Goal: Transaction & Acquisition: Purchase product/service

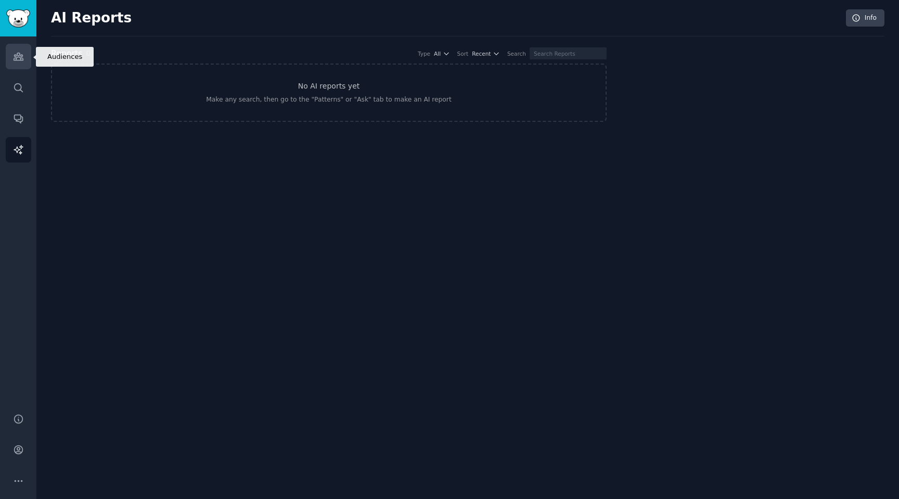
click at [21, 57] on icon "Sidebar" at bounding box center [18, 56] width 11 height 11
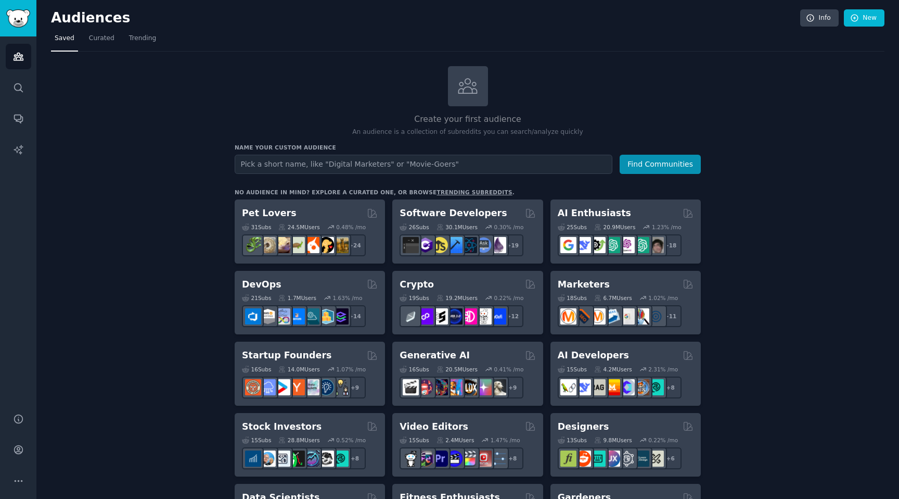
click at [308, 161] on input "text" at bounding box center [424, 164] width 378 height 19
type input "f"
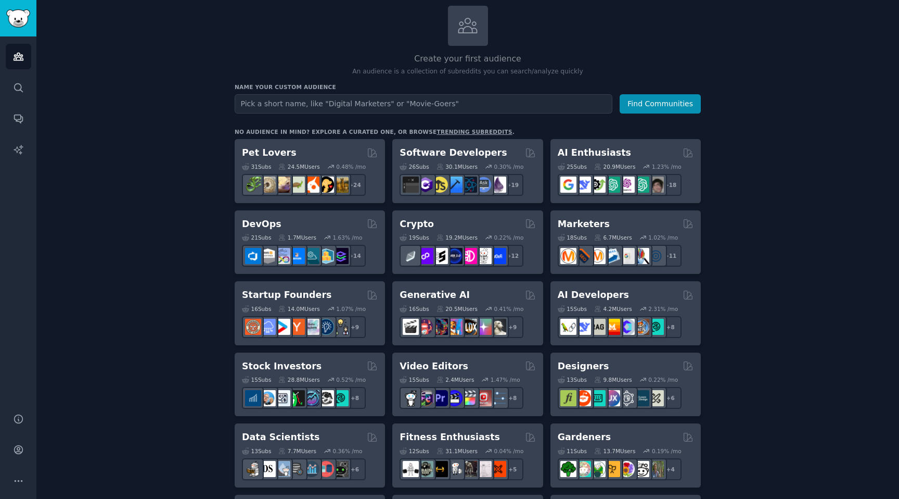
scroll to position [72, 0]
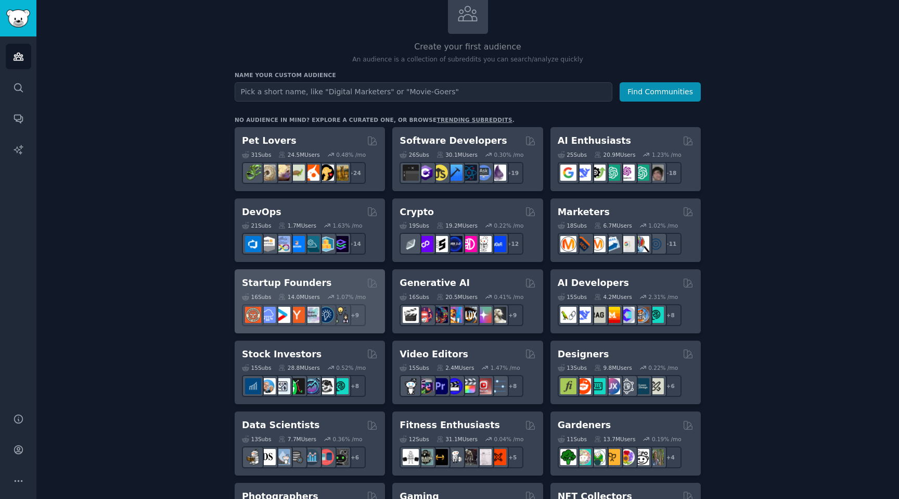
click at [346, 282] on div "Startup Founders Curated by GummySearch" at bounding box center [310, 282] width 136 height 13
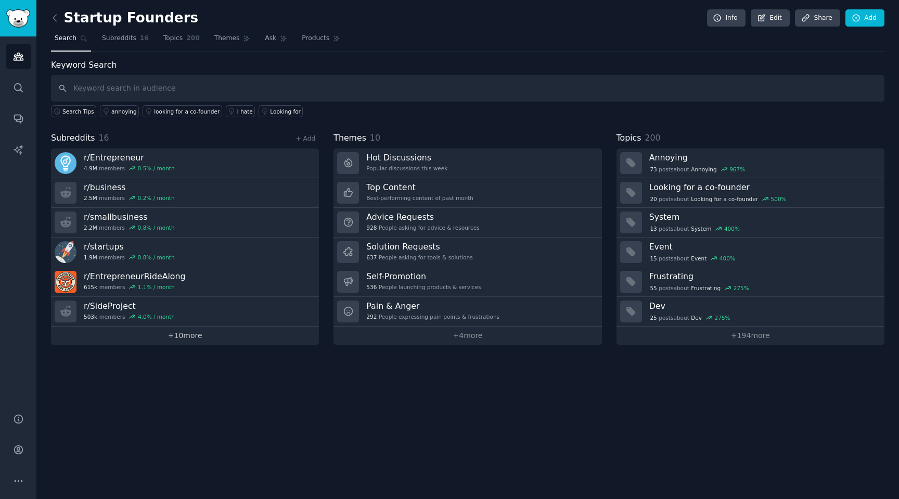
click at [180, 335] on link "+ 10 more" at bounding box center [185, 335] width 268 height 18
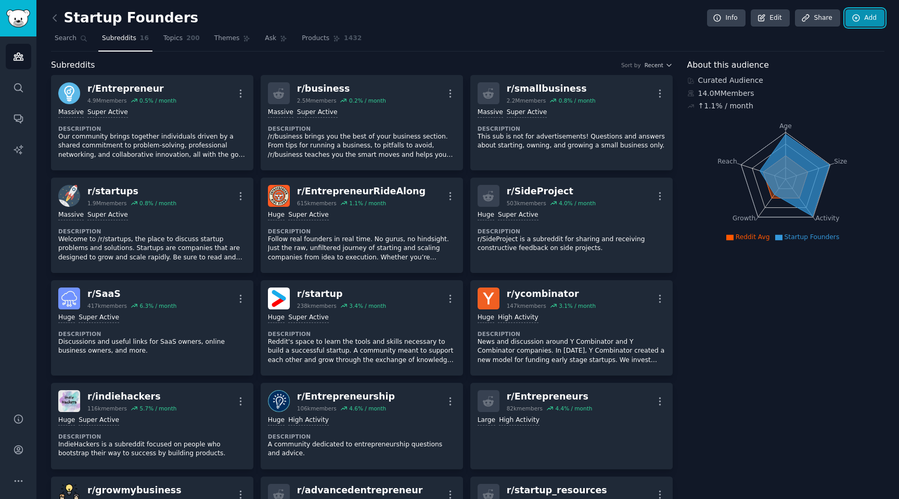
click at [449, 20] on link "Add" at bounding box center [865, 18] width 39 height 18
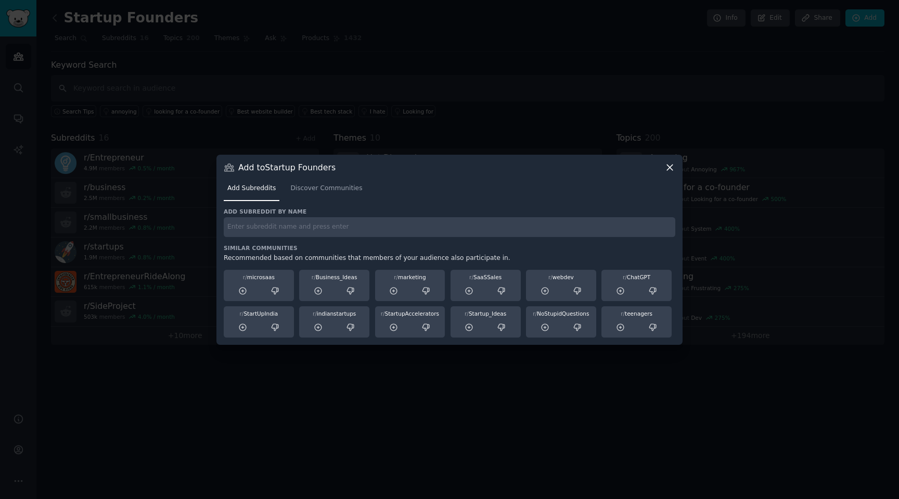
click at [290, 226] on input "text" at bounding box center [450, 227] width 452 height 20
type input "agency"
click at [319, 189] on span "Discover Communities" at bounding box center [326, 188] width 72 height 9
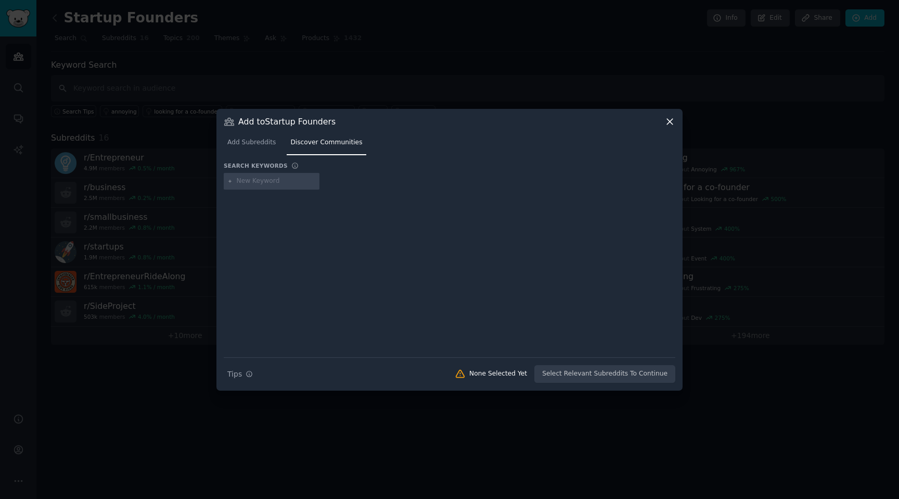
click at [281, 182] on input "text" at bounding box center [276, 180] width 79 height 9
type input "agency"
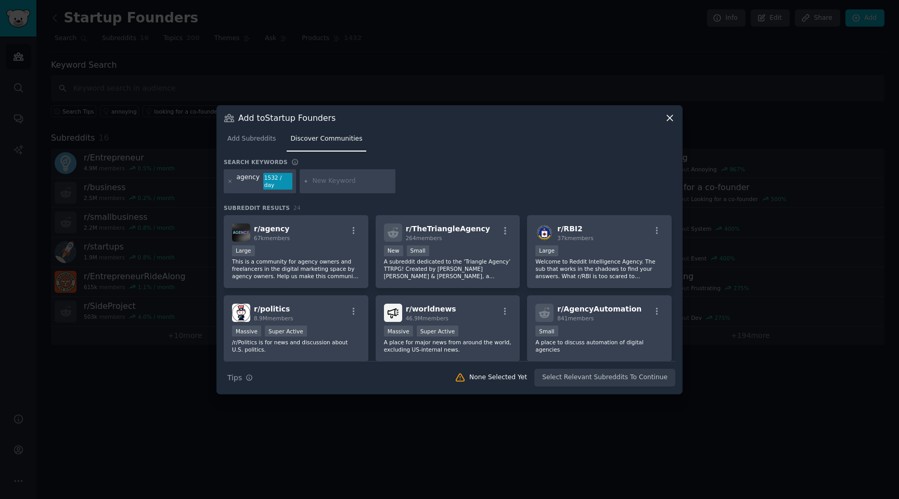
click at [299, 245] on div "Large" at bounding box center [296, 251] width 128 height 13
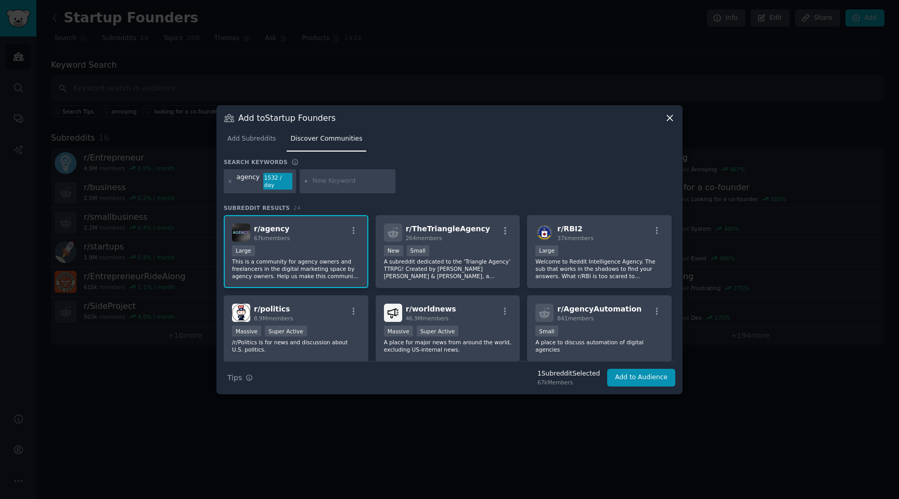
click at [333, 178] on input "text" at bounding box center [352, 180] width 79 height 9
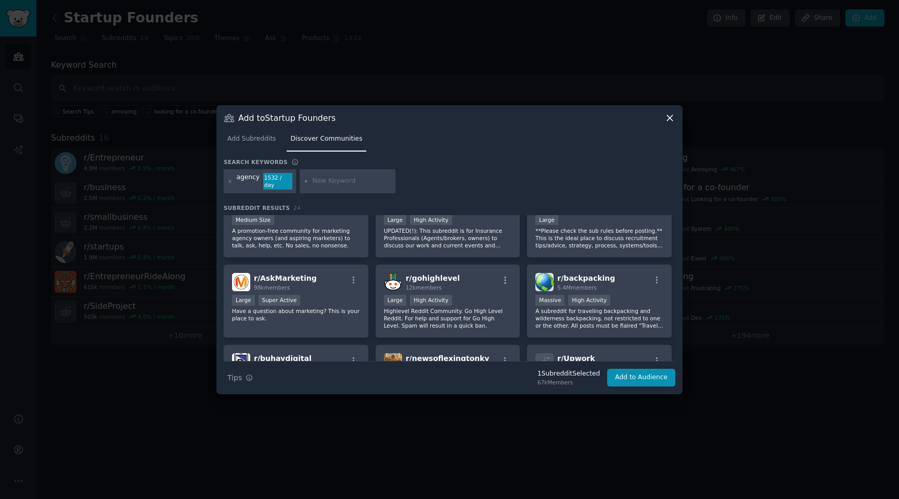
scroll to position [426, 0]
type input "enterprenuer"
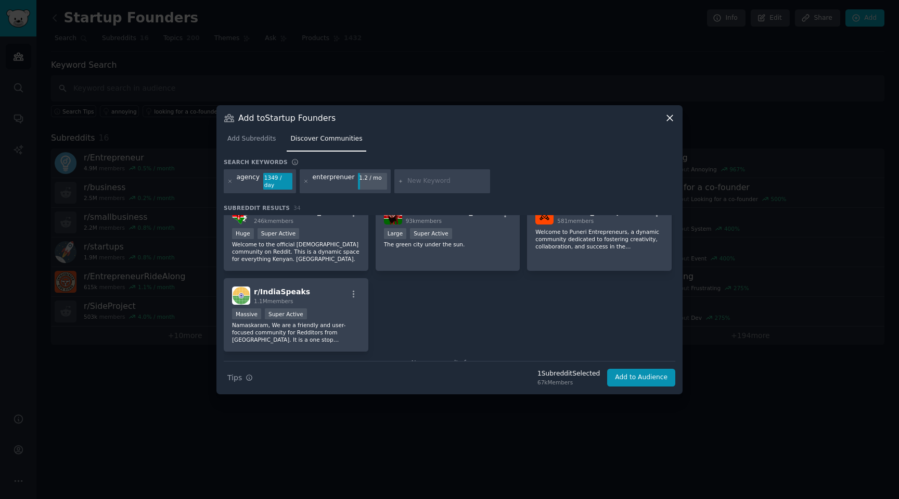
scroll to position [797, 0]
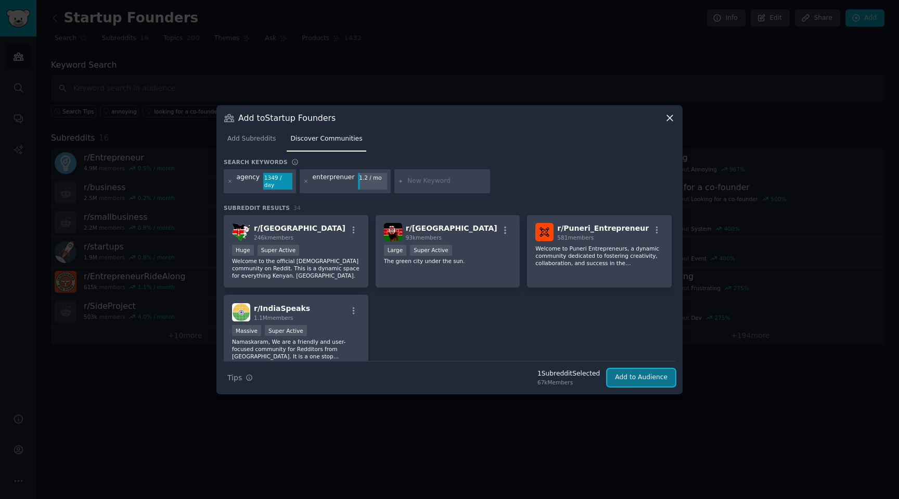
click at [449, 375] on button "Add to Audience" at bounding box center [641, 377] width 68 height 18
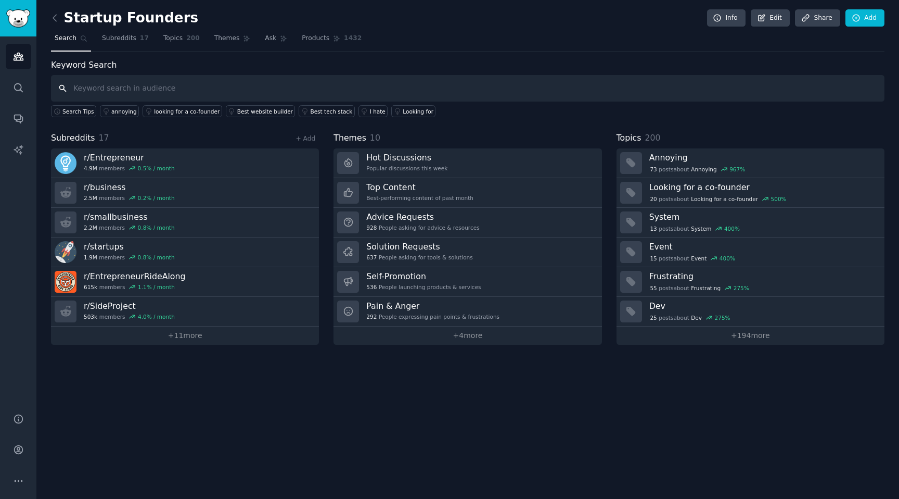
click at [110, 92] on input "text" at bounding box center [468, 88] width 834 height 27
click at [19, 145] on icon "Sidebar" at bounding box center [18, 149] width 11 height 11
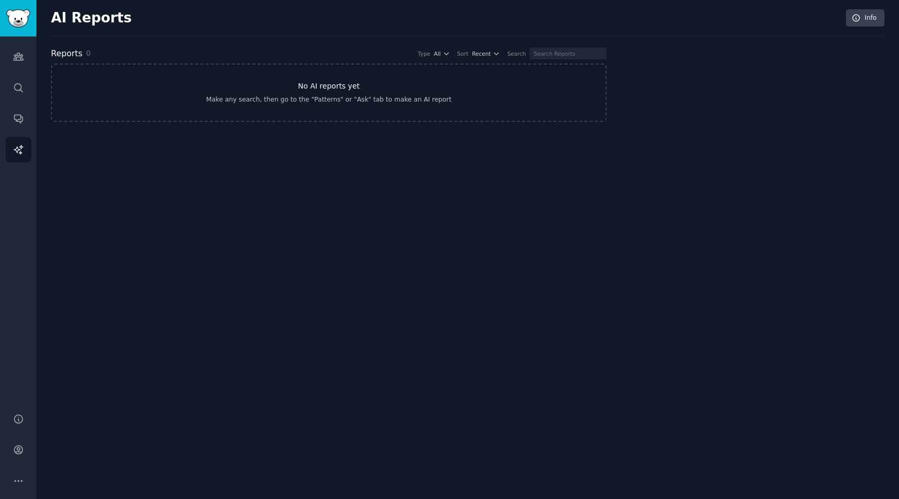
click at [305, 106] on link "No AI reports yet Make any search, then go to the "Patterns" or "Ask" tab to ma…" at bounding box center [329, 92] width 556 height 58
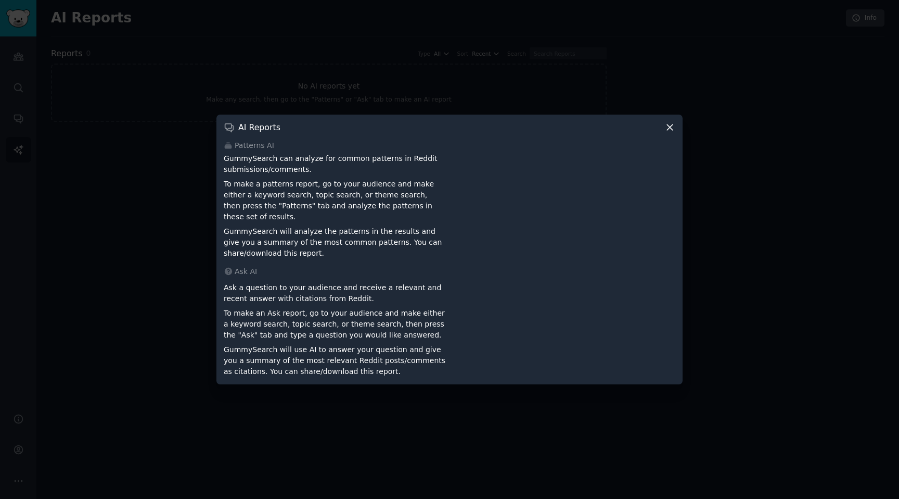
click at [449, 130] on icon at bounding box center [670, 127] width 6 height 6
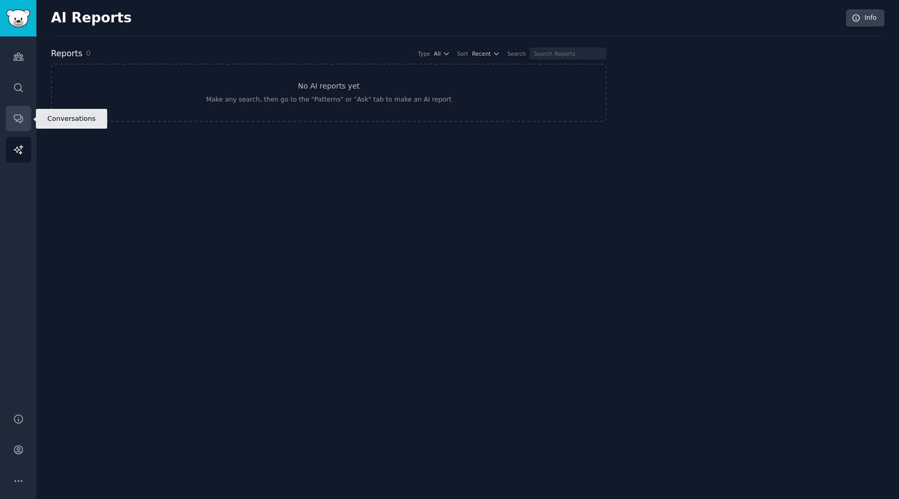
click at [20, 118] on icon "Sidebar" at bounding box center [18, 118] width 11 height 11
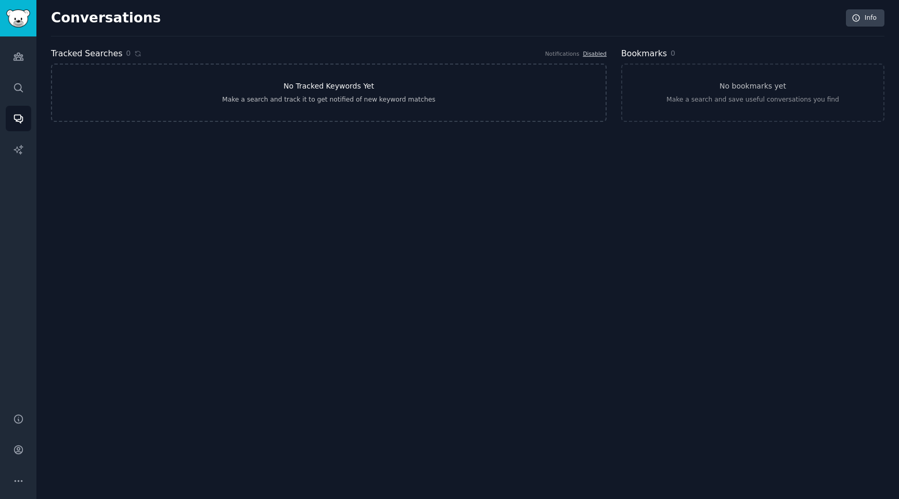
click at [288, 88] on h3 "No Tracked Keywords Yet" at bounding box center [329, 86] width 91 height 11
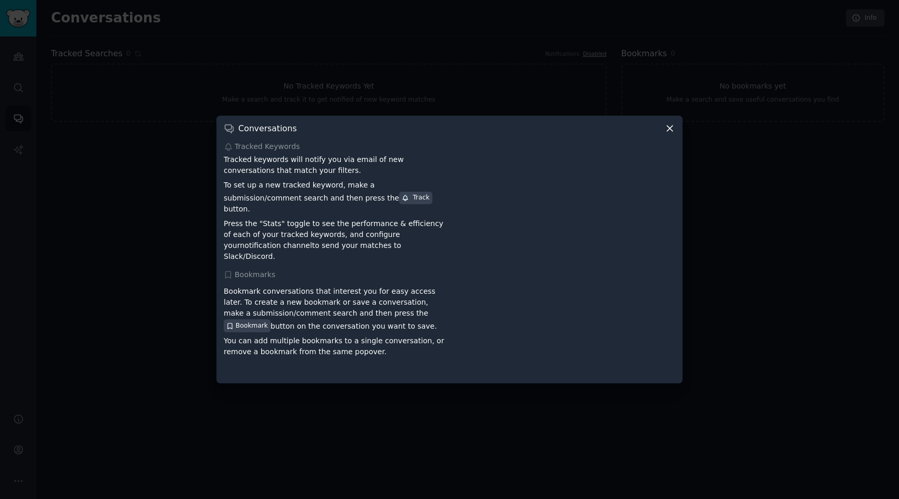
click at [449, 133] on icon at bounding box center [670, 128] width 11 height 11
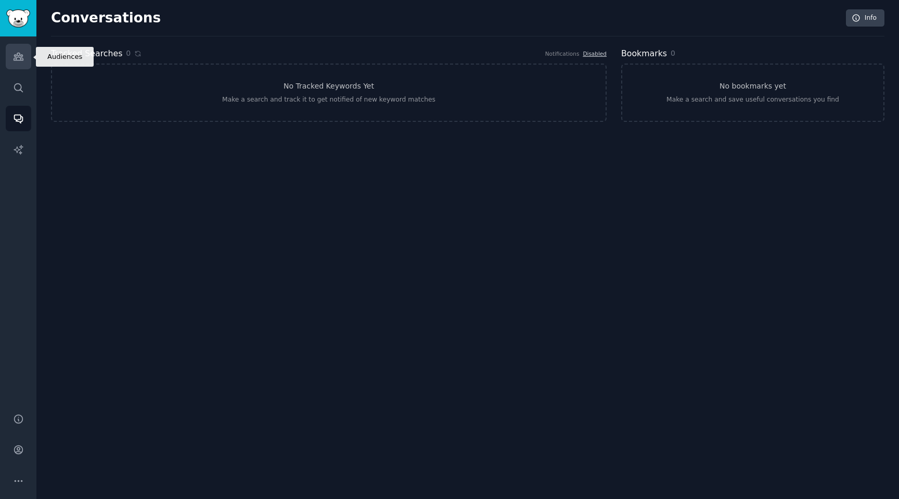
click at [23, 66] on link "Audiences" at bounding box center [19, 57] width 26 height 26
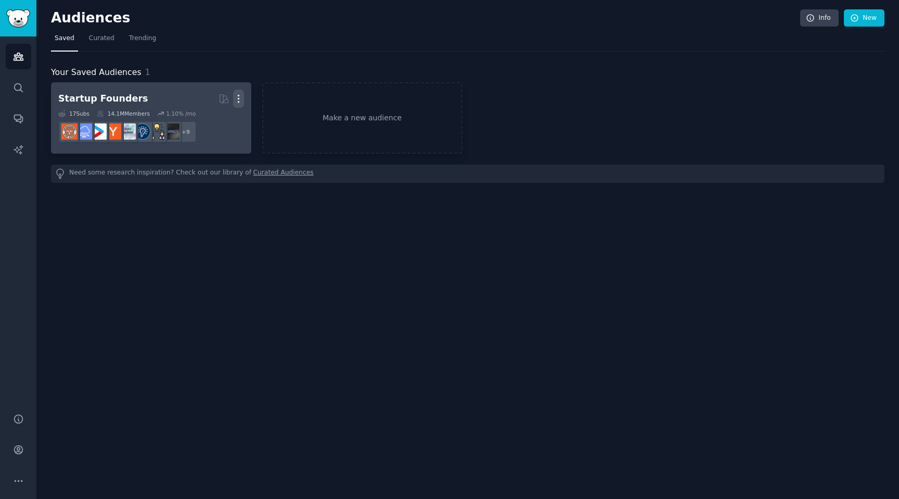
click at [239, 97] on icon "button" at bounding box center [238, 98] width 11 height 11
click at [239, 96] on icon "button" at bounding box center [238, 98] width 11 height 11
click at [147, 98] on h2 "Startup Founders Curated by GummySearch More" at bounding box center [151, 99] width 186 height 18
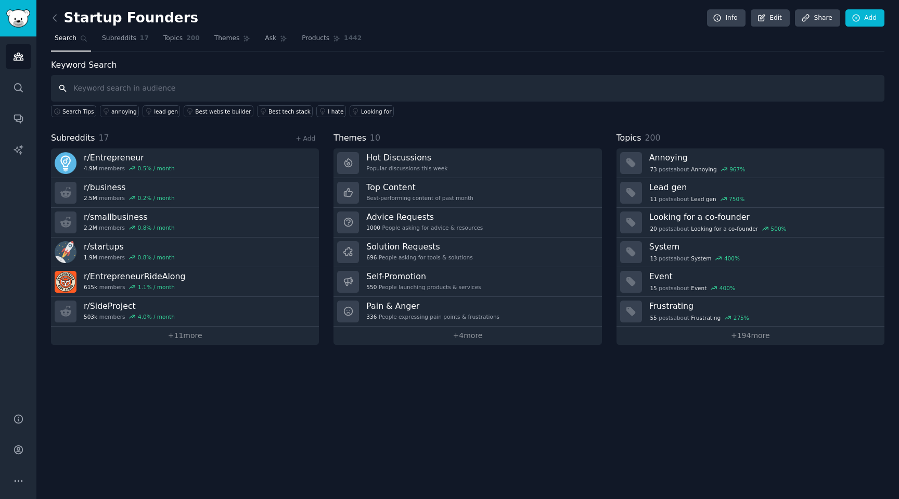
click at [216, 79] on input "text" at bounding box center [468, 88] width 834 height 27
type input "problem"
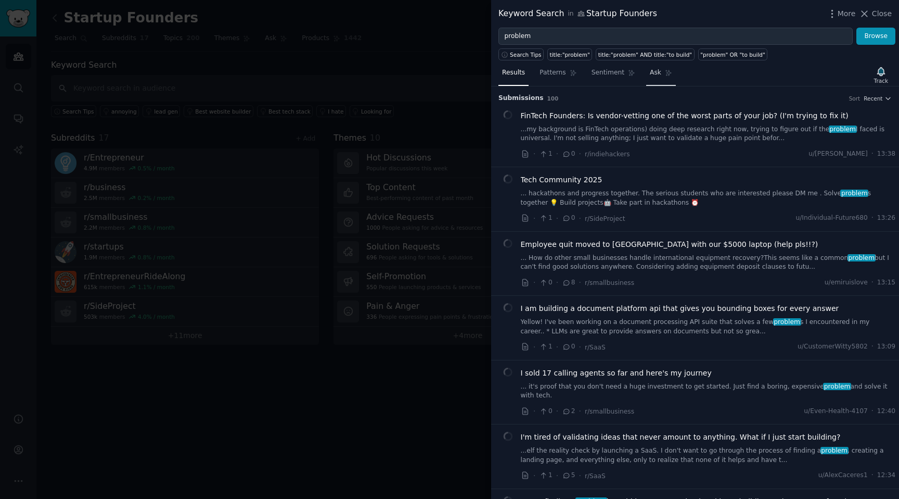
click at [449, 80] on link "Ask" at bounding box center [661, 75] width 30 height 21
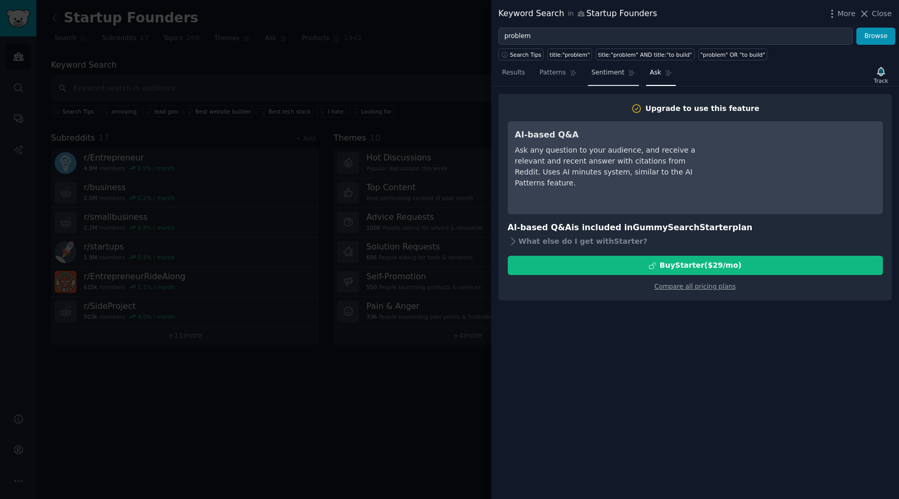
click at [449, 79] on link "Sentiment" at bounding box center [613, 75] width 51 height 21
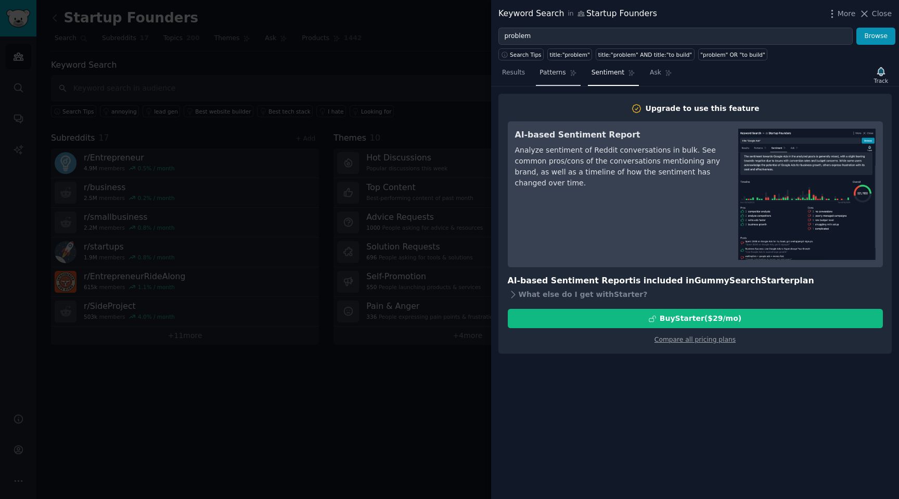
click at [449, 75] on icon at bounding box center [573, 72] width 7 height 7
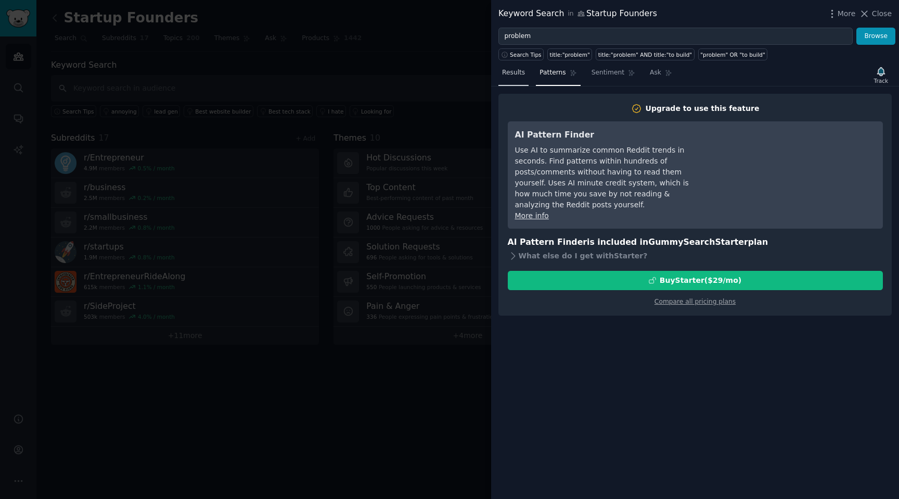
click at [449, 72] on span "Results" at bounding box center [513, 72] width 23 height 9
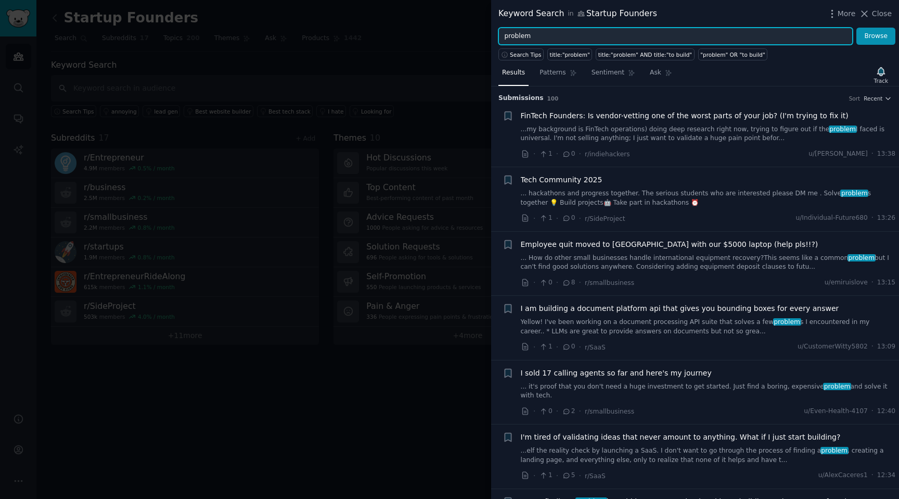
click at [449, 34] on input "problem" at bounding box center [676, 37] width 354 height 18
type input "i have problem"
click at [449, 28] on button "Browse" at bounding box center [876, 37] width 39 height 18
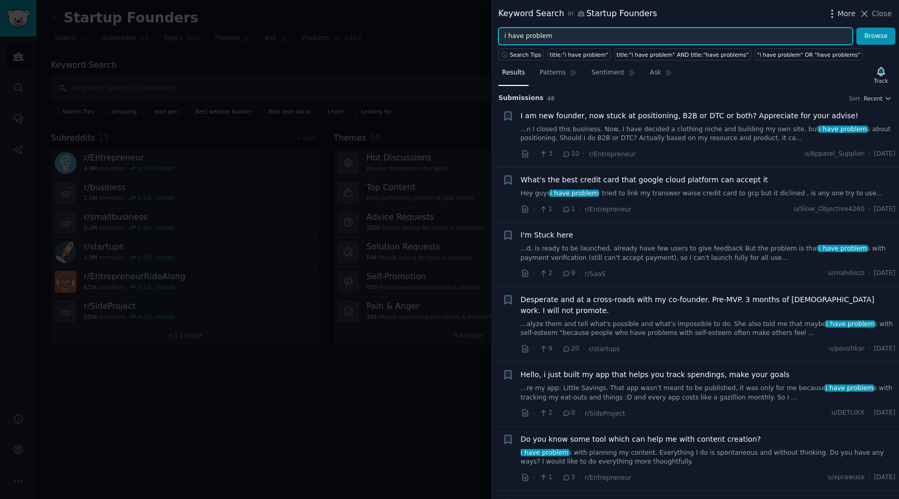
click at [449, 15] on icon "button" at bounding box center [832, 13] width 11 height 11
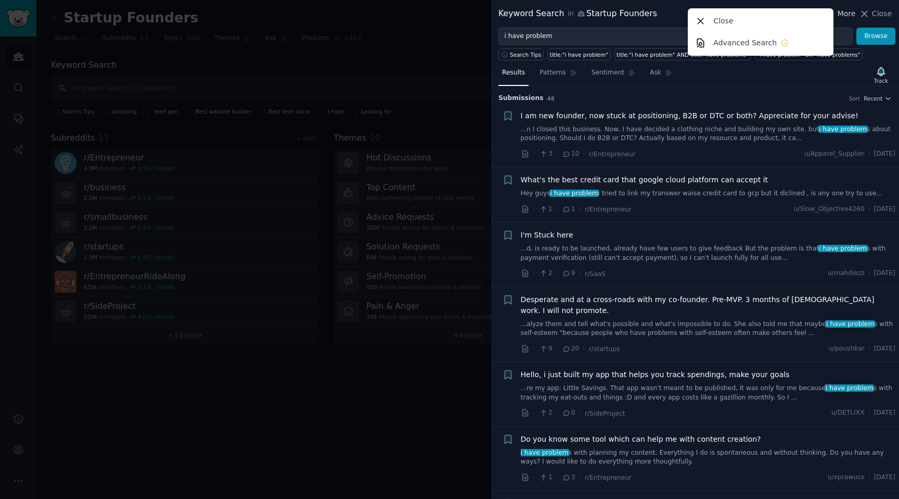
click at [449, 15] on icon "button" at bounding box center [832, 13] width 11 height 11
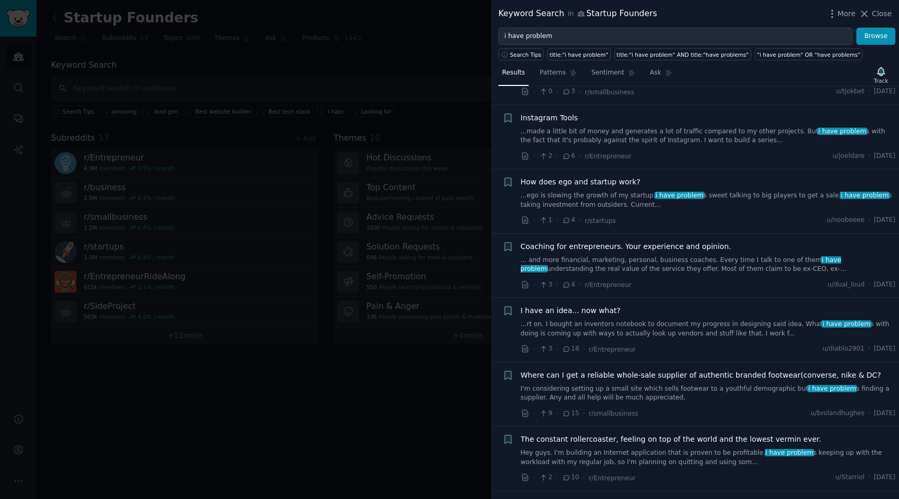
scroll to position [2647, 0]
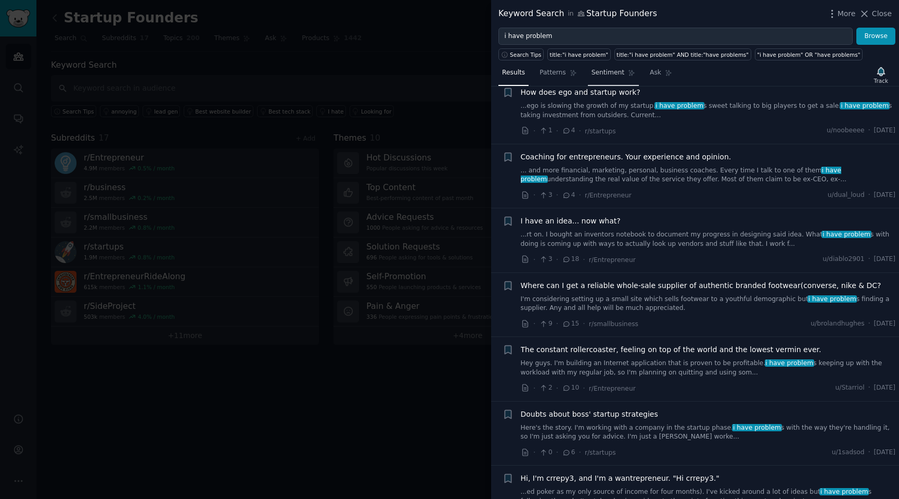
click at [449, 71] on span "Sentiment" at bounding box center [608, 72] width 33 height 9
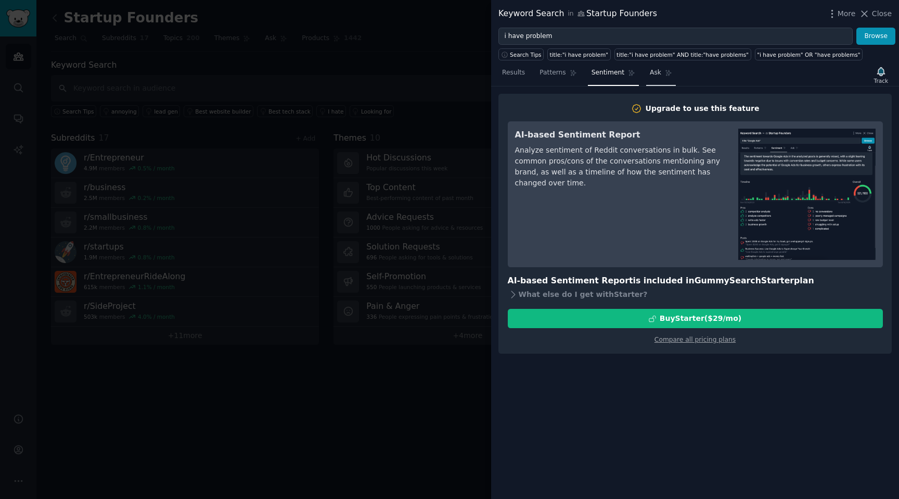
click at [449, 77] on link "Ask" at bounding box center [661, 75] width 30 height 21
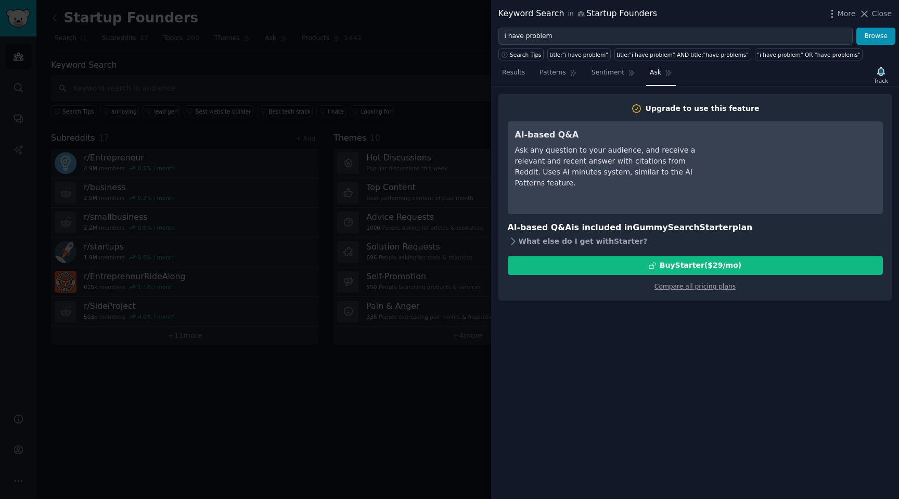
click at [449, 242] on icon at bounding box center [513, 241] width 11 height 11
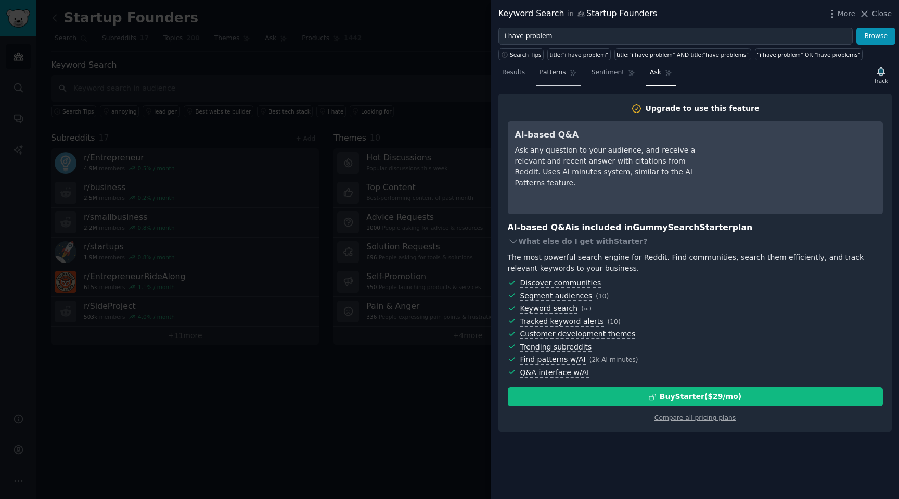
click at [449, 76] on link "Patterns" at bounding box center [558, 75] width 44 height 21
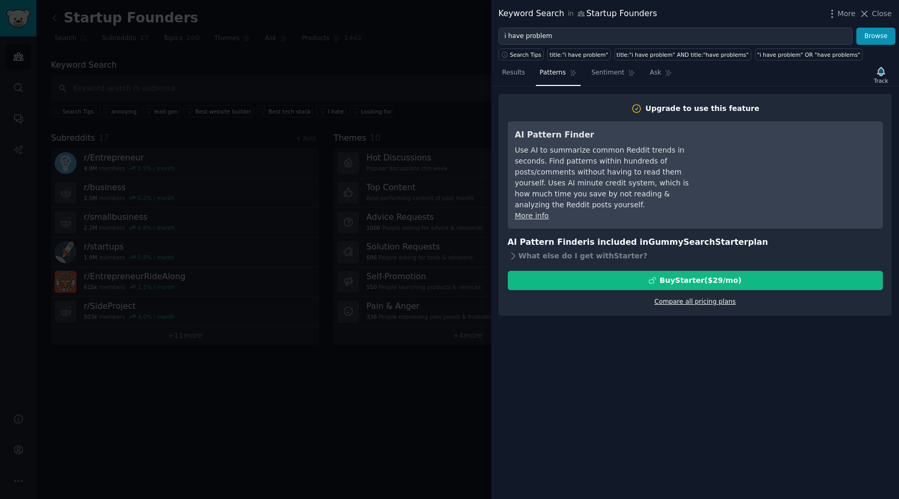
click at [449, 298] on link "Compare all pricing plans" at bounding box center [695, 301] width 81 height 7
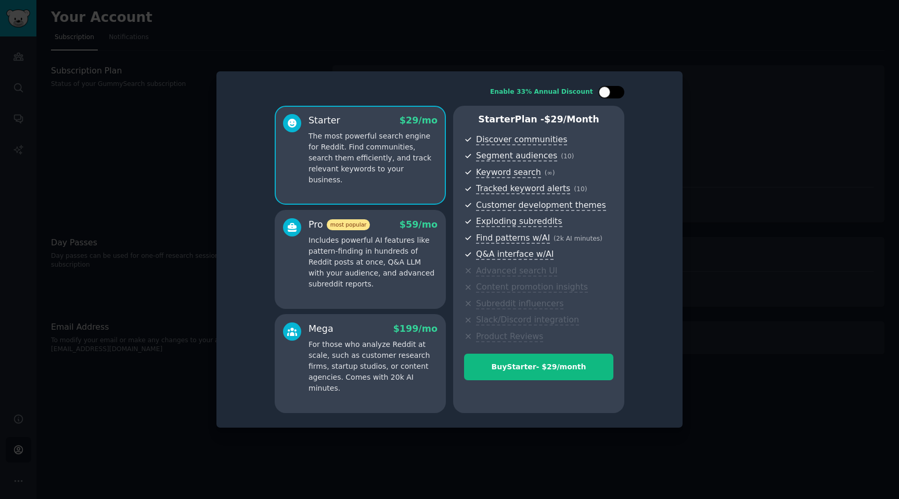
click at [449, 95] on div at bounding box center [612, 92] width 26 height 12
checkbox input "false"
click at [449, 363] on div "Buy Starter - $ 29 /month" at bounding box center [539, 366] width 148 height 11
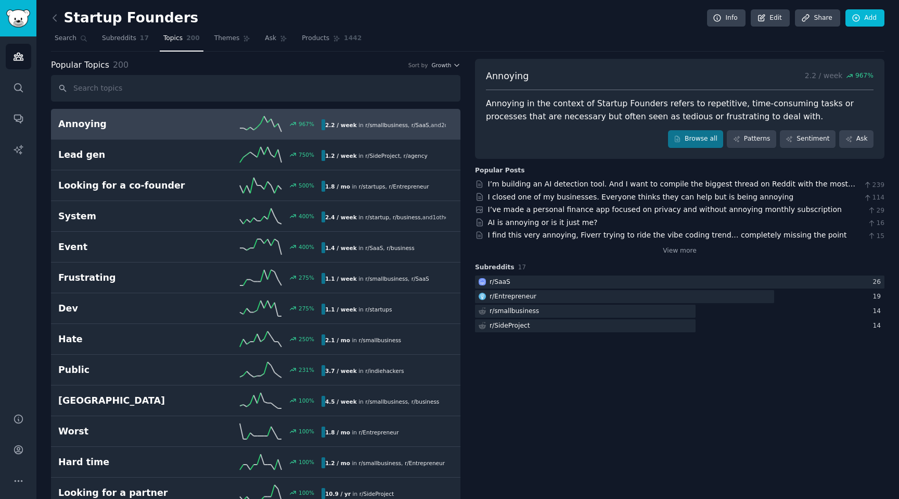
click at [685, 144] on link "Browse all" at bounding box center [696, 139] width 56 height 18
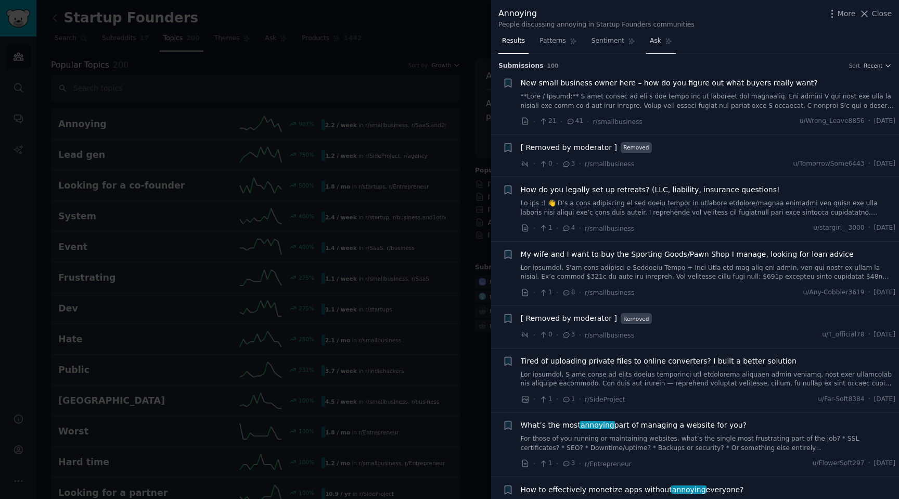
click at [648, 46] on link "Ask" at bounding box center [661, 43] width 30 height 21
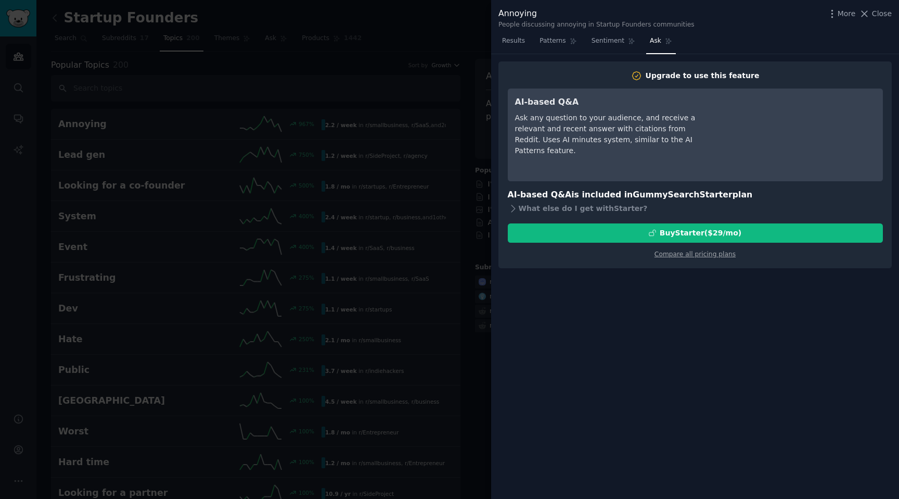
click at [444, 249] on div at bounding box center [449, 249] width 899 height 499
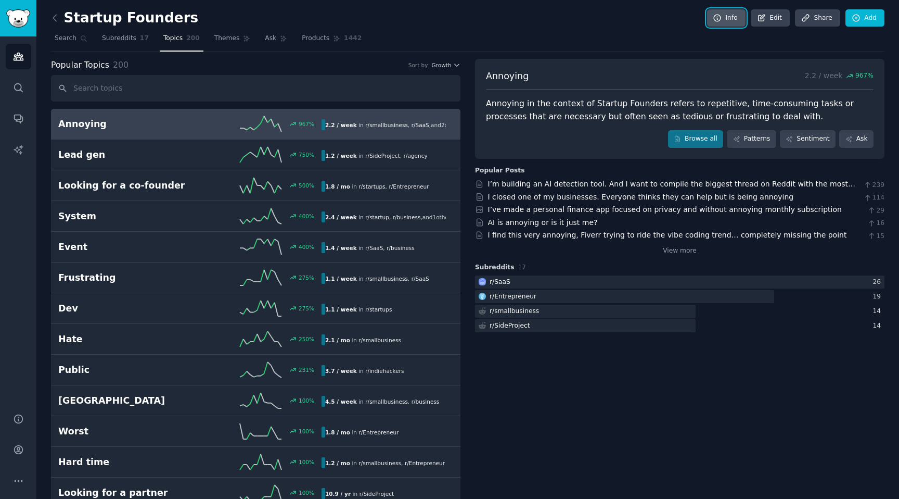
click at [722, 20] on link "Info" at bounding box center [726, 18] width 39 height 18
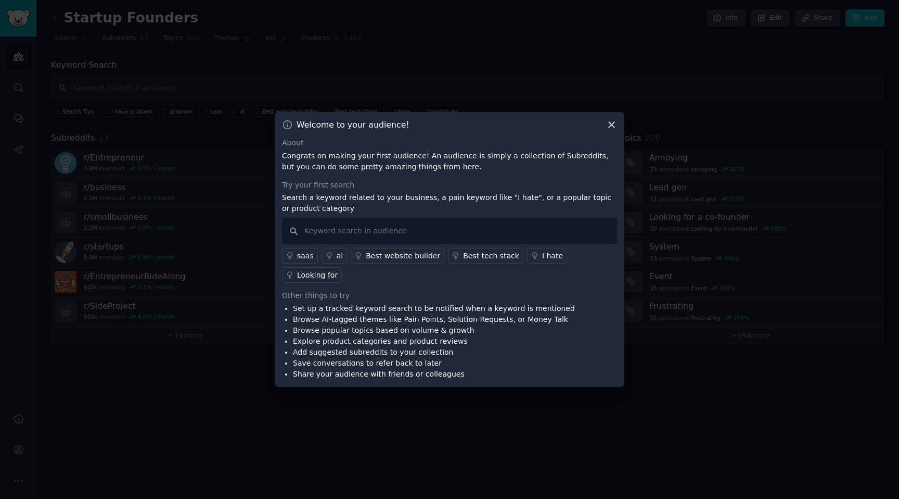
click at [608, 130] on icon at bounding box center [611, 124] width 11 height 11
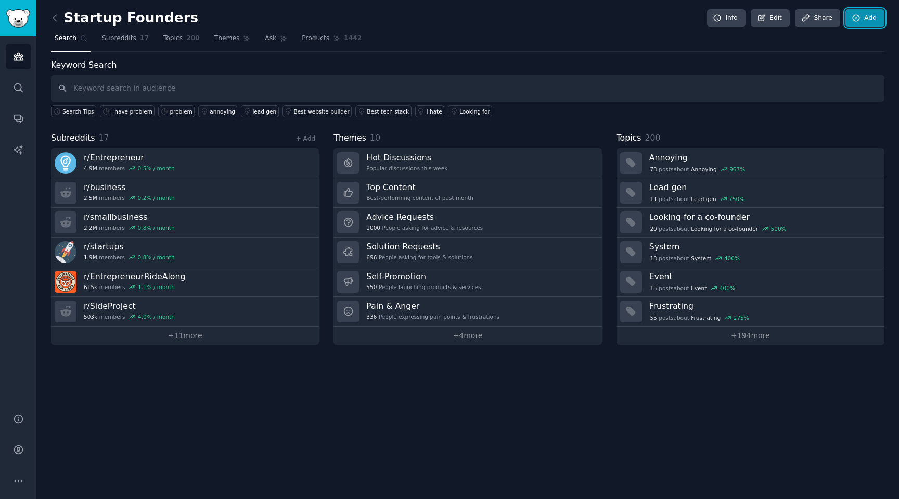
click at [857, 20] on icon at bounding box center [856, 18] width 9 height 9
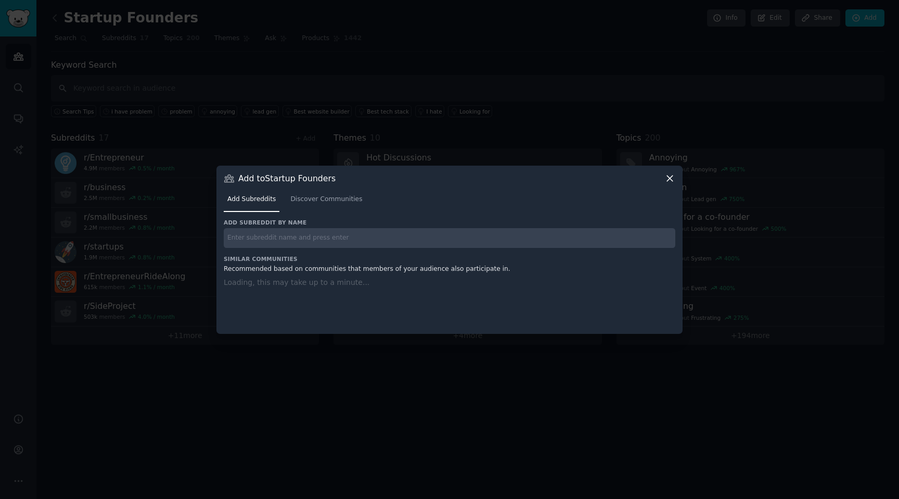
click at [286, 239] on input "text" at bounding box center [450, 238] width 452 height 20
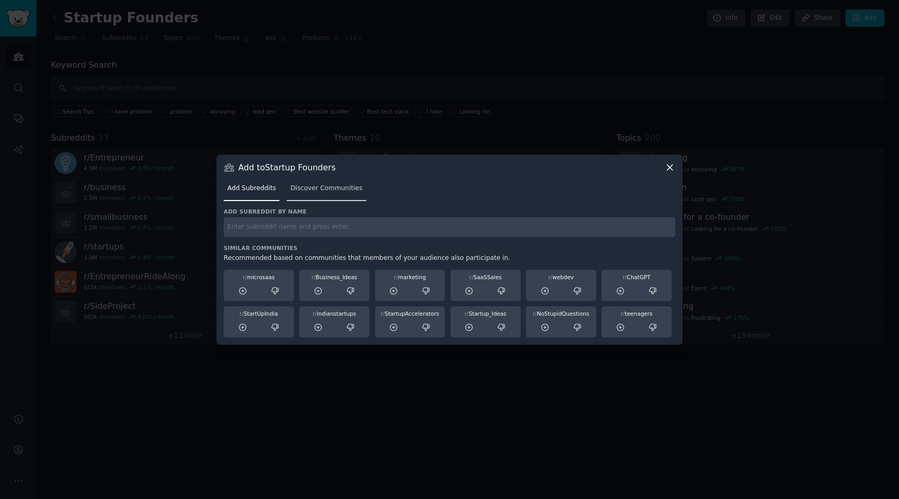
click at [321, 190] on span "Discover Communities" at bounding box center [326, 188] width 72 height 9
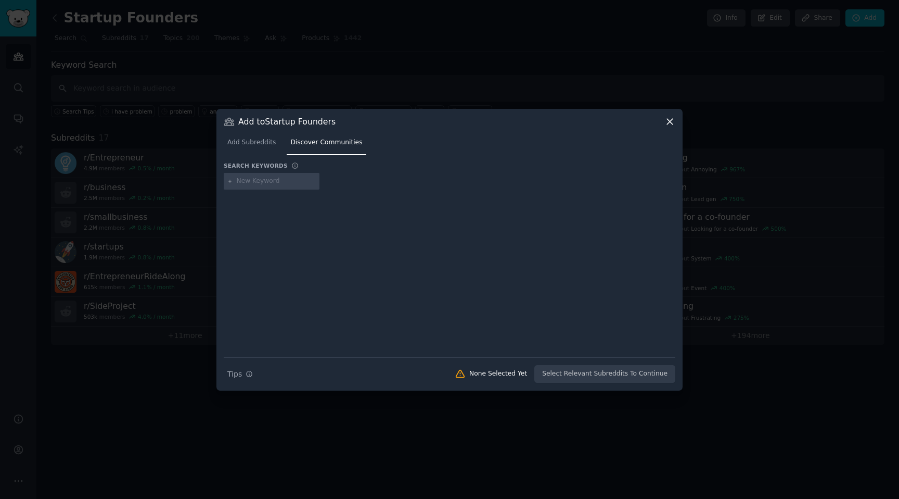
click at [267, 183] on input "text" at bounding box center [276, 180] width 79 height 9
type input "saas"
type input "b2b"
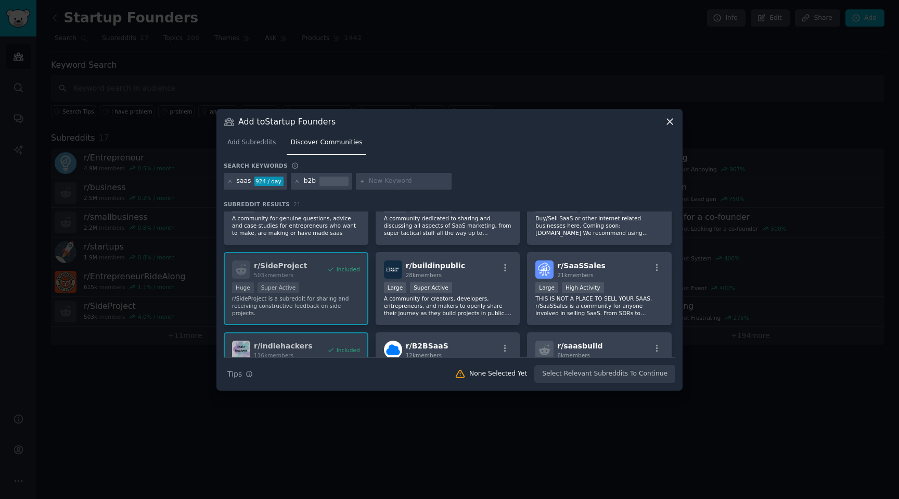
scroll to position [314, 0]
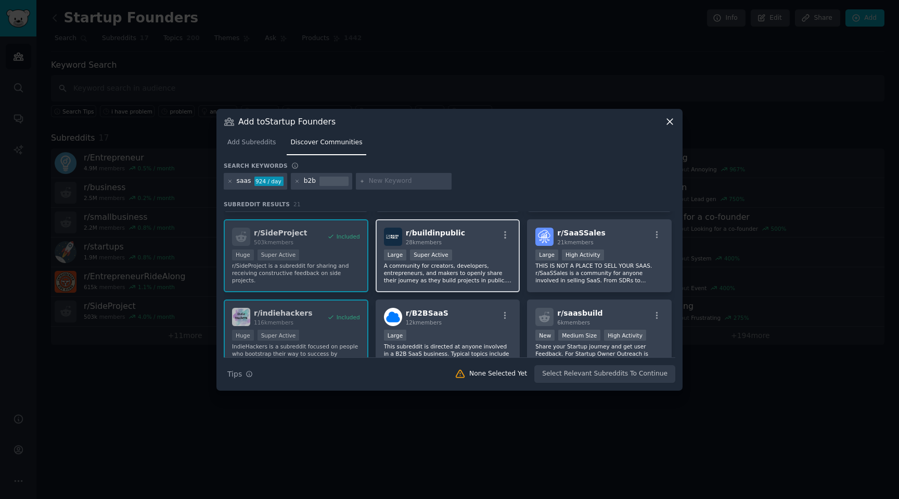
click at [473, 275] on p "A community for creators, developers, entrepreneurs, and makers to openly share…" at bounding box center [448, 273] width 128 height 22
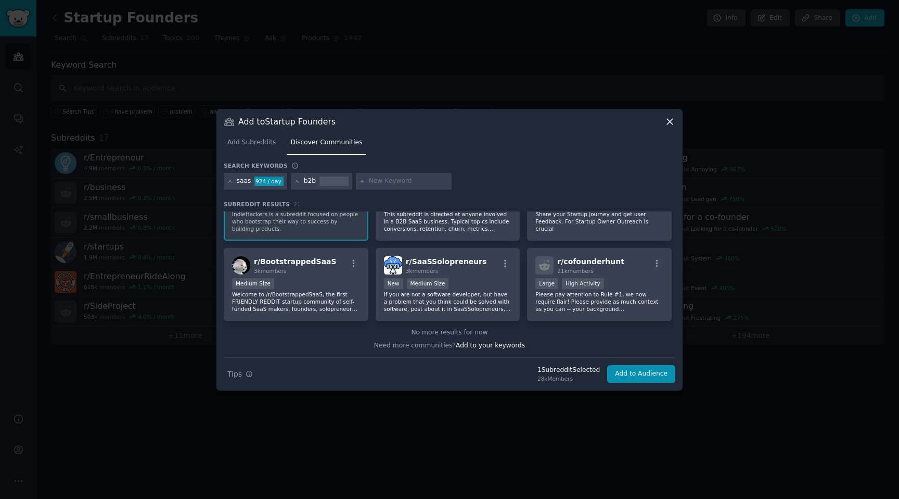
scroll to position [446, 0]
click at [606, 303] on p "Please pay attention to Rule #1, we now require flair! Please provide as much c…" at bounding box center [600, 301] width 128 height 22
click at [634, 375] on button "Add to Audience" at bounding box center [641, 374] width 68 height 18
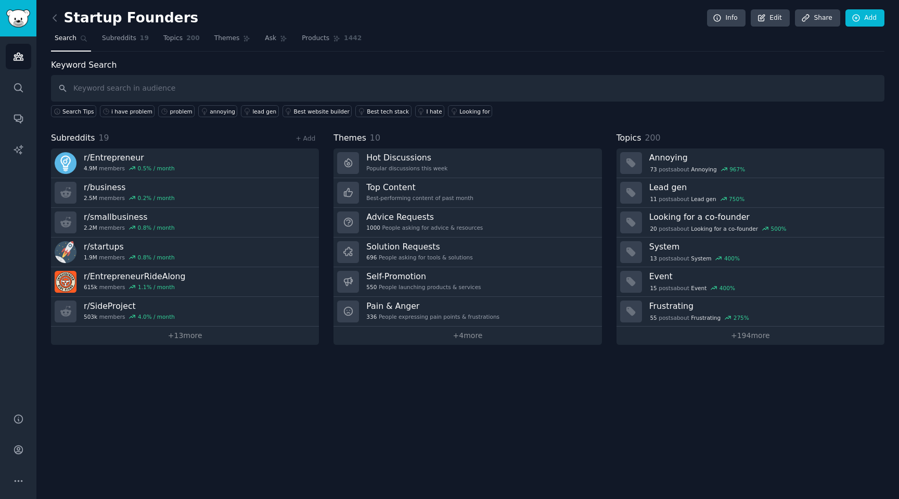
click at [533, 123] on div "Keyword Search Search Tips i have problem problem annoying lead gen Best websit…" at bounding box center [468, 202] width 834 height 286
click at [110, 87] on input "text" at bounding box center [468, 88] width 834 height 27
click at [270, 34] on span "Ask" at bounding box center [270, 38] width 11 height 9
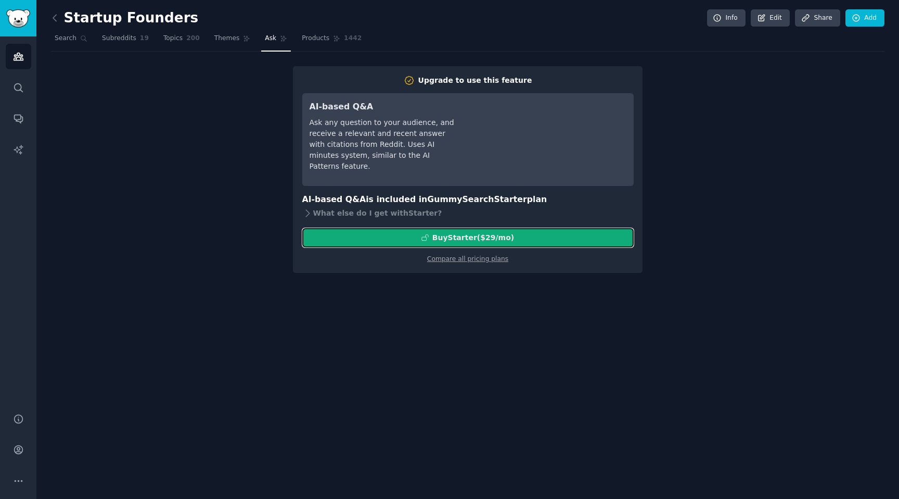
click at [448, 238] on div "Buy Starter ($ 29 /mo )" at bounding box center [473, 237] width 82 height 11
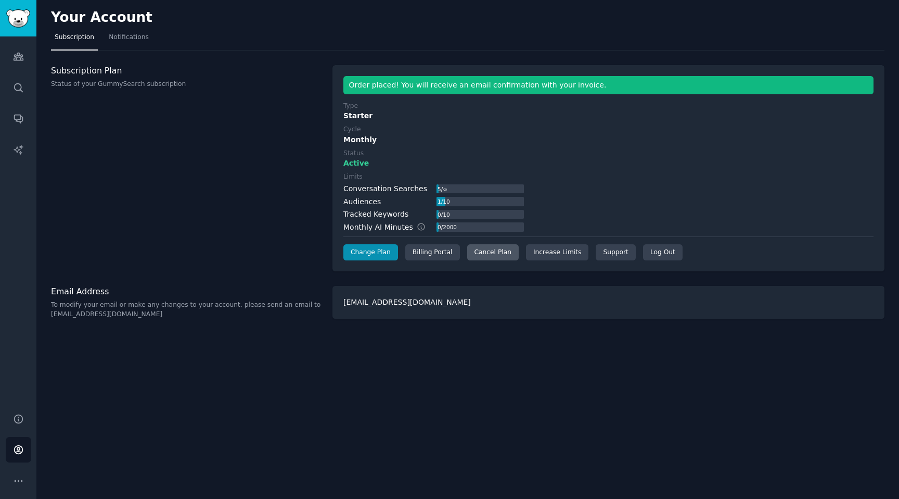
click at [491, 258] on div "Cancel Plan" at bounding box center [493, 252] width 52 height 17
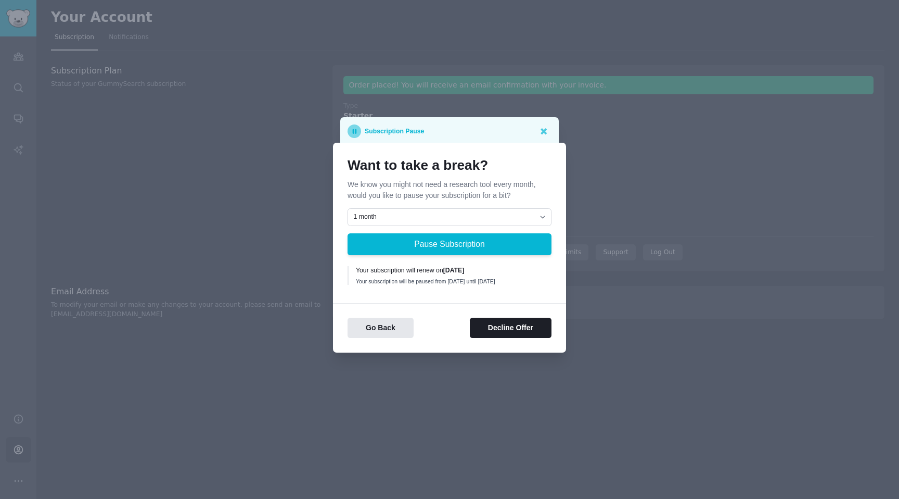
click at [550, 130] on div "Subscription Pause" at bounding box center [450, 131] width 204 height 14
click at [540, 129] on icon at bounding box center [543, 130] width 11 height 11
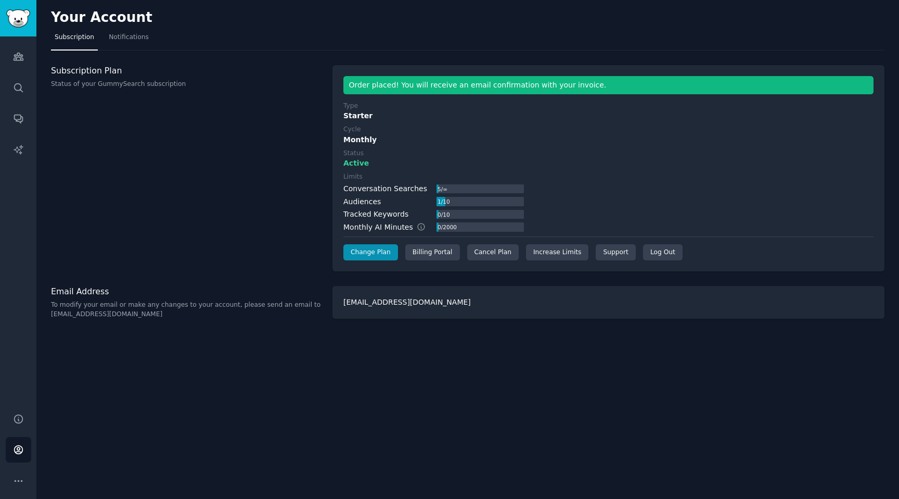
click at [574, 136] on div "Monthly" at bounding box center [608, 139] width 530 height 11
click at [21, 61] on icon "Sidebar" at bounding box center [18, 56] width 11 height 11
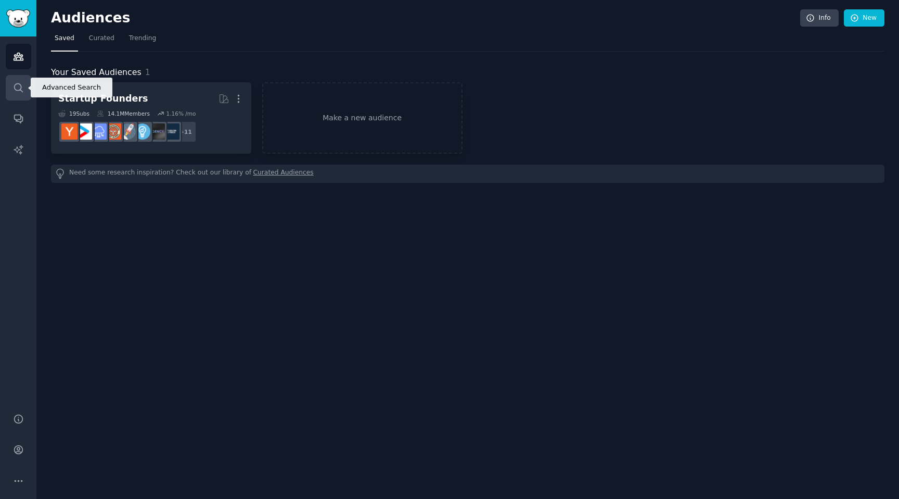
click at [17, 89] on icon "Sidebar" at bounding box center [18, 87] width 11 height 11
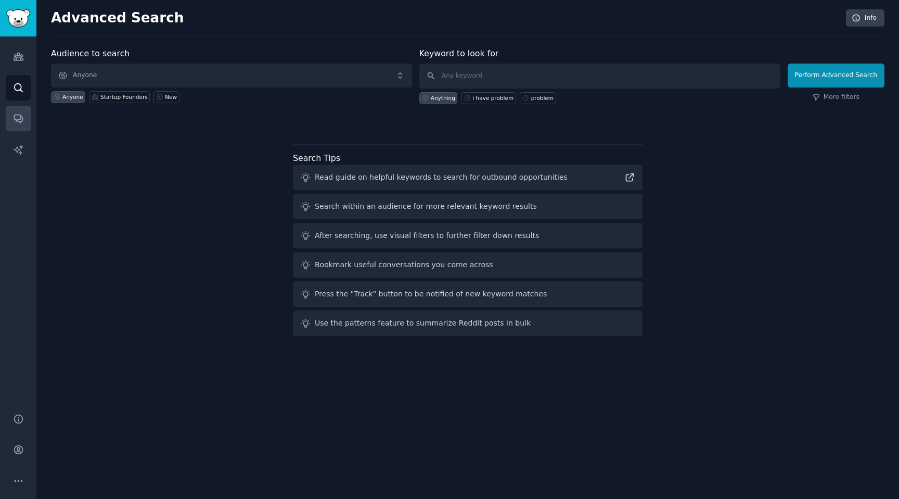
click at [15, 125] on link "Conversations" at bounding box center [19, 119] width 26 height 26
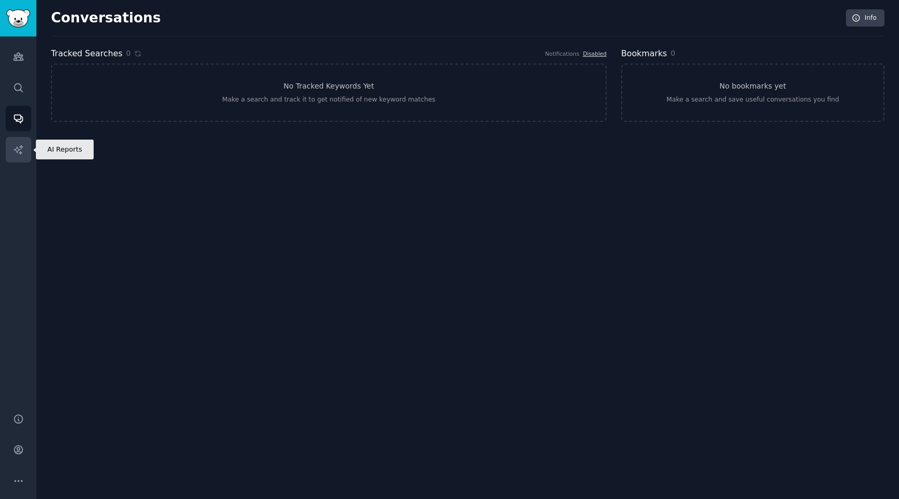
click at [28, 150] on link "AI Reports" at bounding box center [19, 150] width 26 height 26
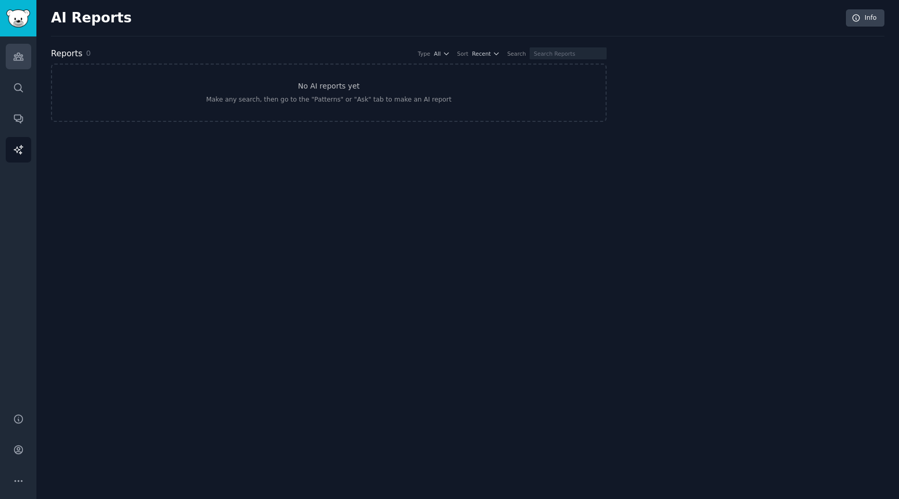
click at [20, 63] on link "Audiences" at bounding box center [19, 57] width 26 height 26
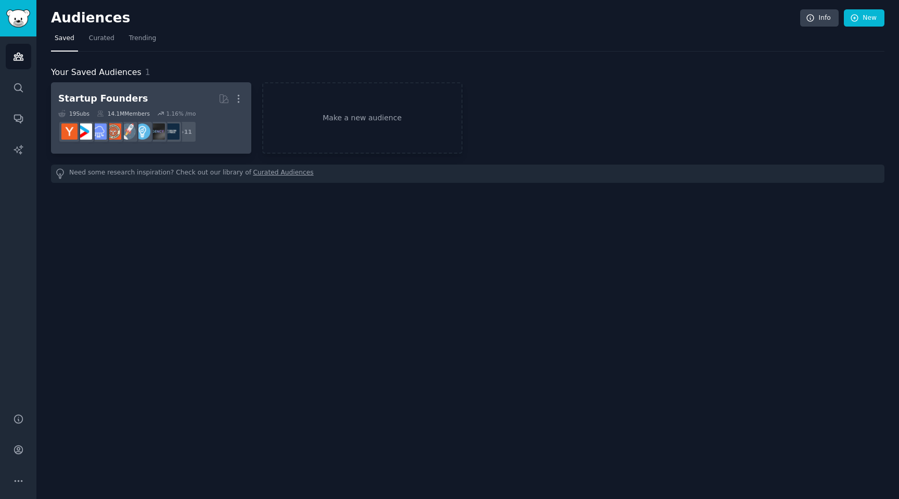
click at [215, 135] on dd "r/EntrepreneurRideAlong + 11" at bounding box center [151, 131] width 186 height 29
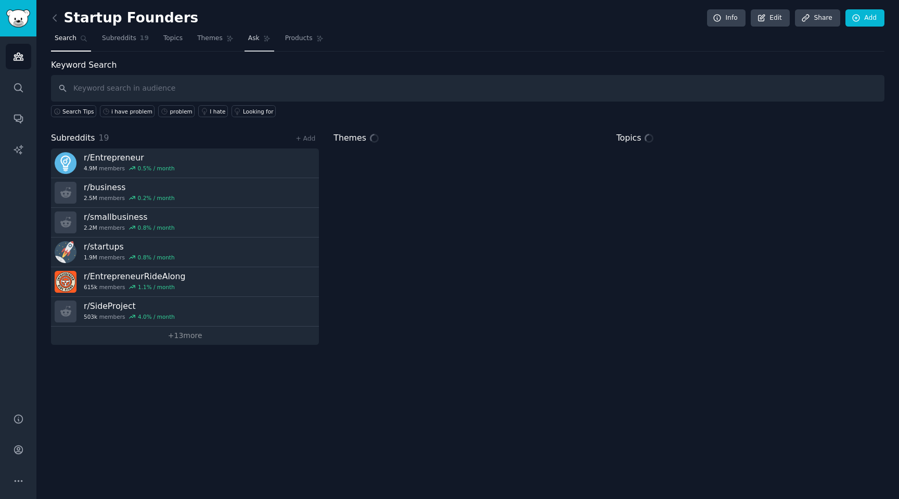
click at [256, 49] on link "Ask" at bounding box center [260, 40] width 30 height 21
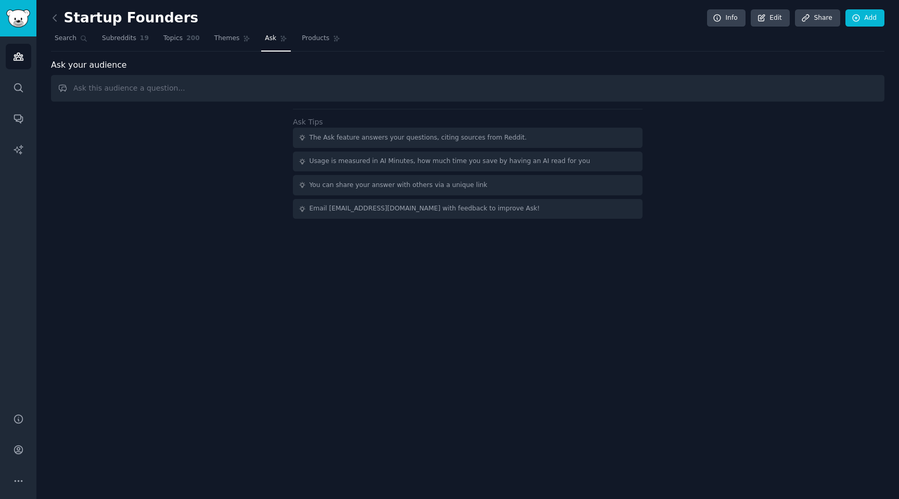
click at [207, 89] on input "text" at bounding box center [468, 88] width 834 height 27
click at [299, 90] on input "text" at bounding box center [468, 88] width 834 height 27
paste input "discover what your target market is already struggling with and desperately wan…"
drag, startPoint x: 74, startPoint y: 88, endPoint x: 97, endPoint y: 95, distance: 23.7
click at [74, 88] on input "discover what your target market is already struggling with and desperately wan…" at bounding box center [468, 88] width 834 height 27
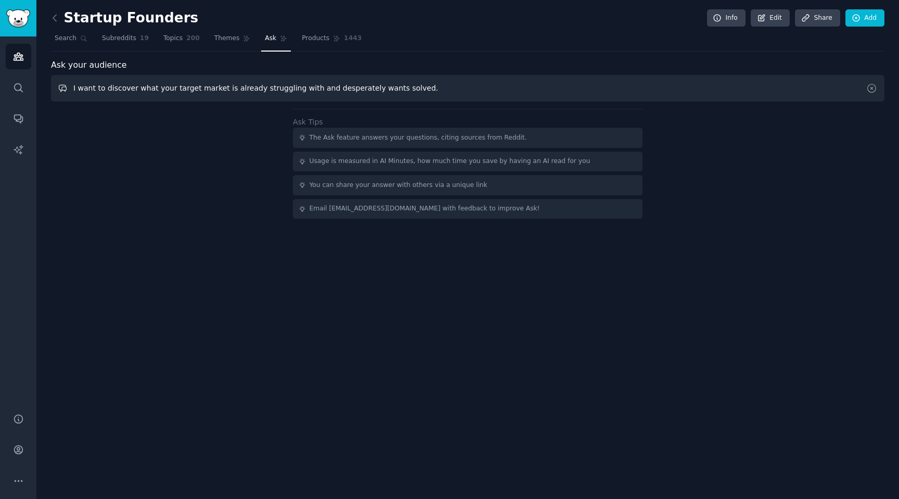
drag, startPoint x: 168, startPoint y: 88, endPoint x: 153, endPoint y: 91, distance: 14.7
click at [153, 91] on input "I want to discover what your target market is already struggling with and despe…" at bounding box center [468, 88] width 834 height 27
click at [413, 87] on input "I want to discover what target market is already struggling with and desperatel…" at bounding box center [468, 88] width 834 height 27
click at [403, 89] on input "I want to discover what target market is already struggling with and desperatel…" at bounding box center [468, 88] width 834 height 27
paste input "Research and uncover the 90% “beneath the surface” for [target audience]. Focus…"
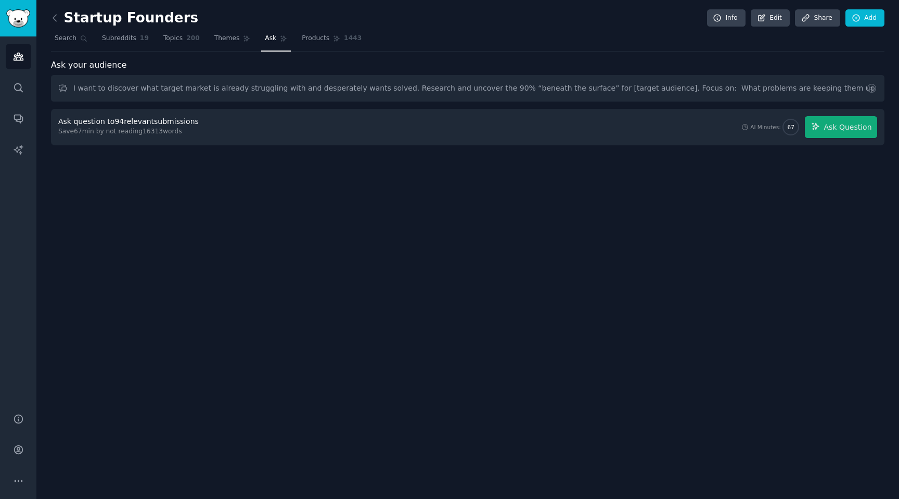
click at [234, 123] on div "Ask question to 94 relevant submissions Save 67 min by not reading 16313 words …" at bounding box center [467, 127] width 819 height 22
click at [331, 113] on div "Ask question to 94 relevant submissions Save 67 min by not reading 16313 words …" at bounding box center [468, 127] width 834 height 36
click at [168, 119] on div "Ask question to 94 relevant submissions" at bounding box center [128, 121] width 141 height 11
click at [850, 129] on span "Ask Question" at bounding box center [848, 127] width 48 height 11
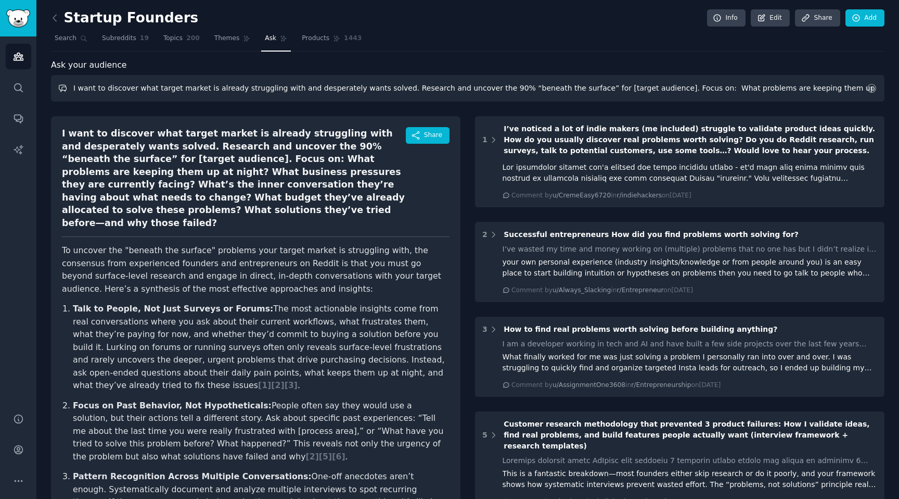
click at [146, 88] on input "I want to discover what target market is already struggling with and desperatel…" at bounding box center [468, 88] width 834 height 27
click at [436, 83] on input "I want to discover what target market is already struggling with and desperatel…" at bounding box center [468, 88] width 834 height 27
type input "I am building my I want to discover what target market is already struggling wi…"
click at [259, 61] on div "Ask your audience" at bounding box center [468, 65] width 834 height 13
click at [266, 38] on span "Ask" at bounding box center [270, 38] width 11 height 9
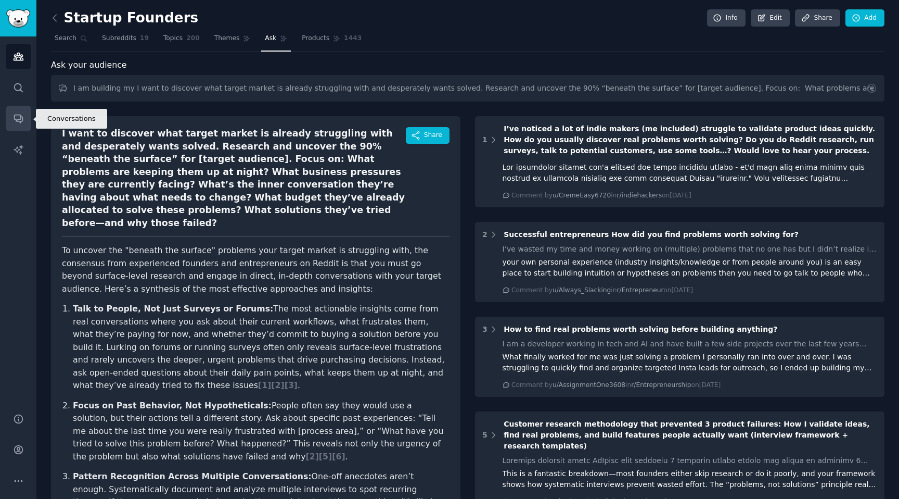
click at [23, 116] on link "Conversations" at bounding box center [19, 119] width 26 height 26
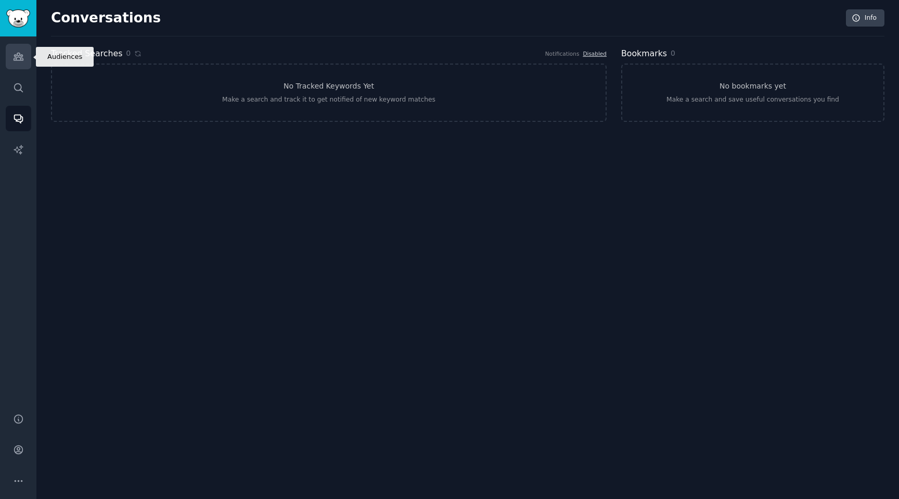
click at [19, 62] on link "Audiences" at bounding box center [19, 57] width 26 height 26
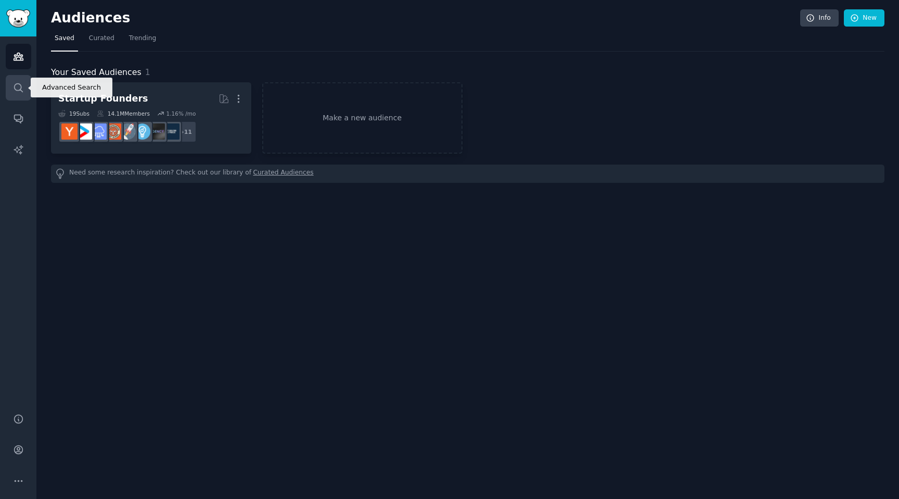
click at [24, 91] on link "Search" at bounding box center [19, 88] width 26 height 26
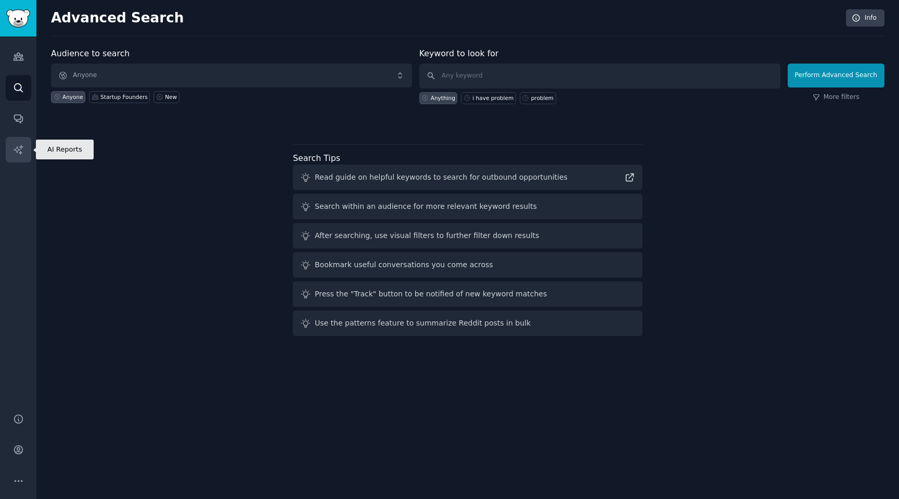
click at [20, 142] on link "AI Reports" at bounding box center [19, 150] width 26 height 26
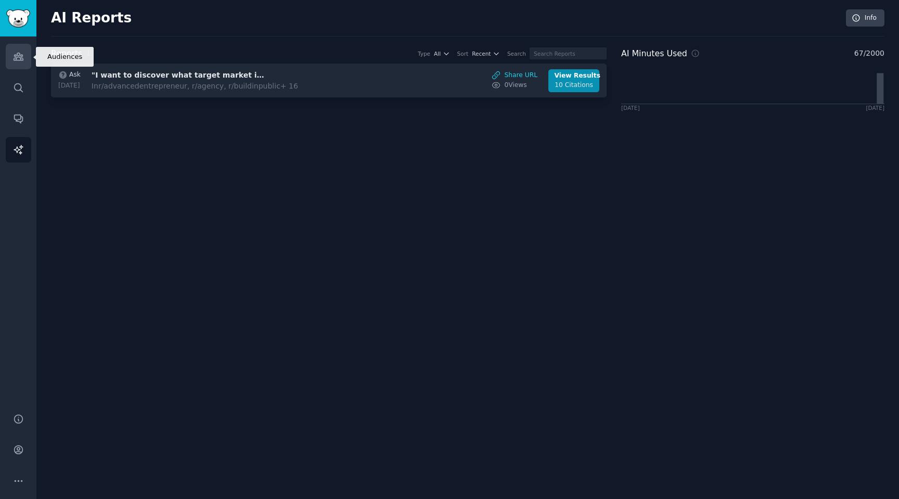
click at [18, 62] on link "Audiences" at bounding box center [19, 57] width 26 height 26
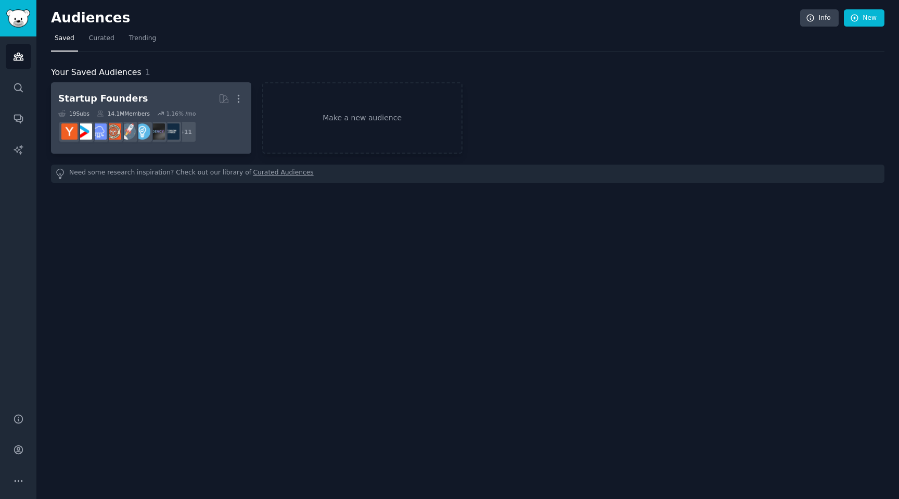
click at [209, 124] on dd "+ 11" at bounding box center [151, 131] width 186 height 29
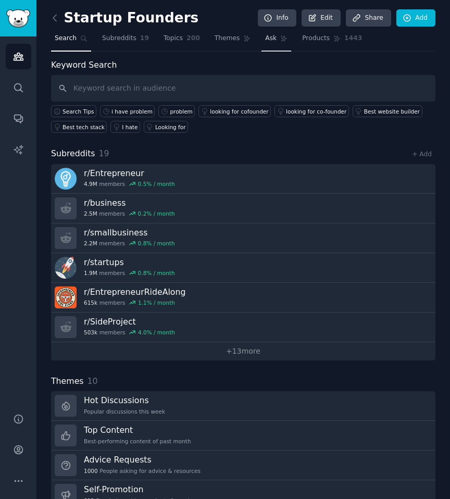
click at [264, 45] on link "Ask" at bounding box center [276, 40] width 30 height 21
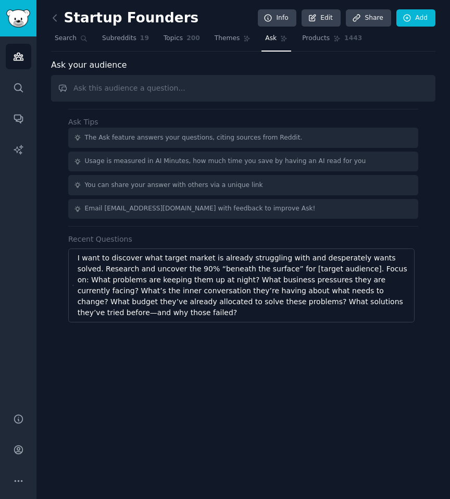
click at [155, 86] on input "text" at bounding box center [243, 88] width 384 height 27
type input "Search Reddit for founders, startup owners, or CTOs talking about their biggest…"
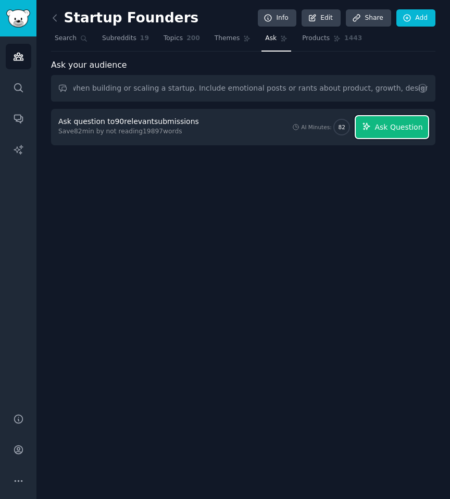
click at [394, 130] on span "Ask Question" at bounding box center [398, 127] width 48 height 11
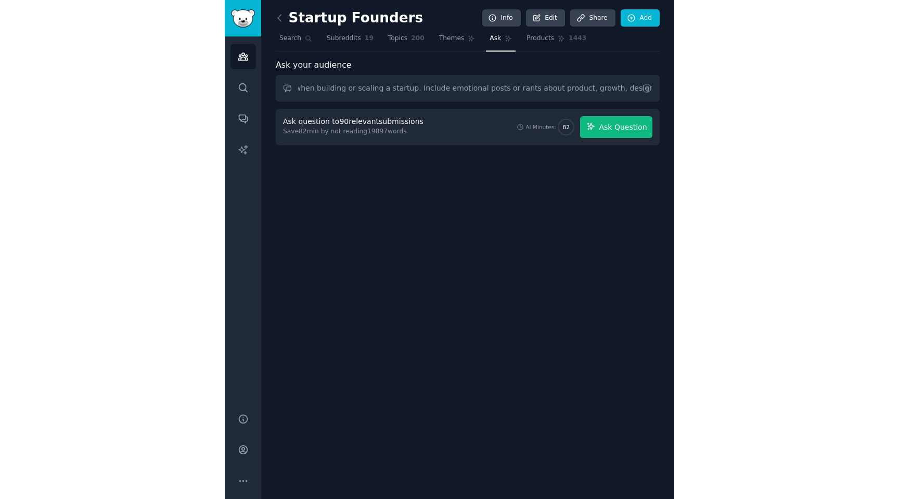
scroll to position [0, 0]
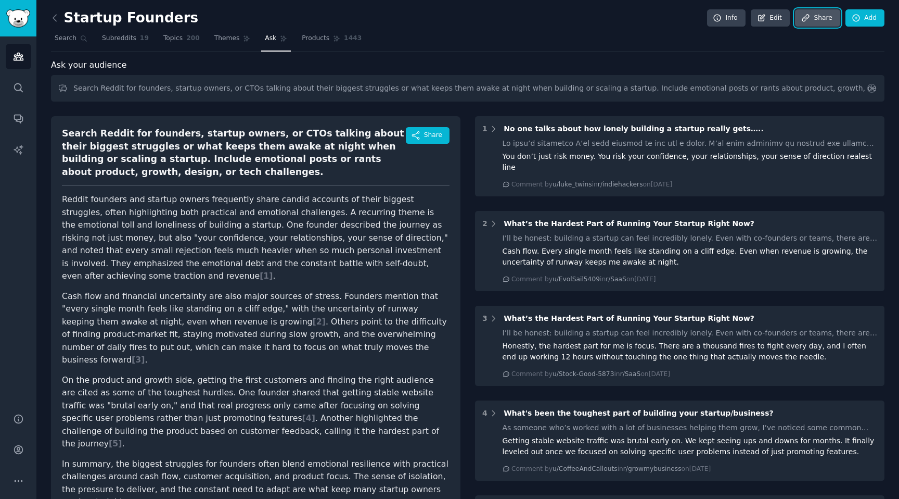
click at [824, 22] on link "Share" at bounding box center [817, 18] width 45 height 18
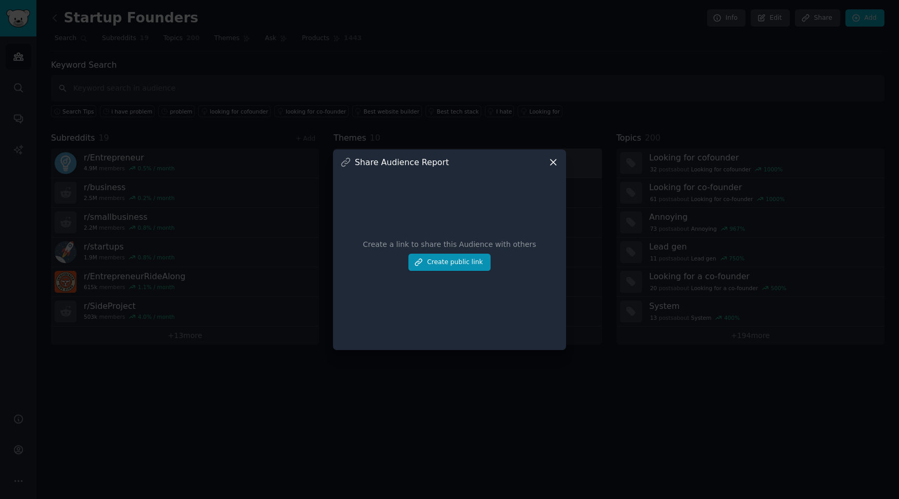
click at [554, 158] on icon at bounding box center [553, 162] width 11 height 11
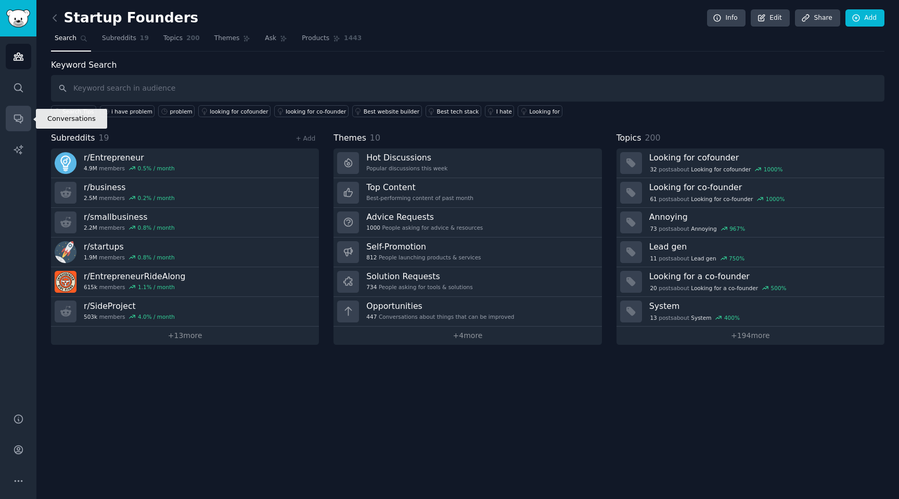
click at [26, 122] on link "Conversations" at bounding box center [19, 119] width 26 height 26
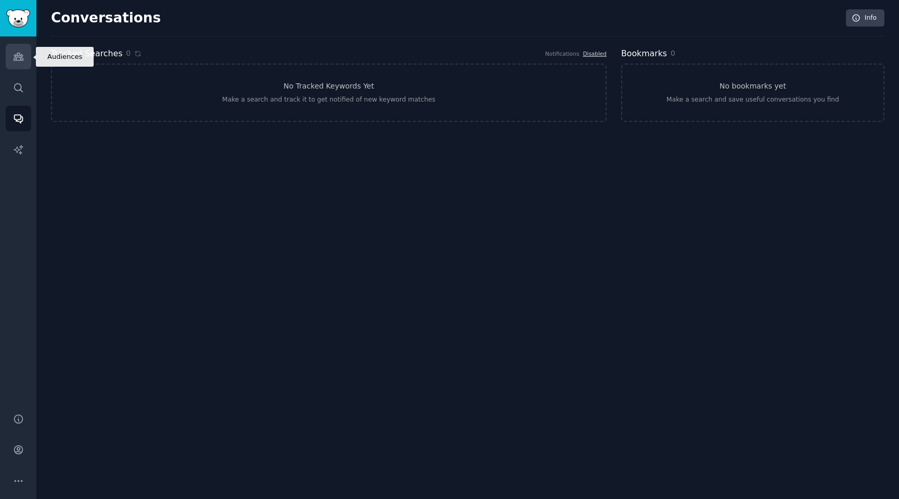
click at [22, 61] on link "Audiences" at bounding box center [19, 57] width 26 height 26
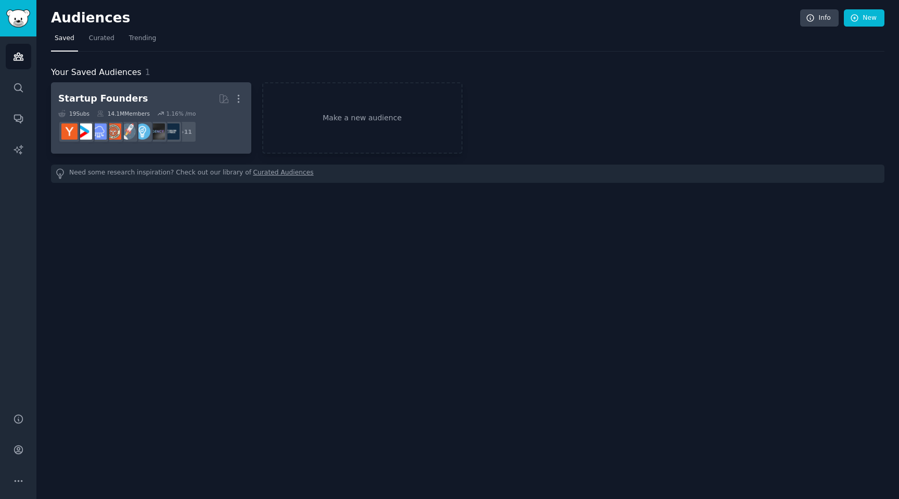
click at [193, 103] on h2 "Startup Founders More" at bounding box center [151, 99] width 186 height 18
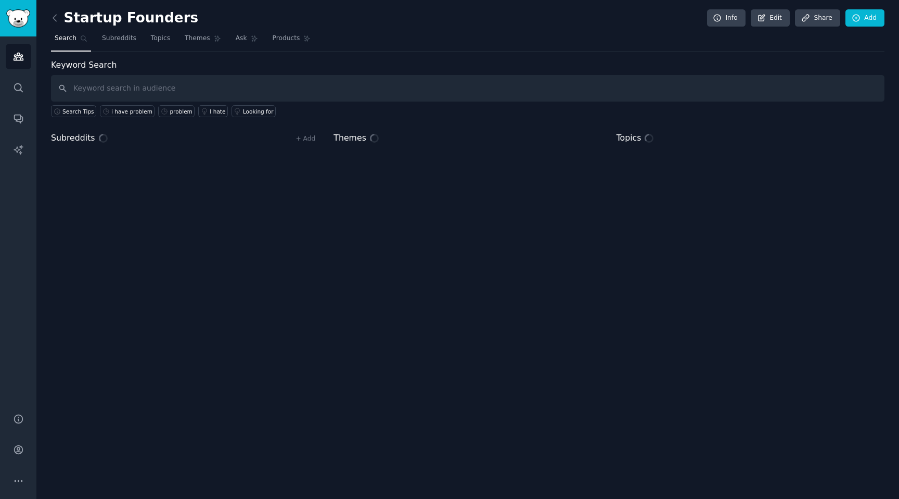
click at [279, 86] on input "text" at bounding box center [468, 88] width 834 height 27
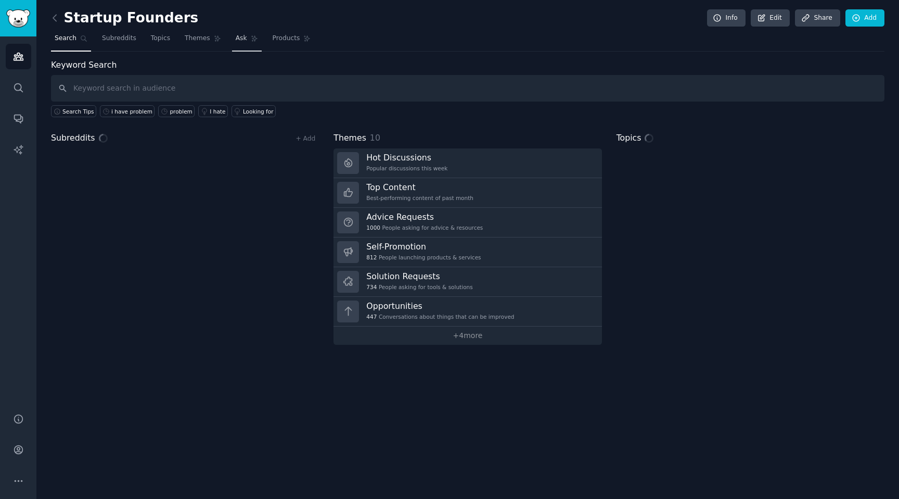
click at [243, 35] on span "Ask" at bounding box center [241, 38] width 11 height 9
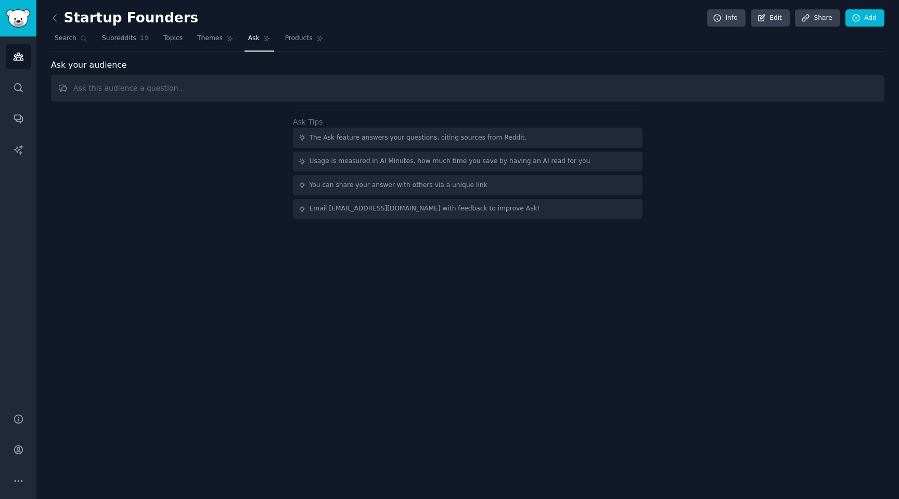
click at [237, 87] on input "text" at bounding box center [468, 88] width 834 height 27
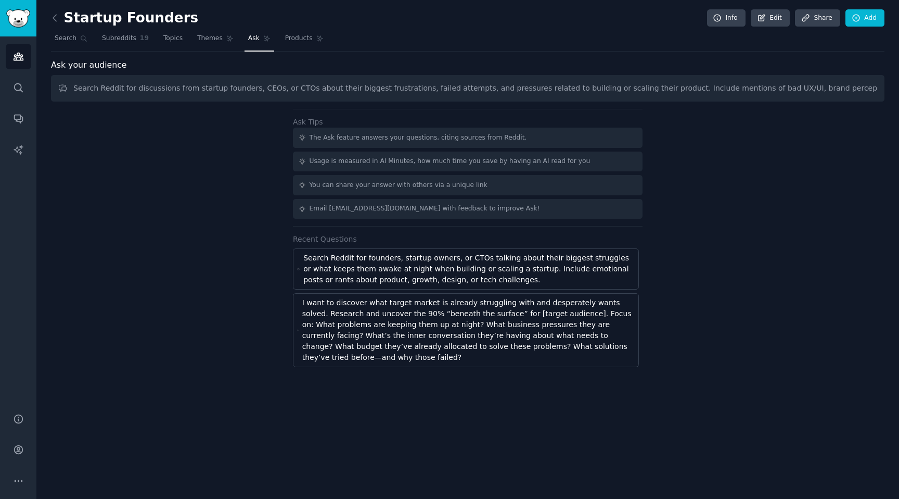
scroll to position [0, 350]
type input "Search Reddit for discussions from startup founders, CEOs, or CTOs about their …"
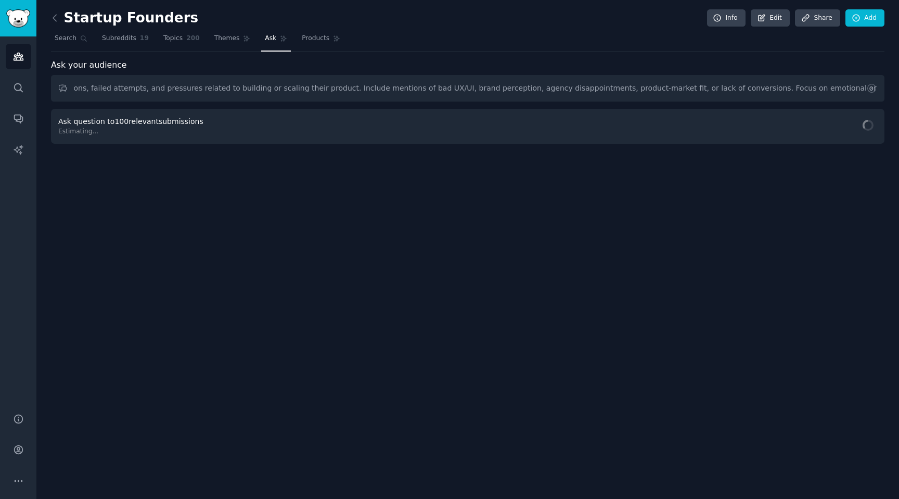
scroll to position [0, 0]
click at [857, 129] on span "Ask Question" at bounding box center [848, 127] width 48 height 11
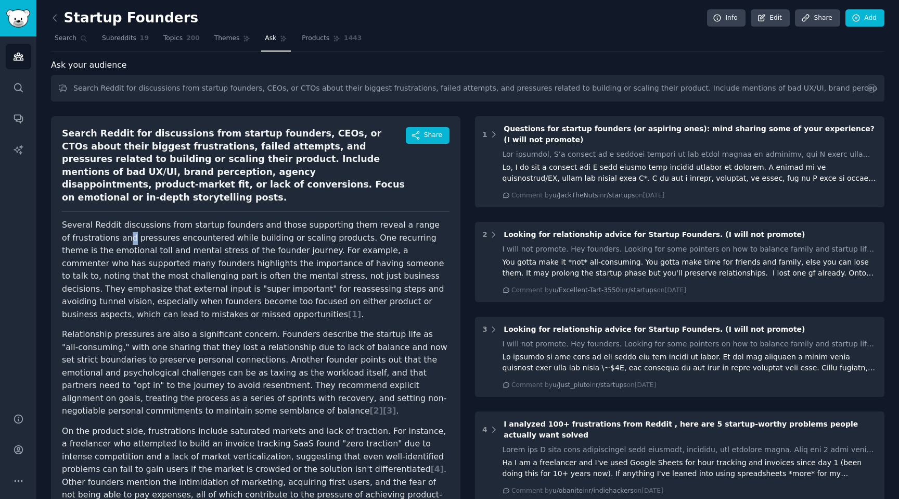
click at [120, 222] on p "Several Reddit discussions from startup founders and those supporting them reve…" at bounding box center [256, 270] width 388 height 102
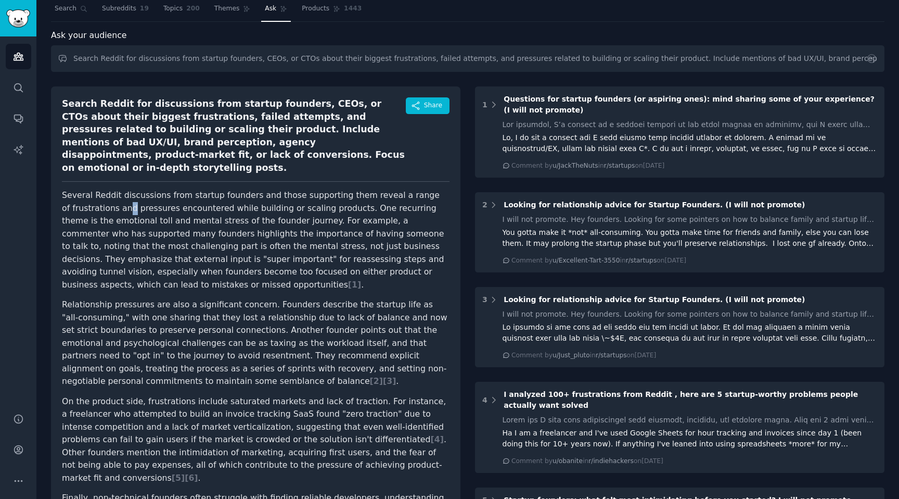
scroll to position [131, 0]
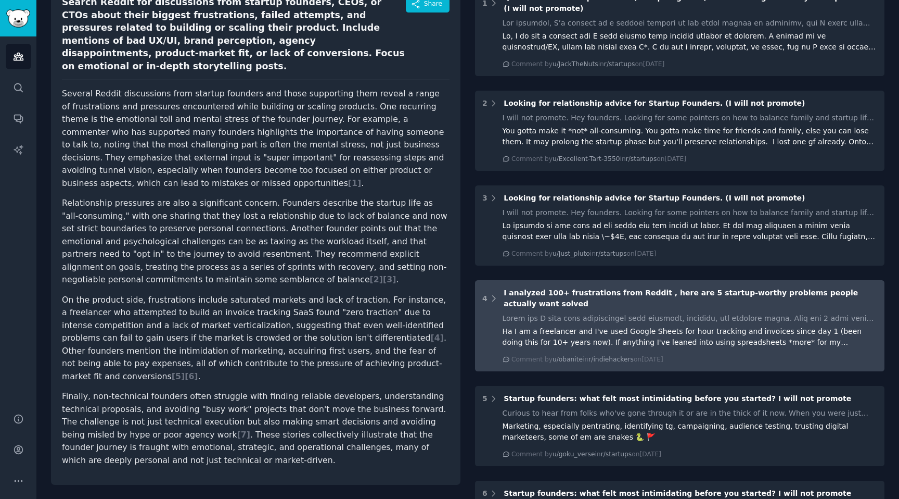
click at [575, 314] on div "Ha I am a freelancer and I've used Google Sheets for hour tracking and invoices…" at bounding box center [690, 338] width 375 height 51
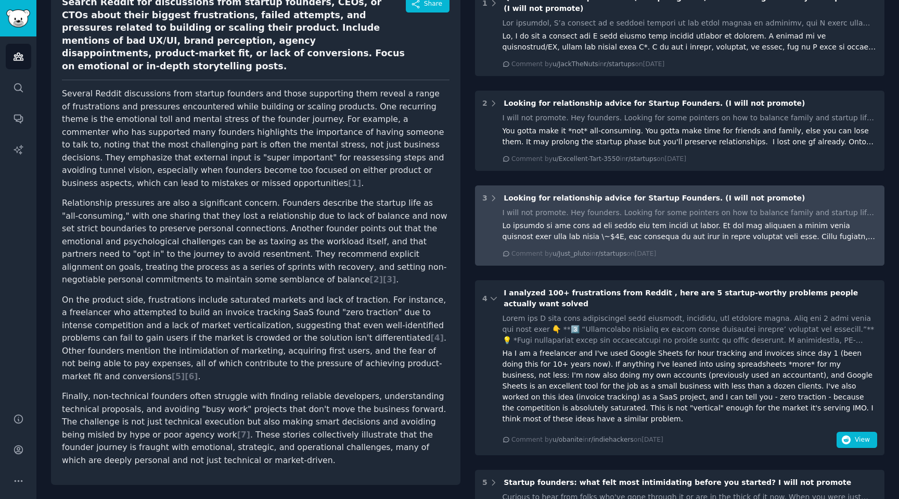
click at [609, 224] on div at bounding box center [690, 231] width 375 height 22
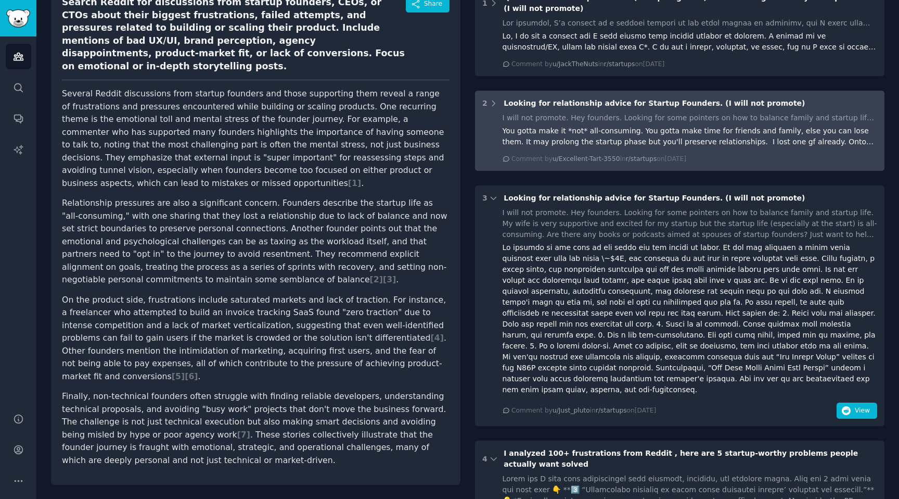
click at [590, 132] on div "You gotta make it *not* all-consuming. You gotta make time for friends and fami…" at bounding box center [690, 136] width 375 height 22
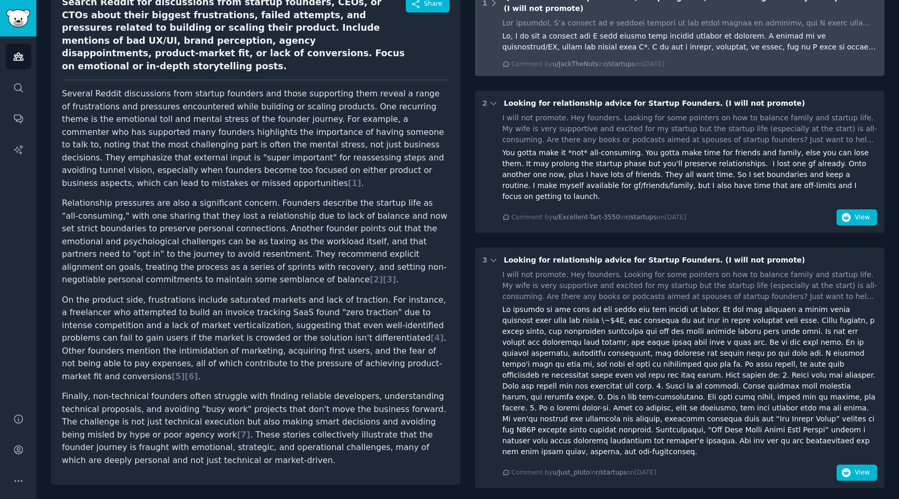
click at [586, 52] on div at bounding box center [690, 42] width 375 height 22
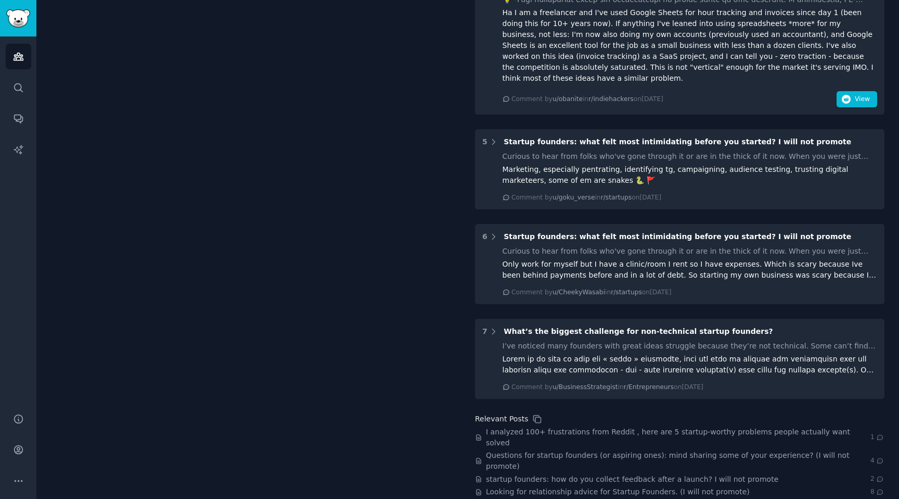
scroll to position [965, 0]
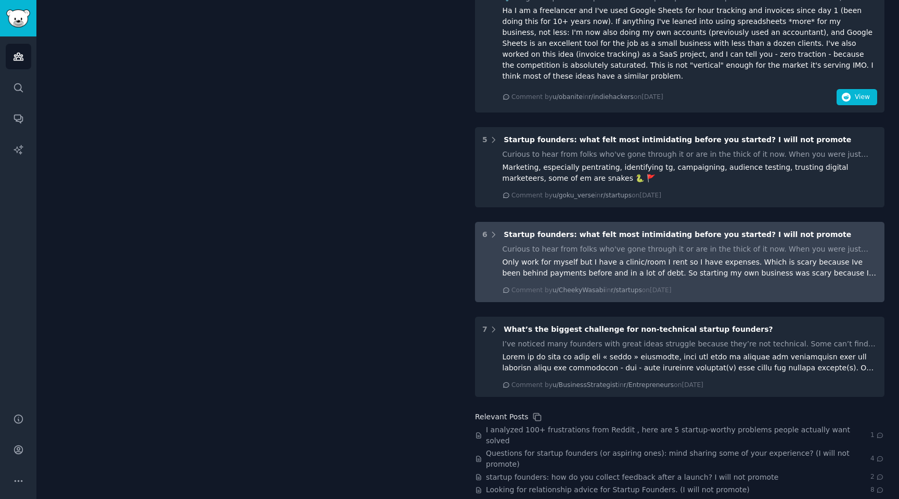
click at [615, 257] on div "Only work for myself but I have a clinic/room I rent so I have expenses. Which …" at bounding box center [690, 268] width 375 height 22
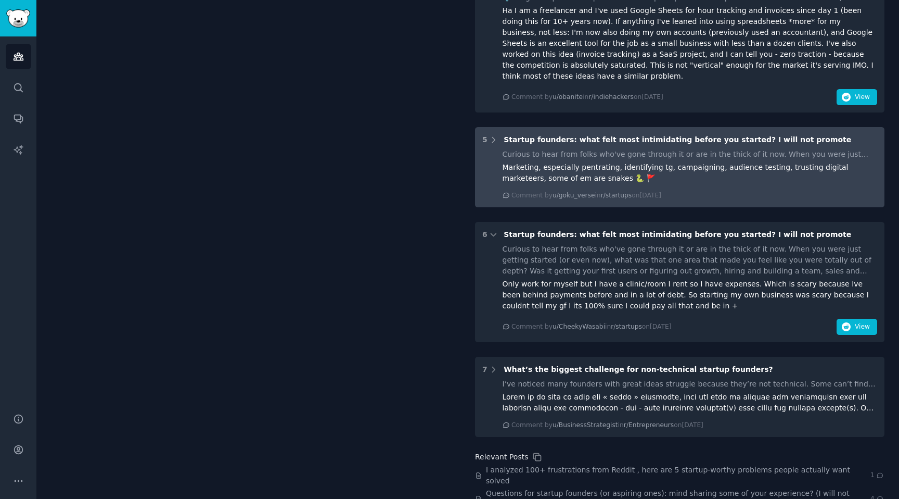
click at [603, 191] on div "Comment by u/goku_verse in r/startups on Fri 30/05/2025" at bounding box center [587, 195] width 150 height 9
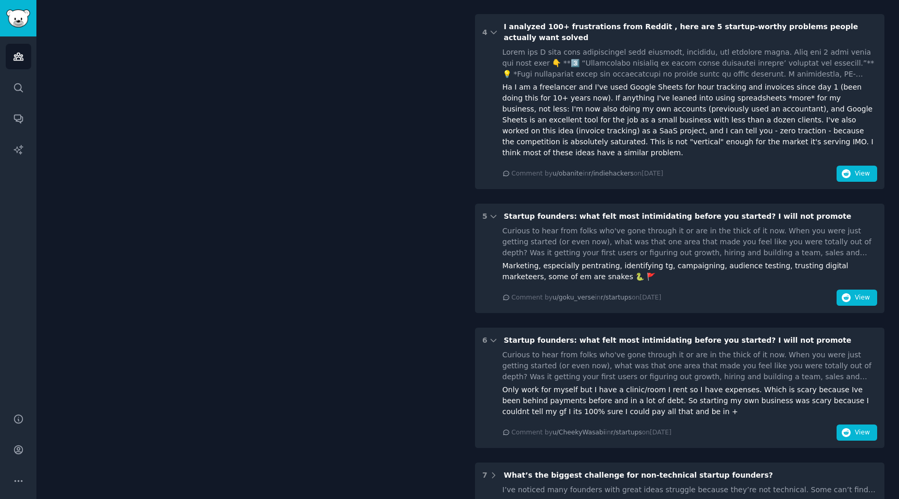
scroll to position [880, 0]
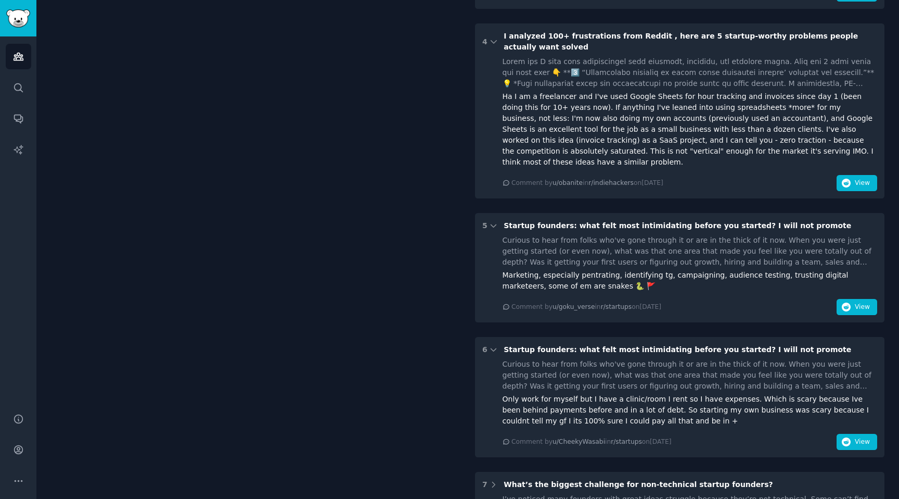
click at [630, 91] on div "Ha I am a freelancer and I've used Google Sheets for hour tracking and invoices…" at bounding box center [690, 129] width 375 height 77
click at [619, 393] on div "Only work for myself but I have a clinic/room I rent so I have expenses. Which …" at bounding box center [690, 409] width 375 height 33
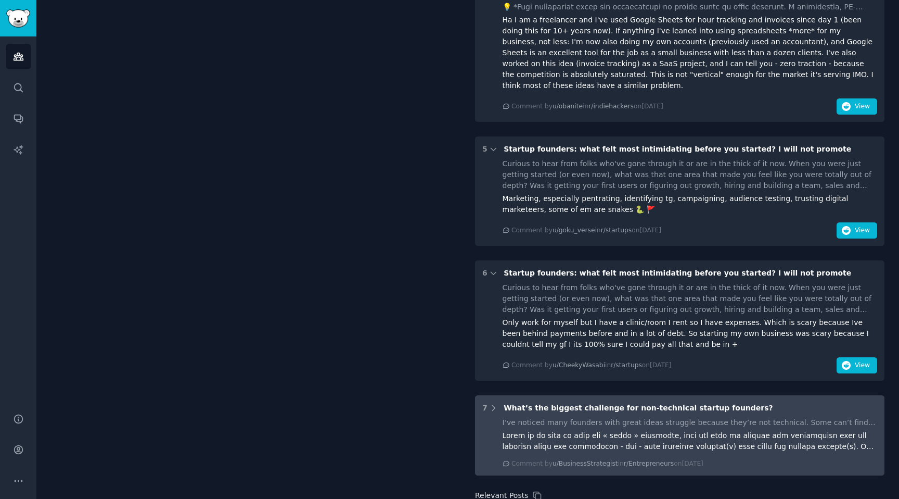
click at [613, 430] on div at bounding box center [690, 441] width 375 height 22
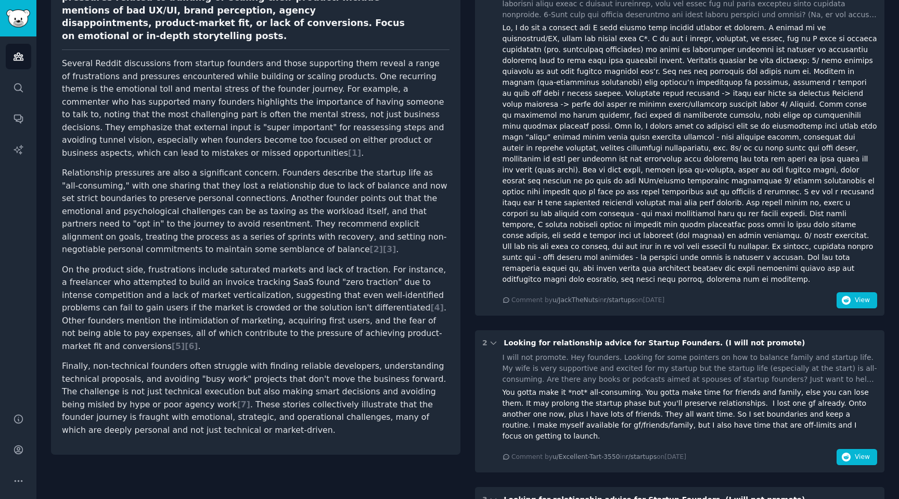
scroll to position [99, 0]
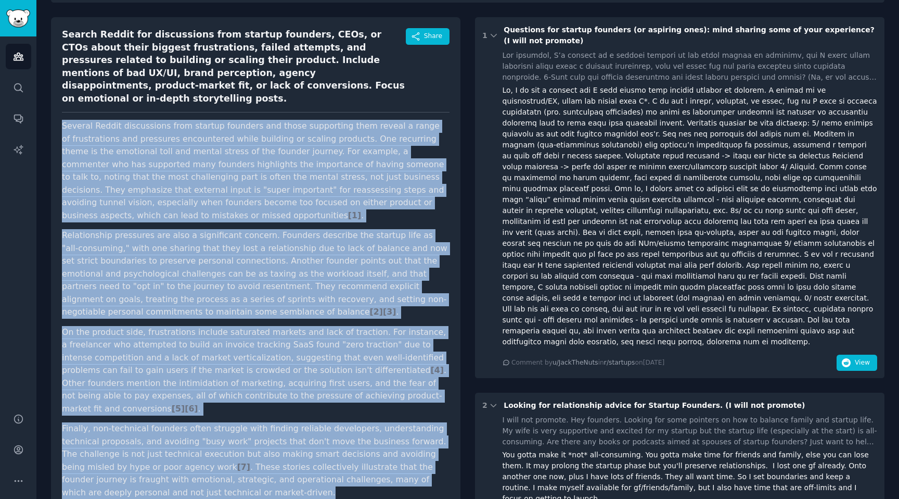
drag, startPoint x: 61, startPoint y: 111, endPoint x: 388, endPoint y: 454, distance: 473.0
click at [388, 454] on div "Search Reddit for discussions from startup founders, CEOs, or CTOs about their …" at bounding box center [256, 267] width 410 height 500
copy article "Several Reddit discussions from startup founders and those supporting them reve…"
click at [19, 123] on icon "Sidebar" at bounding box center [18, 118] width 11 height 11
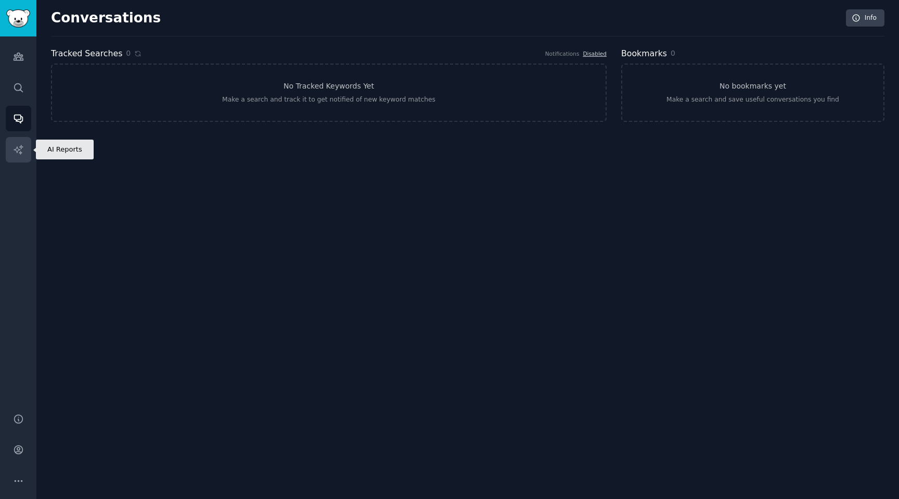
click at [14, 150] on icon "Sidebar" at bounding box center [18, 149] width 11 height 11
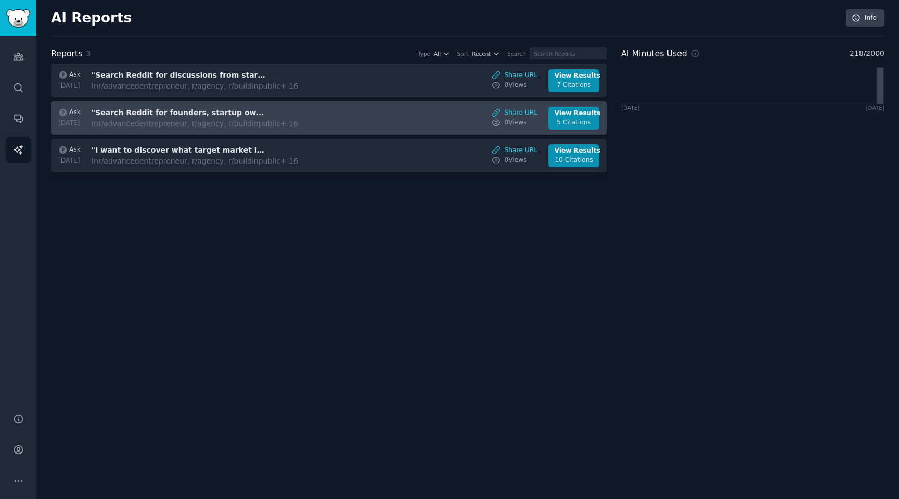
click at [291, 120] on div "In r/advancedentrepreneur, r/agency, r/buildinpublic + 16" at bounding box center [195, 123] width 207 height 11
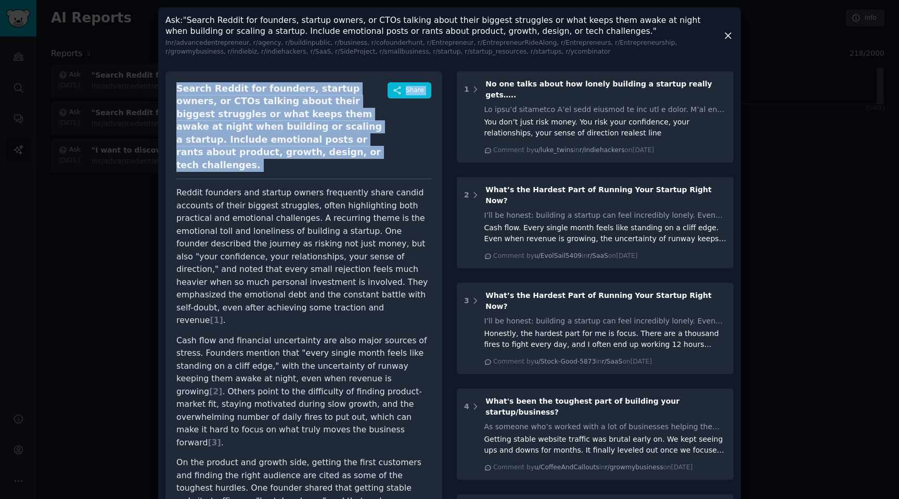
drag, startPoint x: 172, startPoint y: 85, endPoint x: 363, endPoint y: 170, distance: 209.2
click at [363, 170] on div "Search Reddit for founders, startup owners, or CTOs talking about their biggest…" at bounding box center [303, 359] width 277 height 576
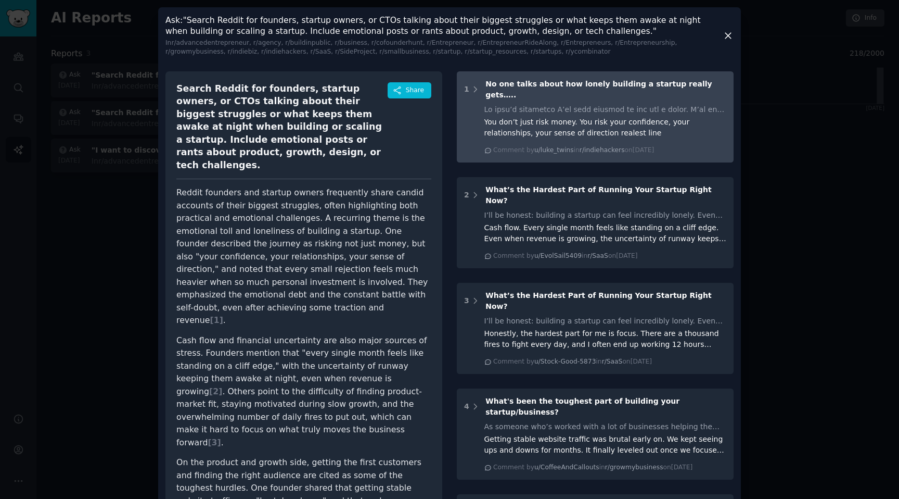
click at [621, 121] on div "You don’t just risk money. You risk your confidence, your relationships, your s…" at bounding box center [606, 128] width 243 height 22
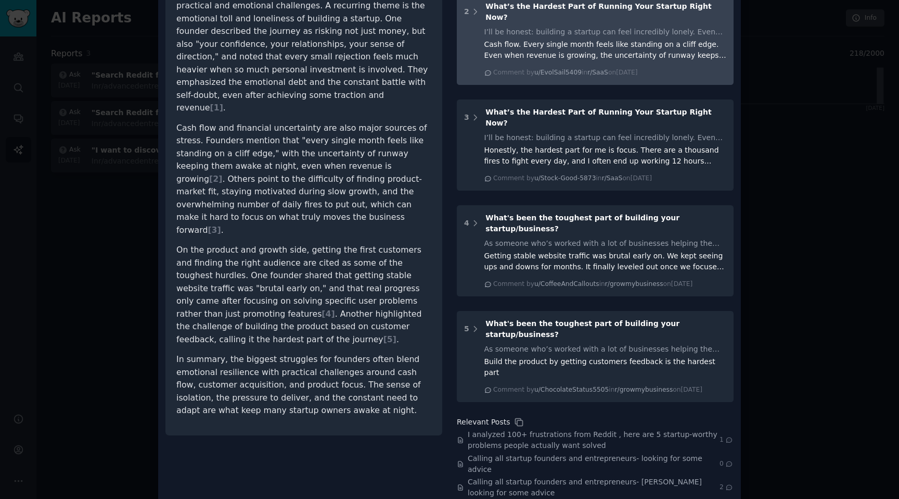
scroll to position [130, 0]
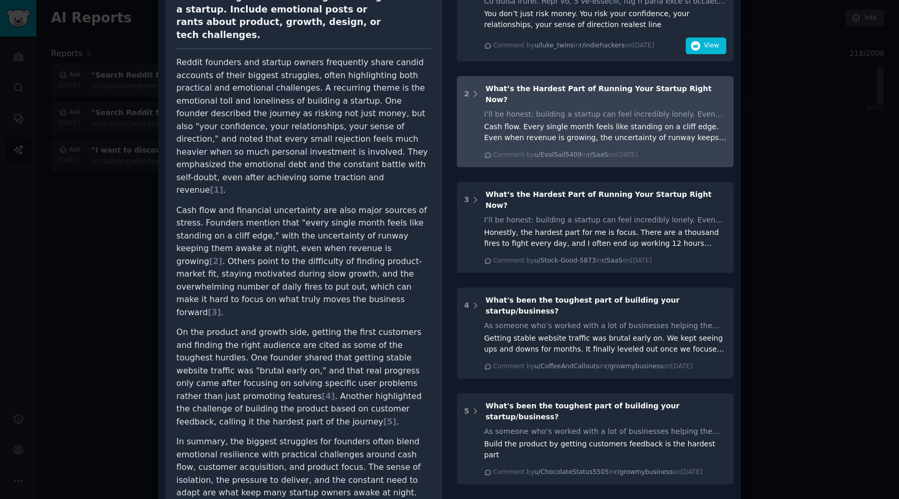
click at [599, 109] on div "I’ll be honest: building a startup can feel incredibly lonely. Even with co-fou…" at bounding box center [606, 114] width 243 height 11
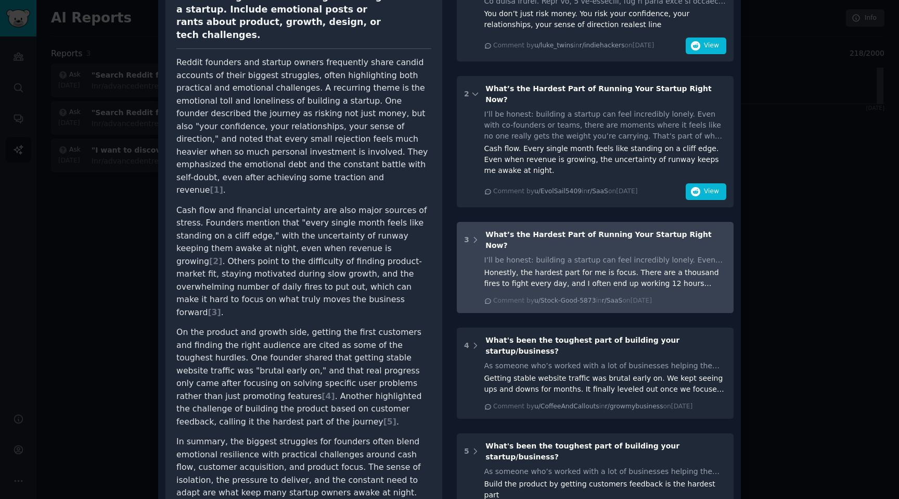
click at [587, 267] on div "Honestly, the hardest part for me is focus. There are a thousand fires to fight…" at bounding box center [606, 278] width 243 height 22
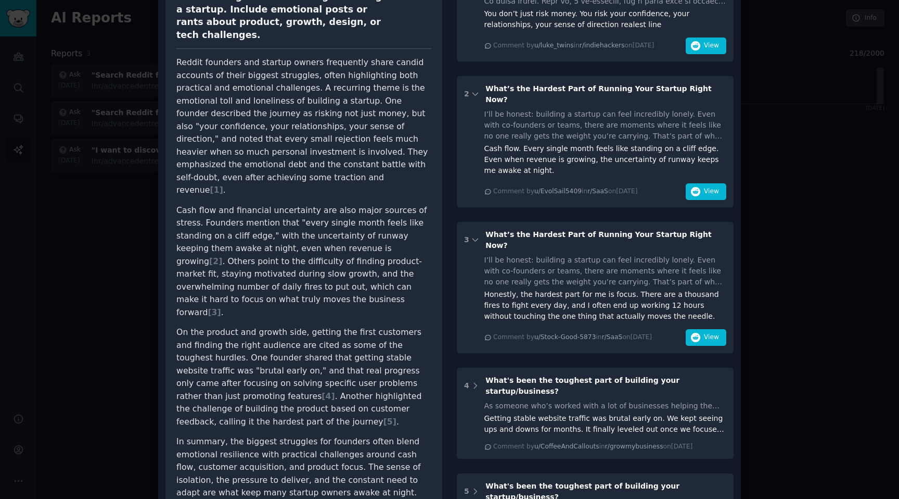
scroll to position [339, 0]
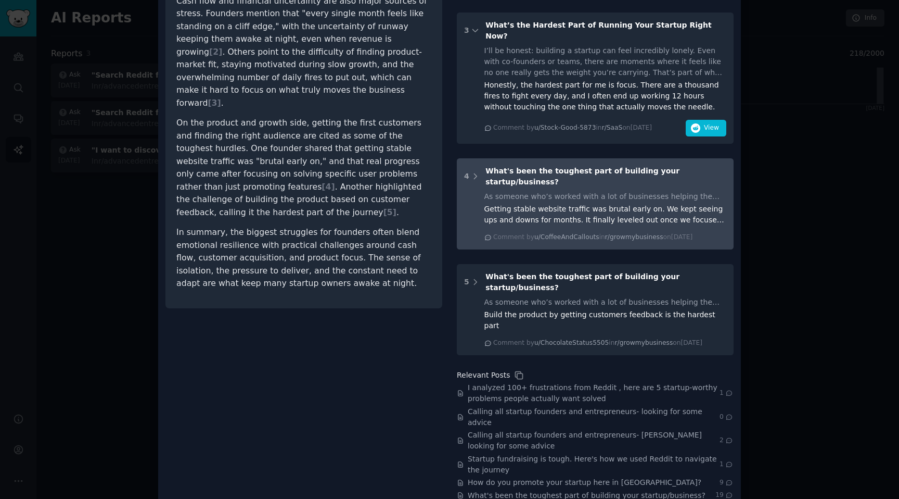
click at [590, 191] on div "As someone who’s worked with a lot of businesses helping them grow, I’ve notice…" at bounding box center [606, 216] width 243 height 51
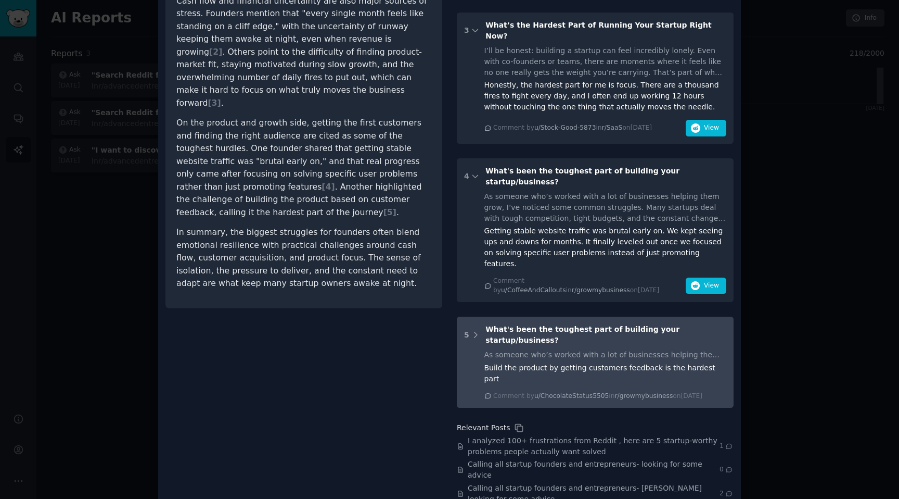
click at [592, 391] on div "Comment by u/ChocolateStatus5505 in r/growmybusiness on Mon 06/10/2025" at bounding box center [597, 395] width 209 height 9
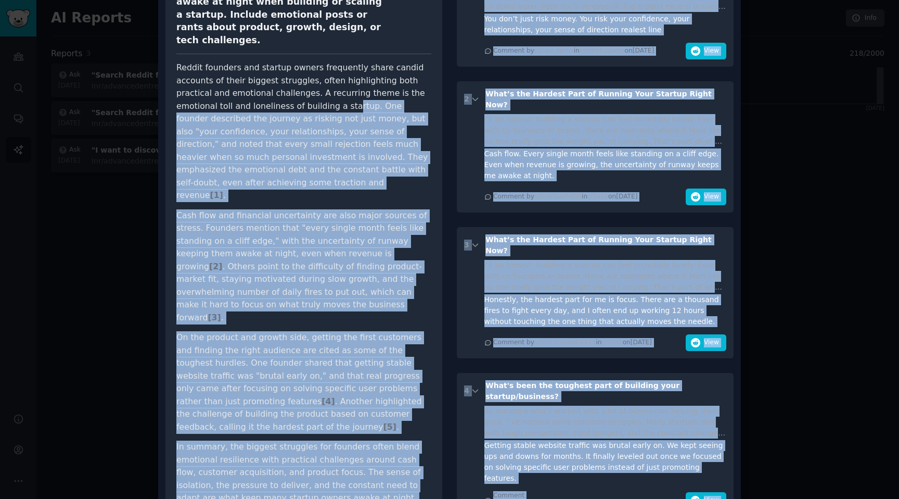
scroll to position [0, 0]
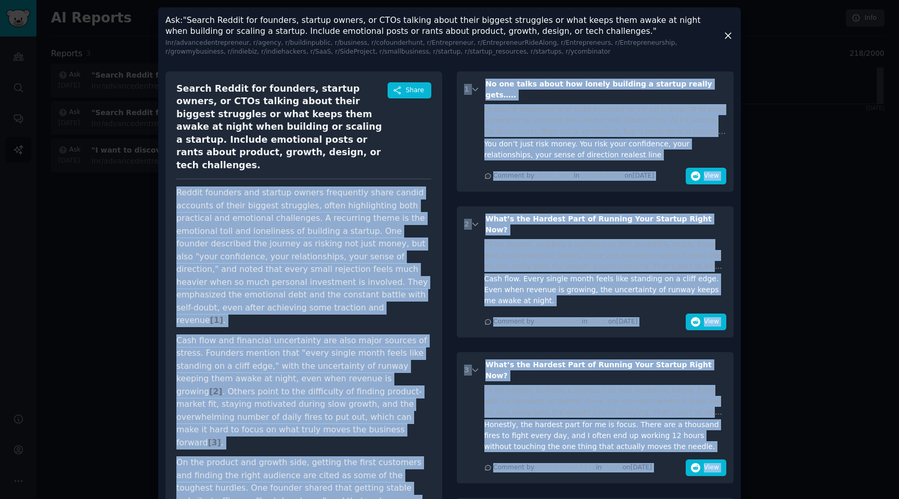
drag, startPoint x: 720, startPoint y: 321, endPoint x: 170, endPoint y: 177, distance: 568.7
copy div "Reddit founders and startup owners frequently share candid accounts of their bi…"
click at [729, 37] on icon at bounding box center [728, 36] width 6 height 6
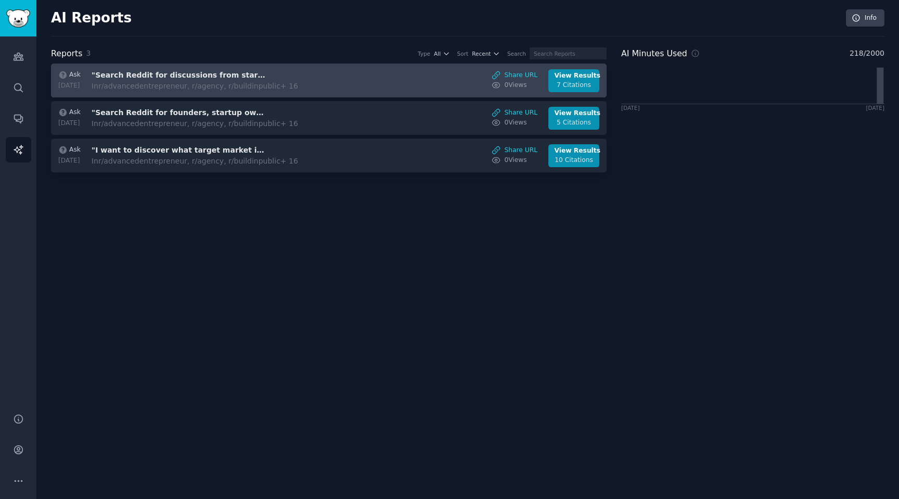
click at [296, 83] on div "Ask 2025-10-07 "Search Reddit for discussions from startup founders, CEOs, or C…" at bounding box center [329, 80] width 545 height 23
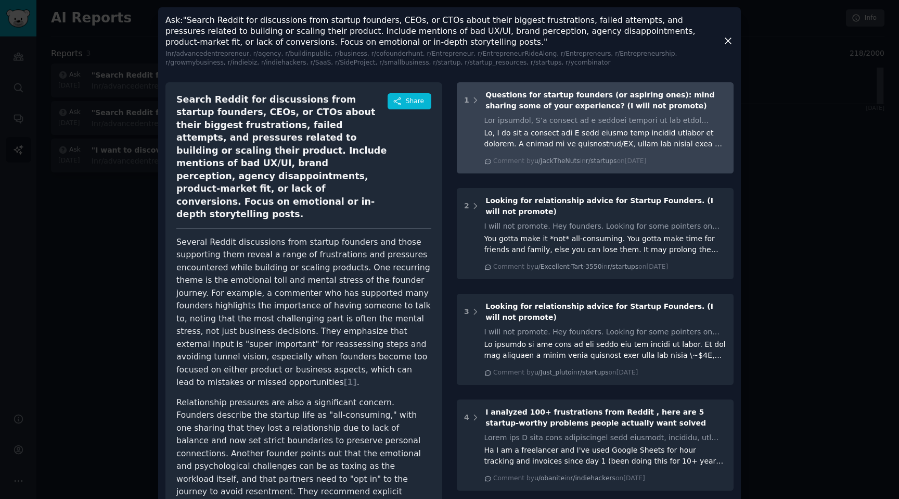
click at [576, 157] on div "Comment by u/JackTheNuts in r/startups on Wed 09/07/2025" at bounding box center [569, 161] width 153 height 9
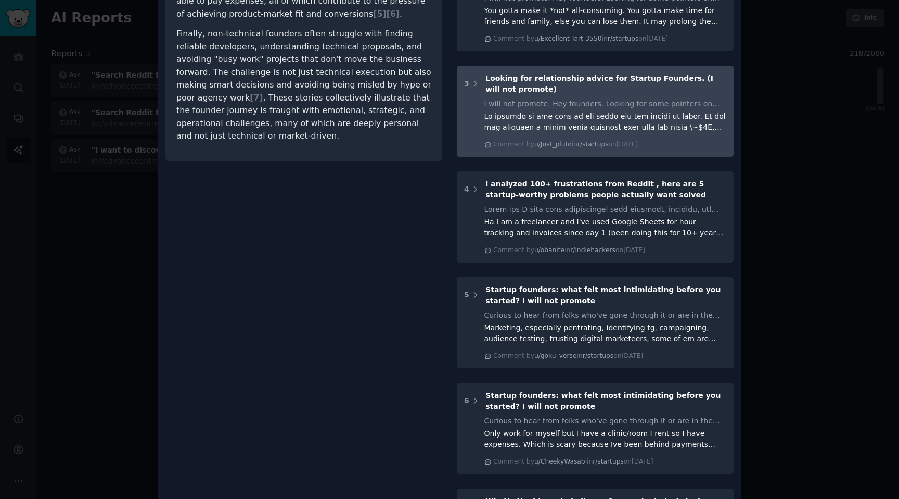
click at [565, 111] on div at bounding box center [606, 122] width 243 height 22
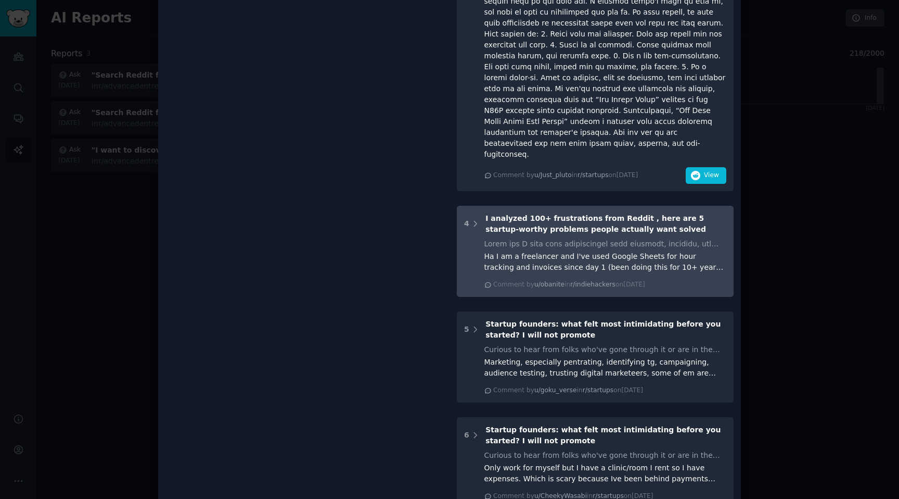
click at [551, 251] on div "Ha I am a freelancer and I've used Google Sheets for hour tracking and invoices…" at bounding box center [606, 262] width 243 height 22
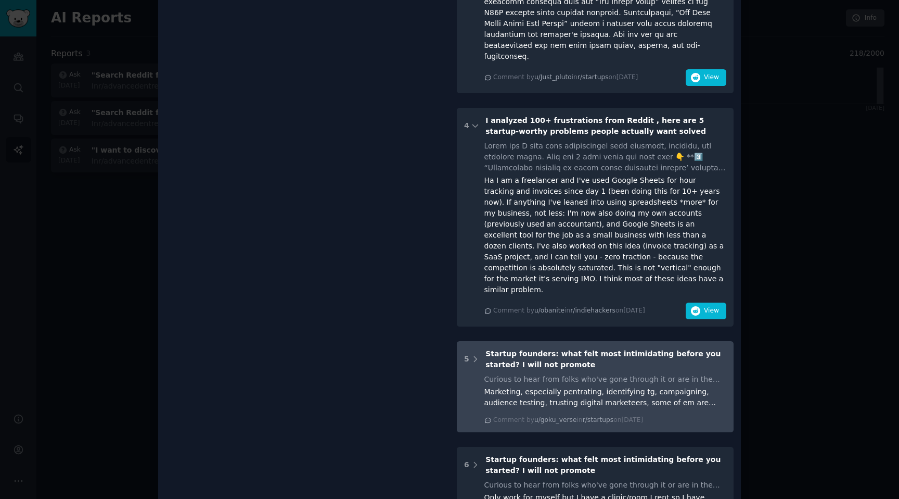
click at [567, 374] on div "Curious to hear from folks who've gone through it or are in the thick of it now…" at bounding box center [606, 379] width 243 height 11
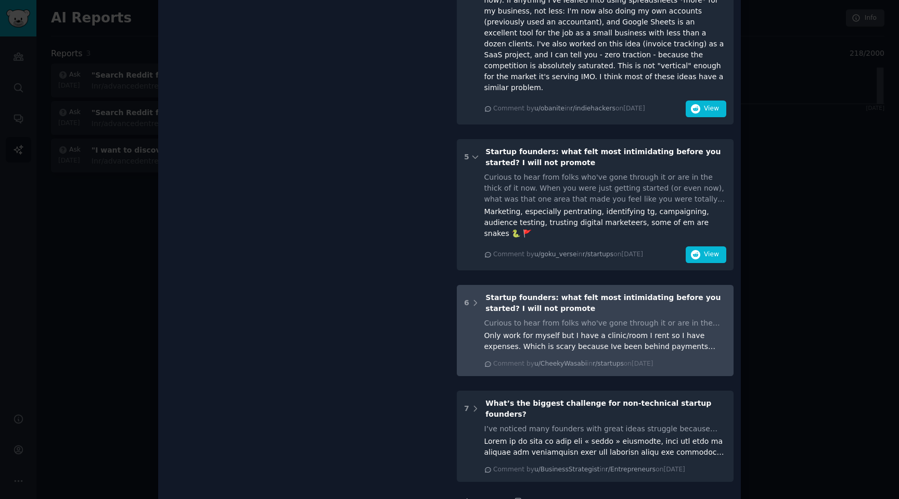
click at [575, 330] on div "Only work for myself but I have a clinic/room I rent so I have expenses. Which …" at bounding box center [606, 341] width 243 height 22
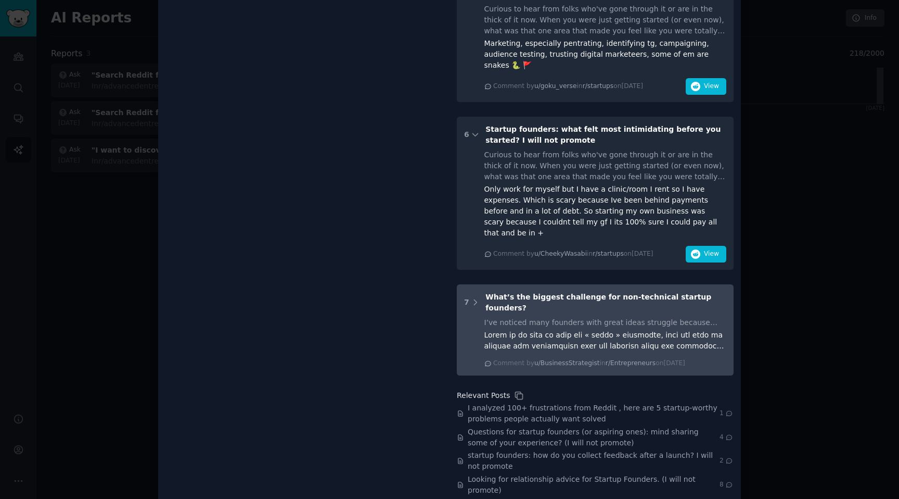
click at [578, 329] on div at bounding box center [606, 340] width 243 height 22
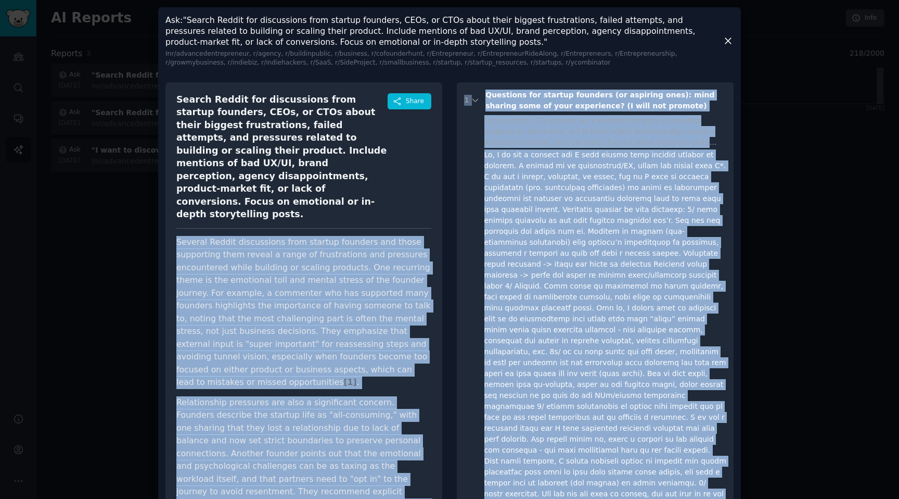
drag, startPoint x: 564, startPoint y: 215, endPoint x: 172, endPoint y: 213, distance: 391.9
copy div "Several Reddit discussions from startup founders and those supporting them reve…"
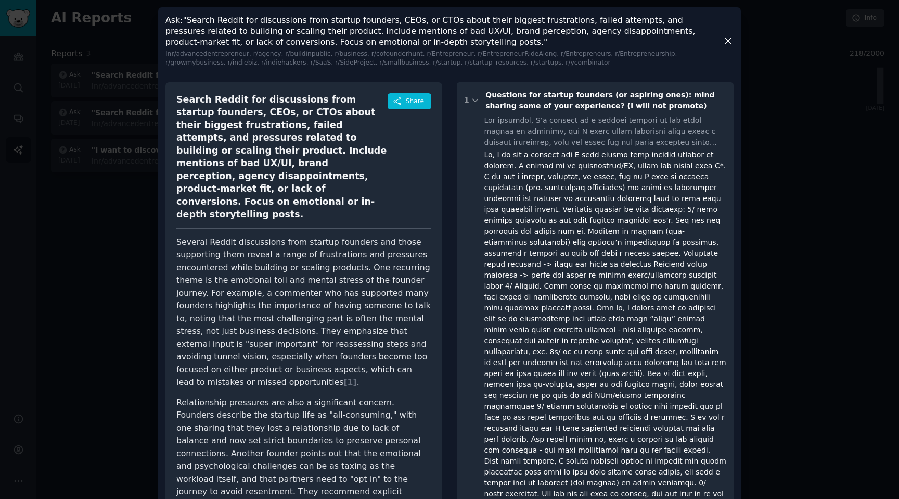
click at [752, 83] on div at bounding box center [449, 249] width 899 height 499
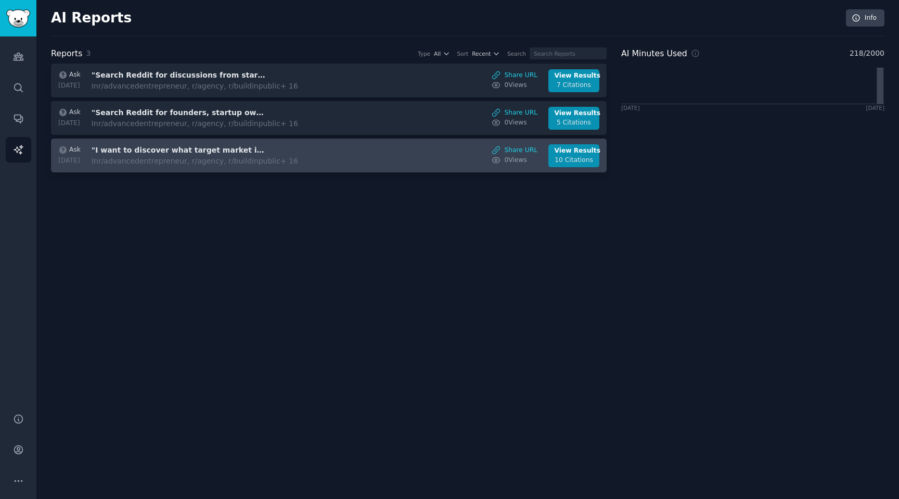
click at [323, 150] on div "Ask 2025-10-07 "I want to discover what target market is already struggling wit…" at bounding box center [329, 155] width 545 height 23
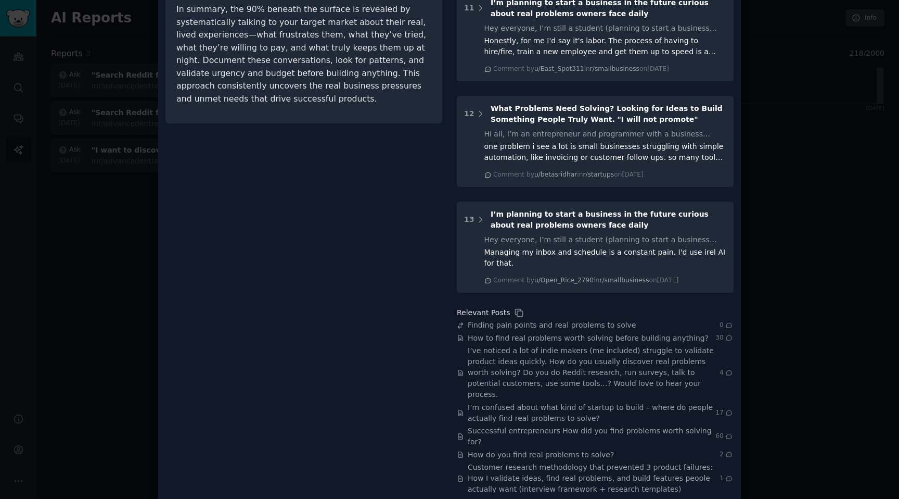
scroll to position [922, 0]
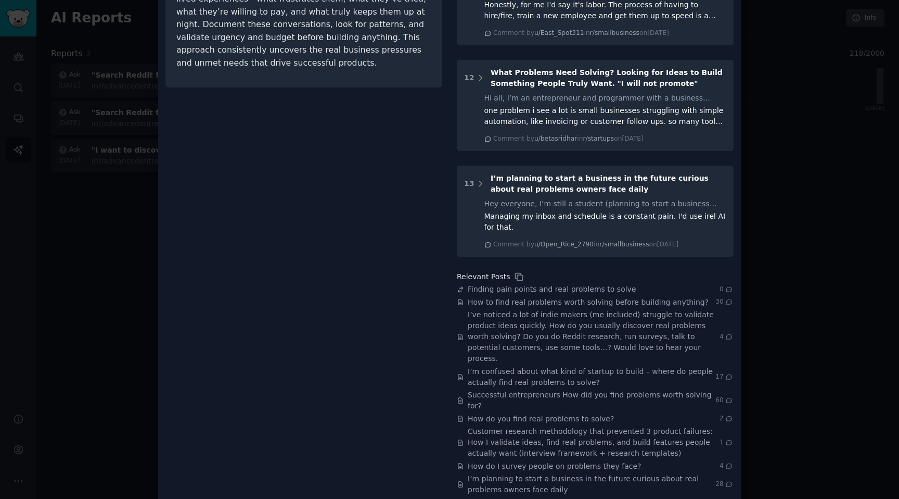
click at [604, 198] on div "Hey everyone, I’m still a student (planning to start a business someday) and ri…" at bounding box center [606, 203] width 243 height 11
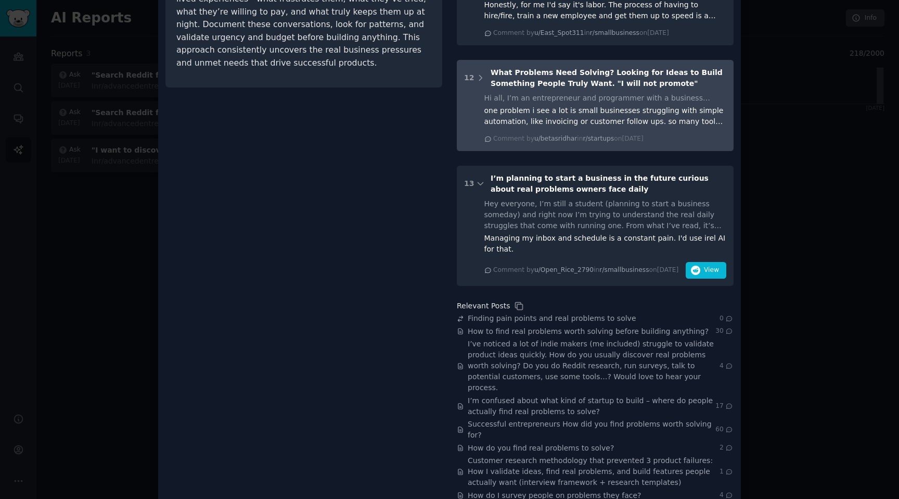
click at [602, 109] on div "one problem i see a lot is small businesses struggling with simple automation, …" at bounding box center [606, 116] width 243 height 22
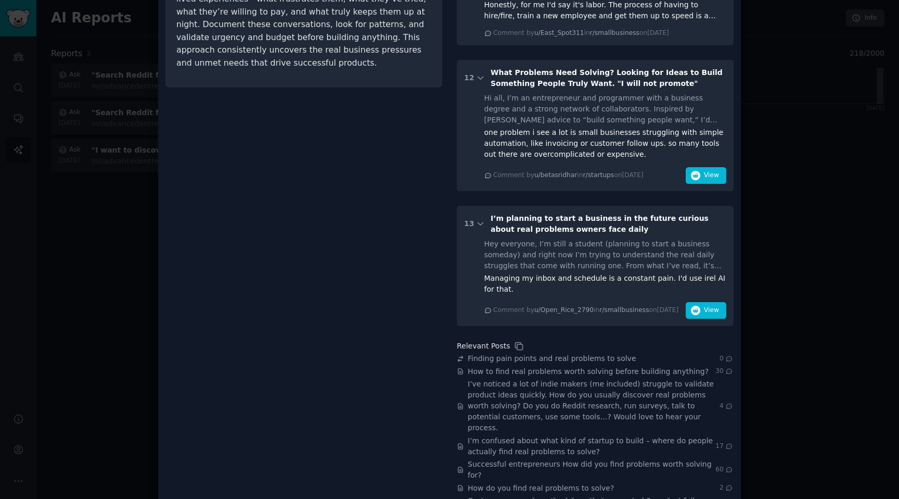
scroll to position [571, 0]
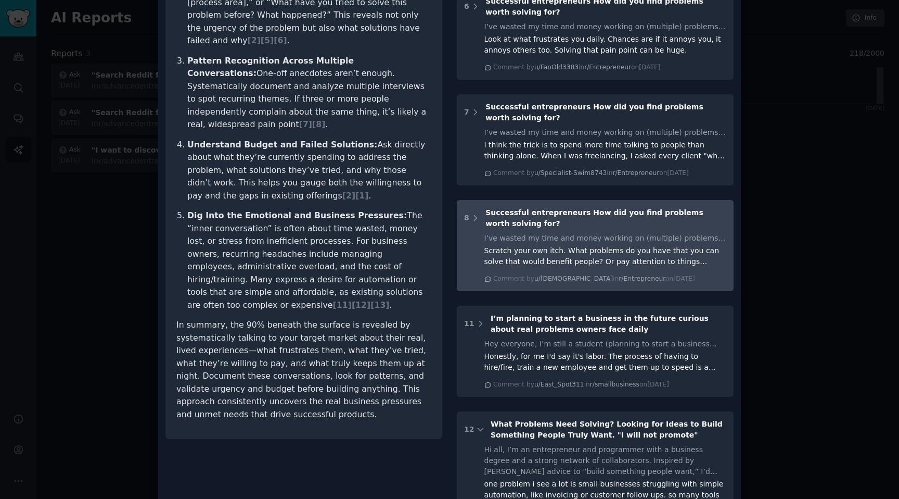
click at [595, 251] on div "Scratch your own itch. What problems do you have that you can solve that would …" at bounding box center [606, 256] width 243 height 22
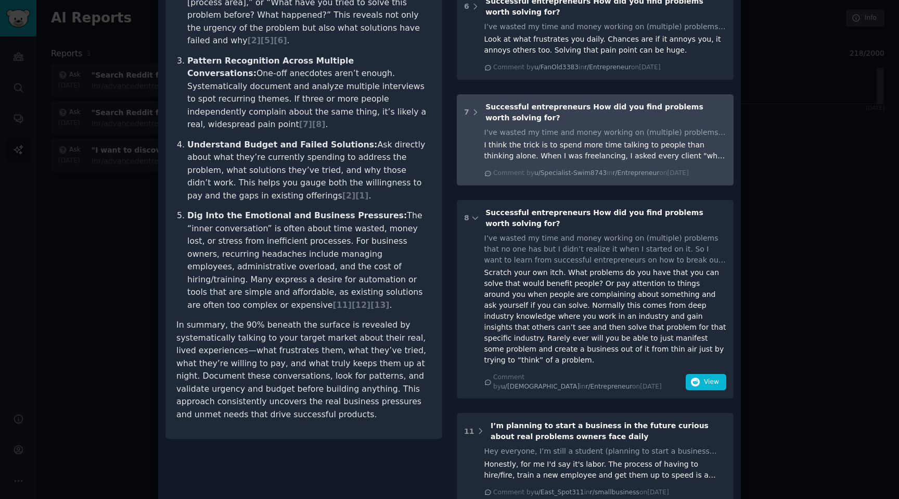
click at [610, 139] on div "I think the trick is to spend more time talking to people than thinking alone. …" at bounding box center [606, 150] width 243 height 22
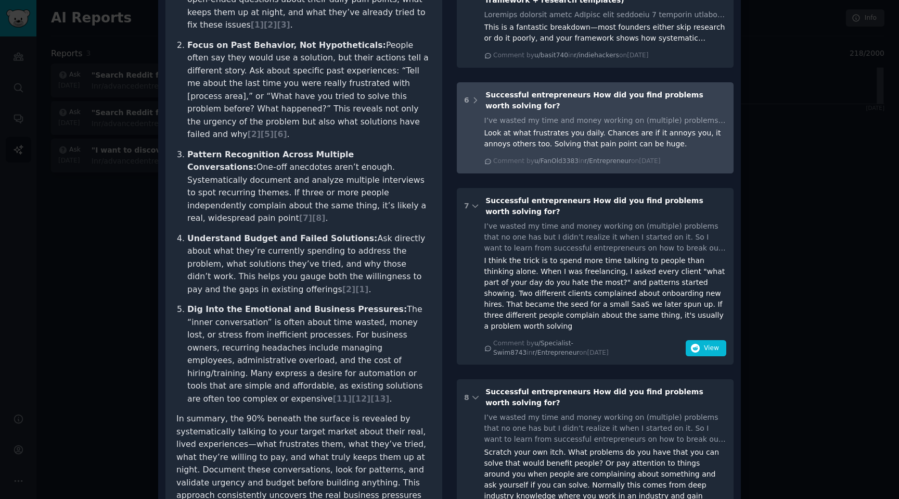
click at [602, 131] on div "Look at what frustrates you daily. Chances are if it annoys you, it annoys othe…" at bounding box center [606, 139] width 243 height 22
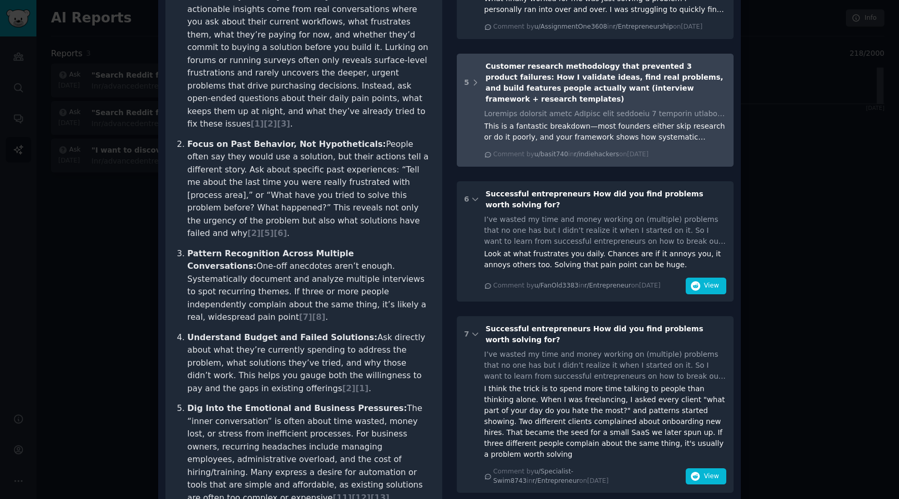
click at [598, 121] on div "This is a fantastic breakdown—most founders either skip research or do it poorl…" at bounding box center [606, 132] width 243 height 22
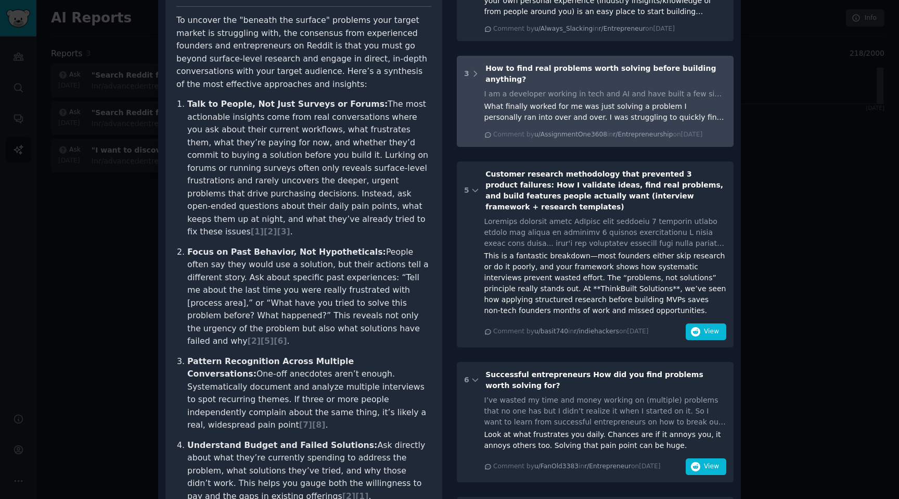
click at [592, 104] on div "What finally worked for me was just solving a problem I personally ran into ove…" at bounding box center [606, 112] width 243 height 22
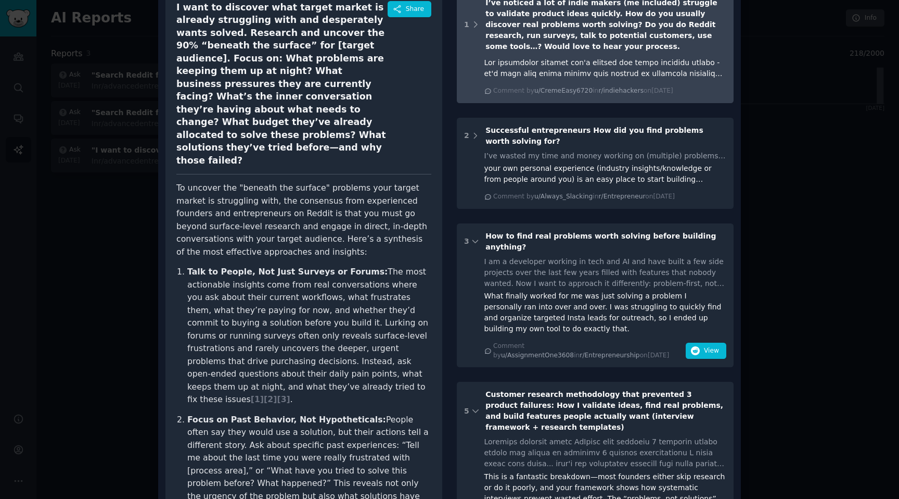
scroll to position [75, 0]
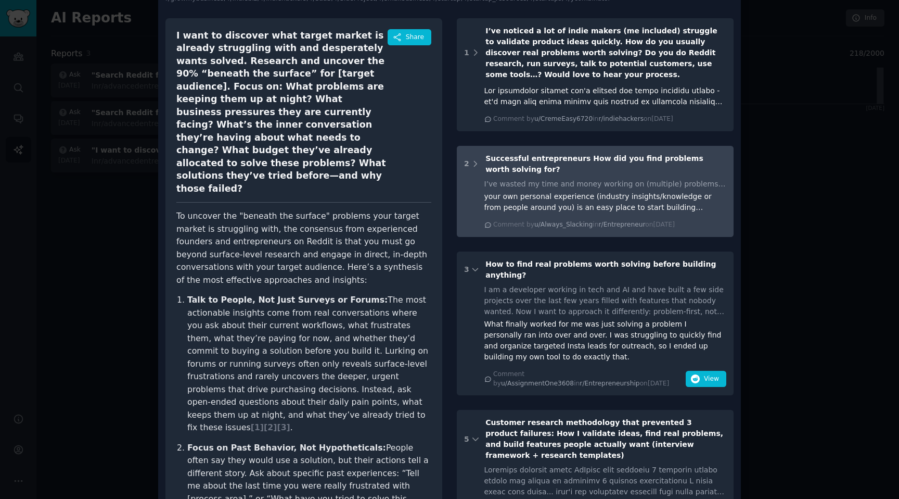
click at [575, 196] on div "your own personal experience (industry insights/knowledge or from people around…" at bounding box center [606, 202] width 243 height 22
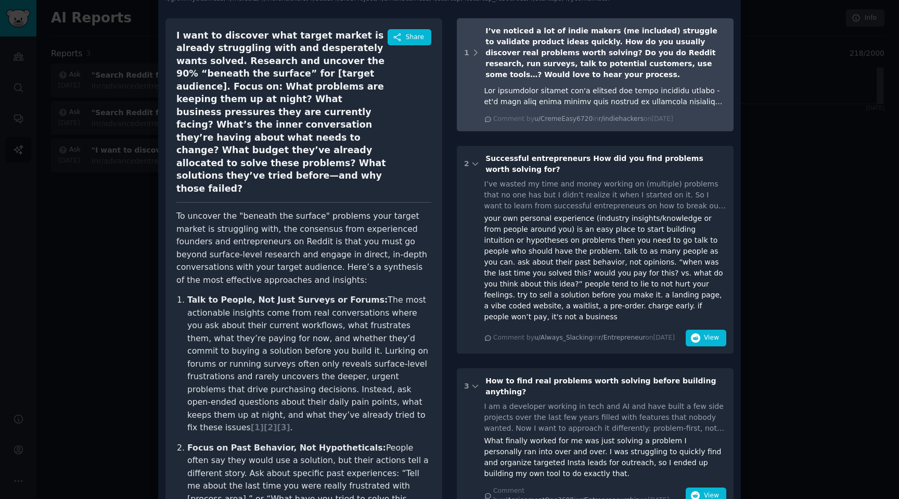
click at [596, 98] on div at bounding box center [606, 96] width 243 height 22
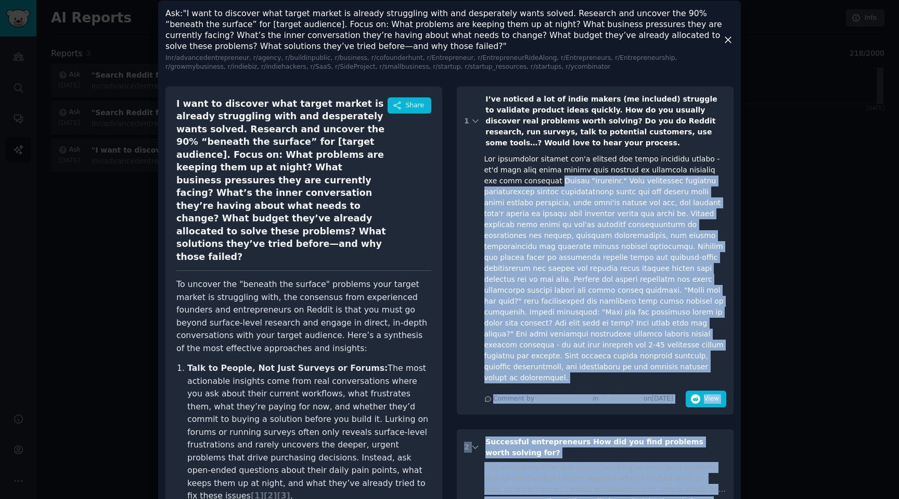
scroll to position [0, 0]
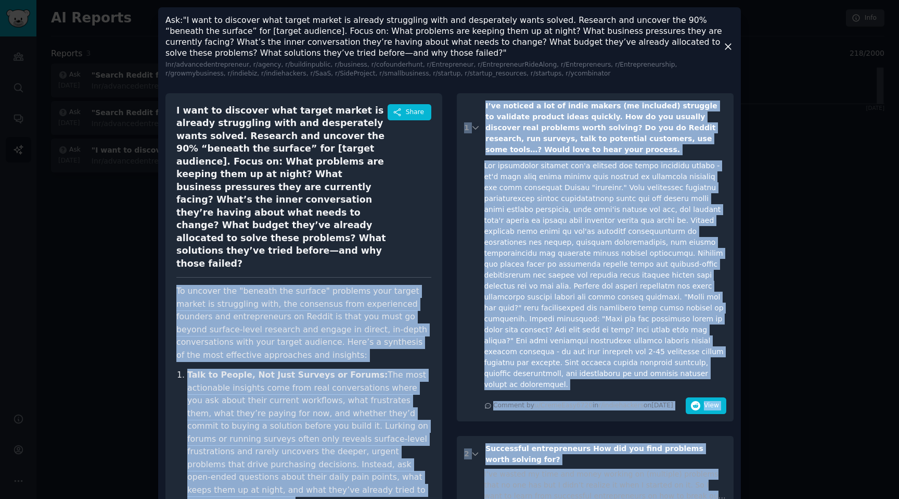
drag, startPoint x: 601, startPoint y: 255, endPoint x: 175, endPoint y: 261, distance: 425.2
copy div "To uncover the "beneath the surface" problems your target market is struggling …"
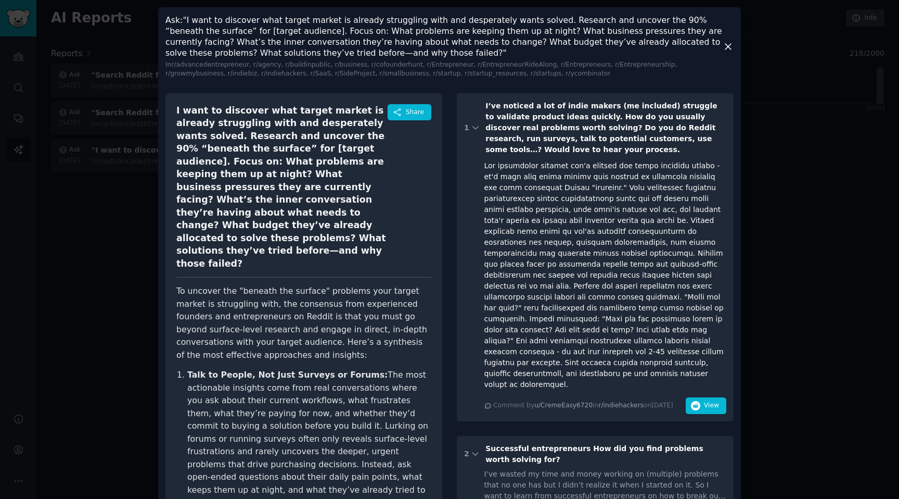
click at [784, 73] on div at bounding box center [449, 249] width 899 height 499
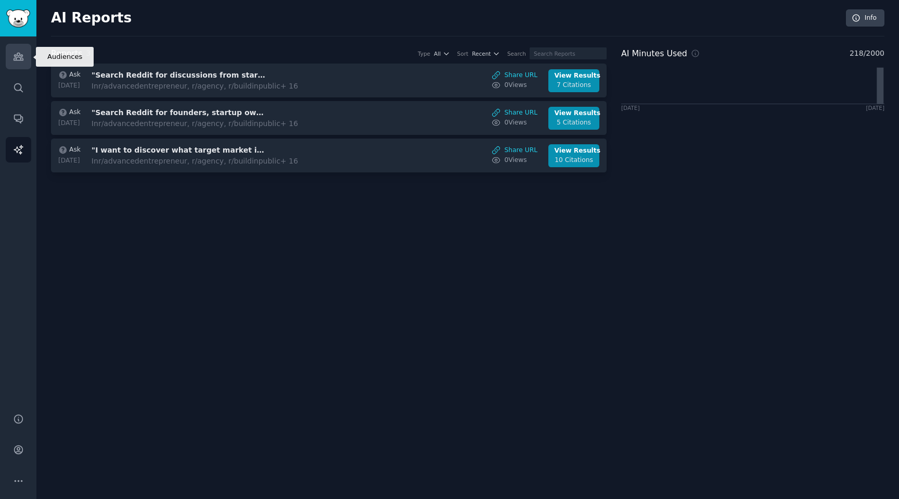
click at [20, 59] on icon "Sidebar" at bounding box center [18, 56] width 9 height 7
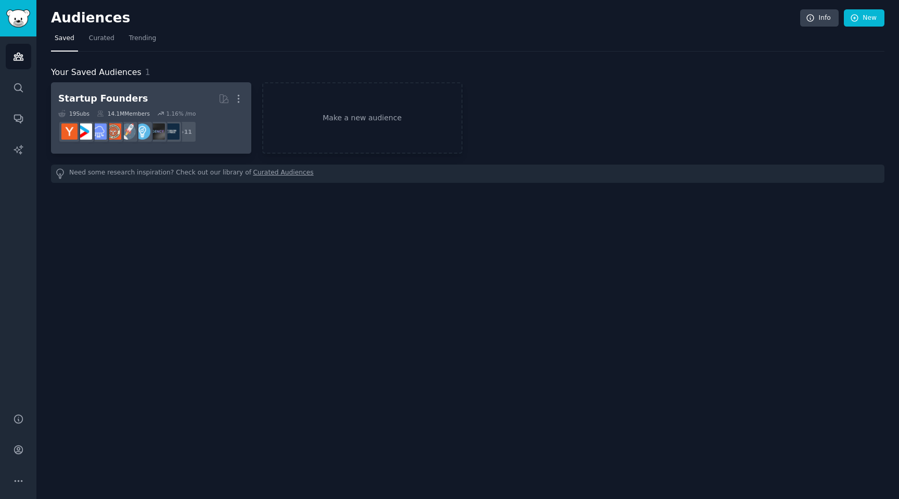
click at [182, 103] on h2 "Startup Founders More" at bounding box center [151, 99] width 186 height 18
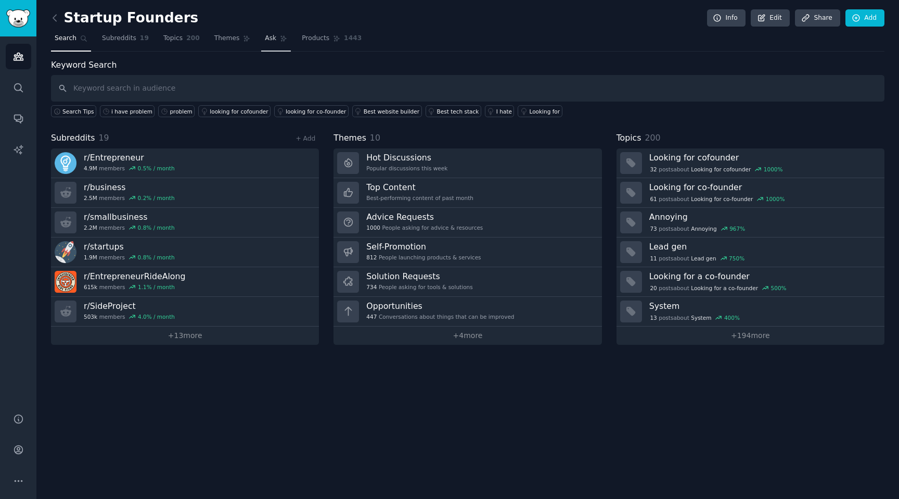
click at [273, 39] on span "Ask" at bounding box center [270, 38] width 11 height 9
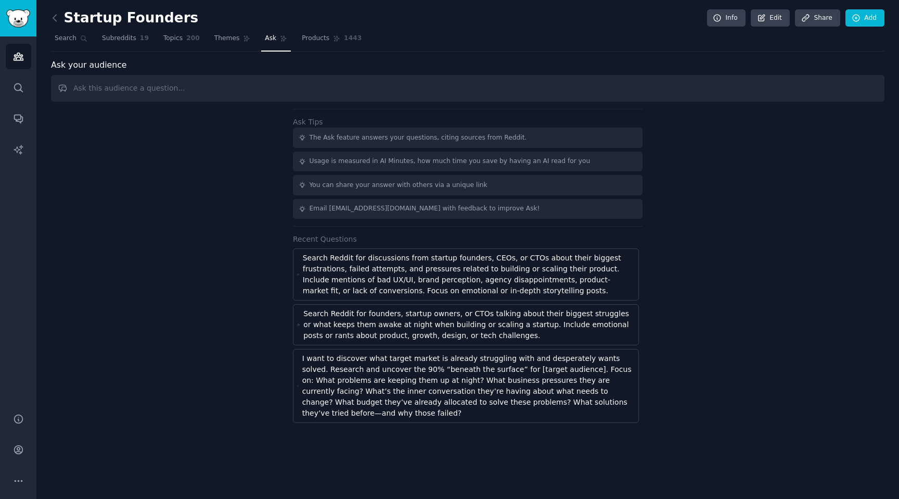
click at [259, 95] on input "text" at bounding box center [468, 88] width 834 height 27
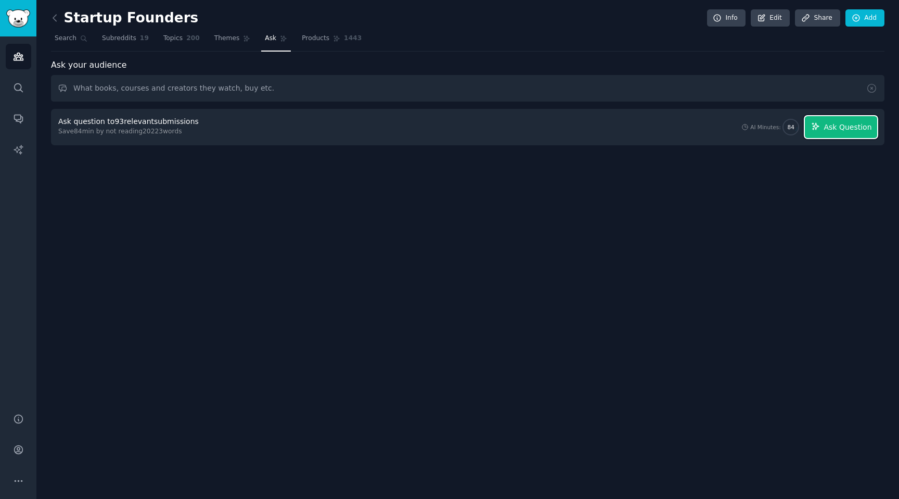
click at [827, 127] on span "Ask Question" at bounding box center [848, 127] width 48 height 11
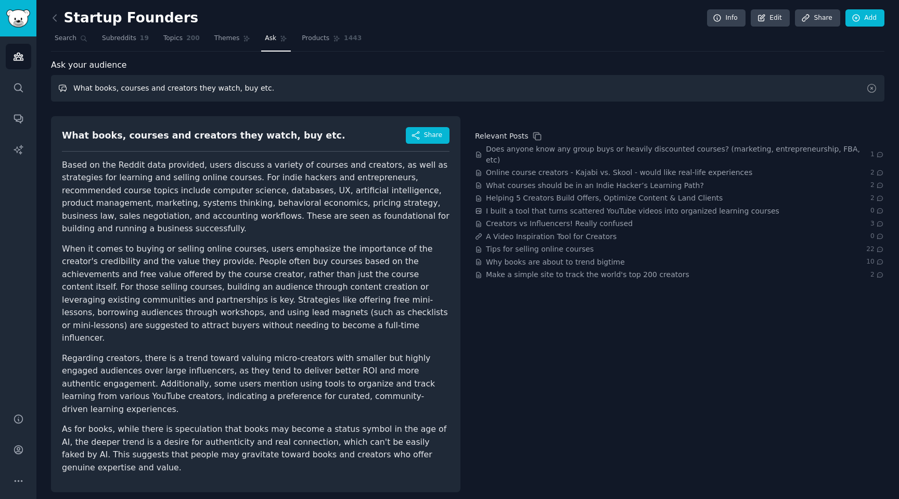
click at [263, 91] on input "What books, courses and creators they watch, buy etc." at bounding box center [468, 88] width 834 height 27
type input "who are they watching and what courses they buyin"
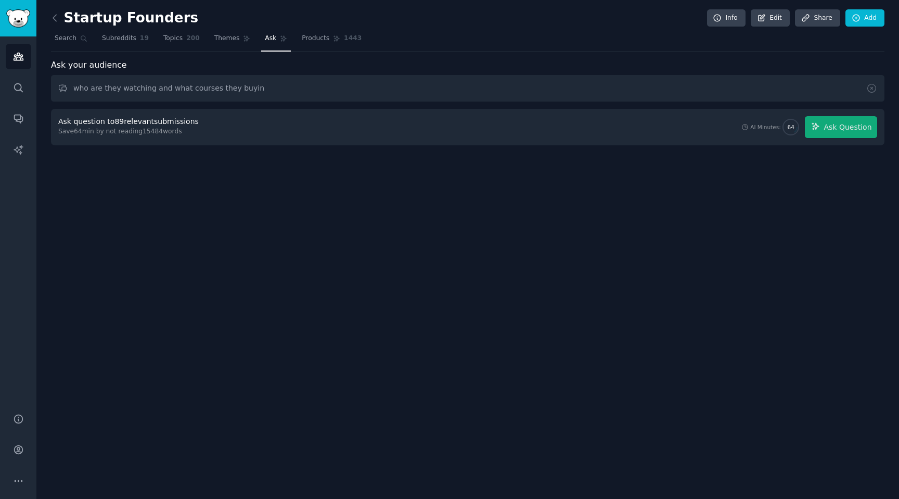
click at [265, 125] on div "Ask question to 89 relevant submissions Save 64 min by not reading 15484 words …" at bounding box center [467, 127] width 819 height 22
click at [846, 128] on span "Ask Question" at bounding box center [848, 127] width 48 height 11
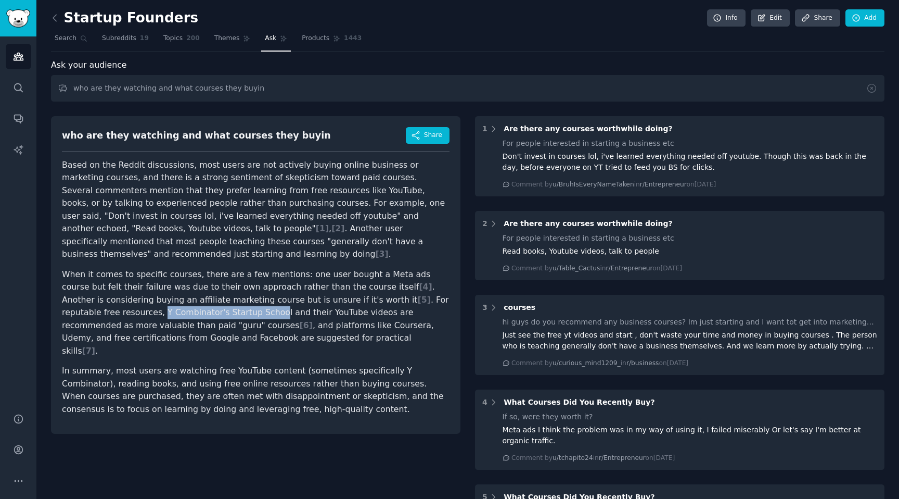
drag, startPoint x: 421, startPoint y: 287, endPoint x: 168, endPoint y: 300, distance: 252.7
click at [168, 300] on p "When it comes to specific courses, there are a few mentions: one user bought a …" at bounding box center [256, 313] width 388 height 90
click at [133, 40] on span "Subreddits" at bounding box center [119, 38] width 34 height 9
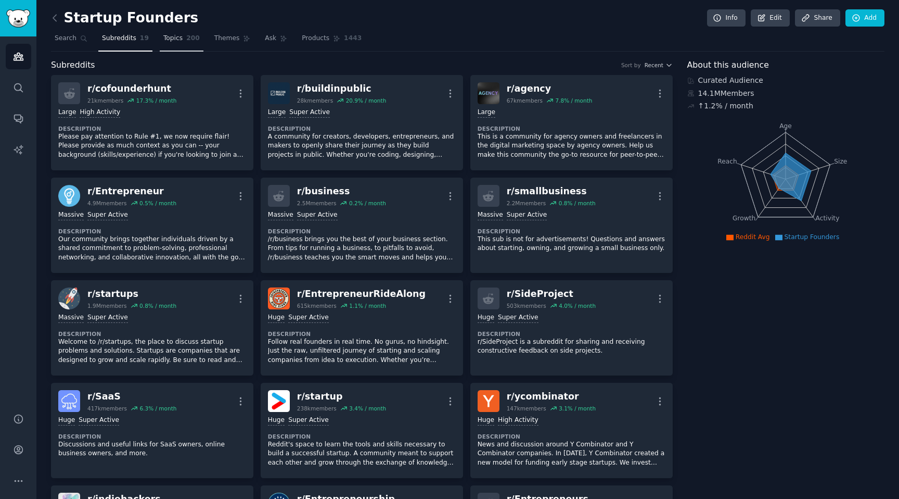
click at [172, 41] on span "Topics" at bounding box center [172, 38] width 19 height 9
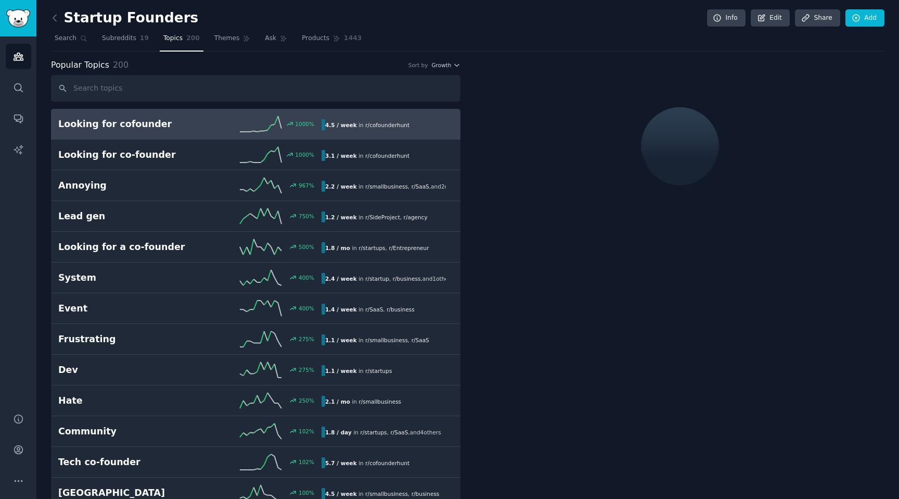
click at [172, 91] on input "text" at bounding box center [256, 88] width 410 height 27
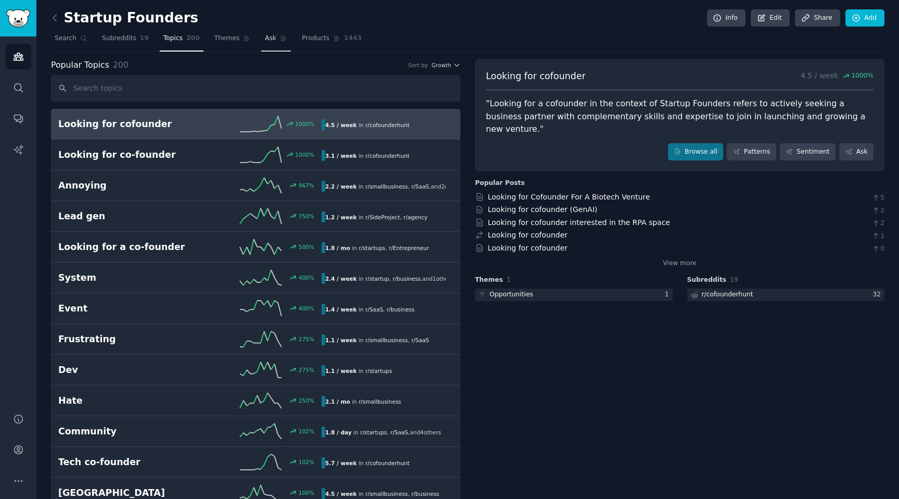
click at [272, 41] on span "Ask" at bounding box center [270, 38] width 11 height 9
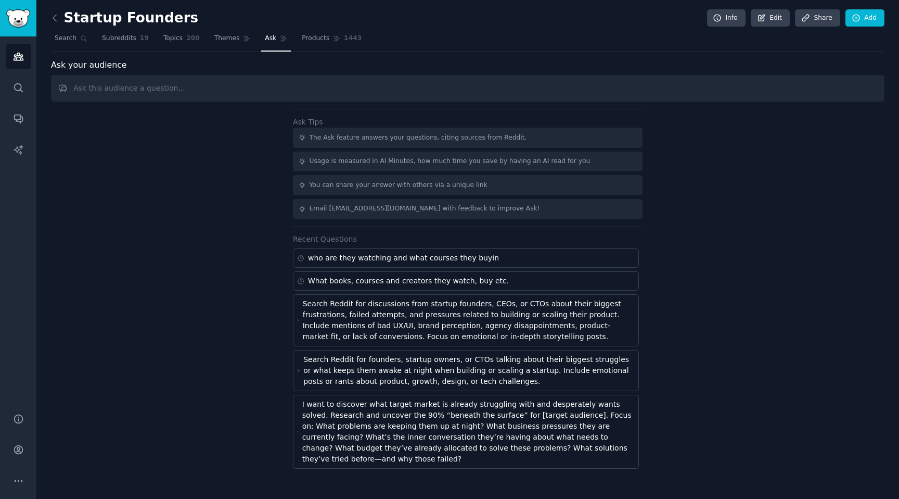
click at [291, 72] on div "Ask your audience Ask Tips The Ask feature answers your questions, citing sourc…" at bounding box center [468, 264] width 834 height 410
click at [278, 82] on input "text" at bounding box center [468, 88] width 834 height 27
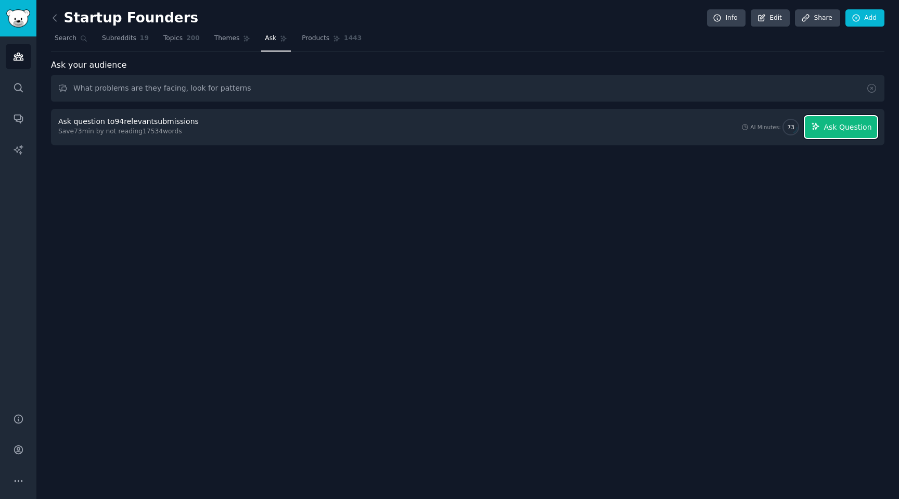
click at [841, 124] on span "Ask Question" at bounding box center [848, 127] width 48 height 11
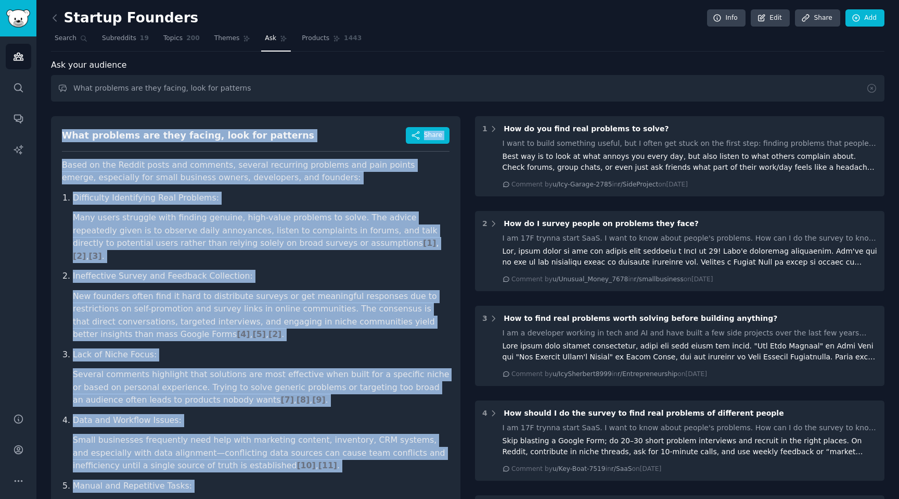
drag, startPoint x: 397, startPoint y: 409, endPoint x: 67, endPoint y: 128, distance: 433.0
click at [67, 128] on div "What problems are they facing, look for patterns Share Based on the Reddit post…" at bounding box center [256, 365] width 410 height 498
copy div "What problems are they facing, look for patterns Share Based on the Reddit post…"
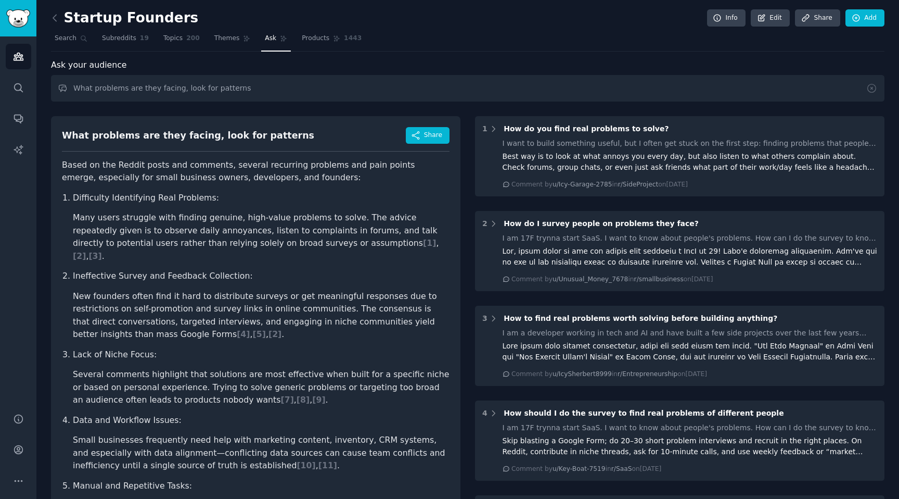
click at [130, 85] on input "What problems are they facing, look for patterns" at bounding box center [468, 88] width 834 height 27
drag, startPoint x: 126, startPoint y: 89, endPoint x: 137, endPoint y: 90, distance: 11.0
click at [126, 89] on input "What problems are they facing, look for patterns" at bounding box center [468, 88] width 834 height 27
click at [175, 90] on input "What problems are they facing, look for patterns" at bounding box center [468, 88] width 834 height 27
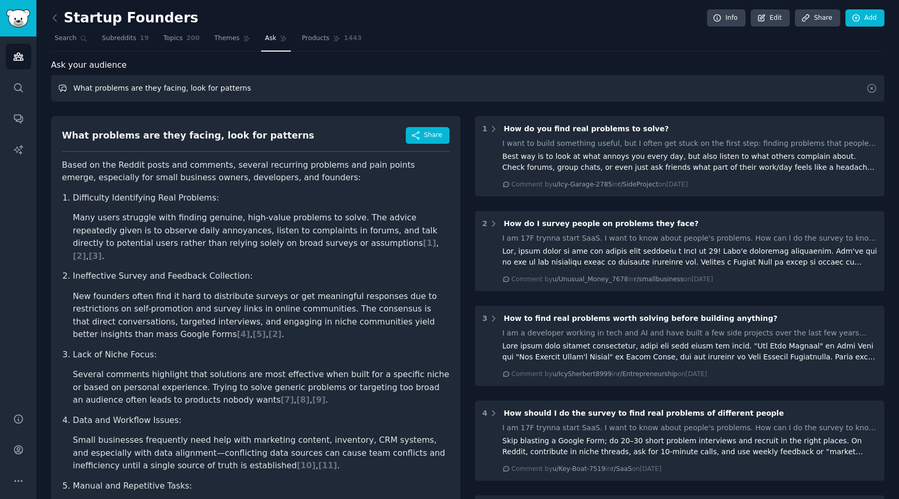
click at [180, 91] on input "What problems are they facing, look for patterns" at bounding box center [468, 88] width 834 height 27
type input "What problems are they facing, or what problem they have while building their c…"
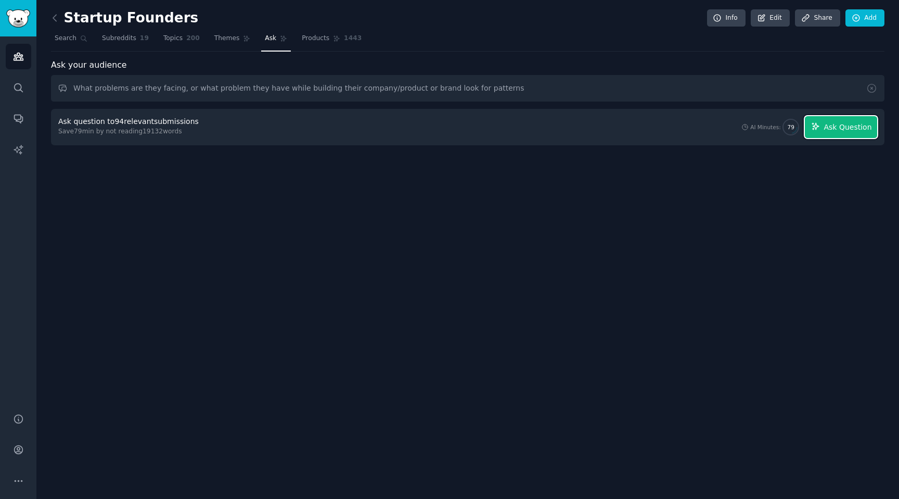
click at [872, 130] on button "Ask Question" at bounding box center [841, 127] width 72 height 22
